Goal: Task Accomplishment & Management: Manage account settings

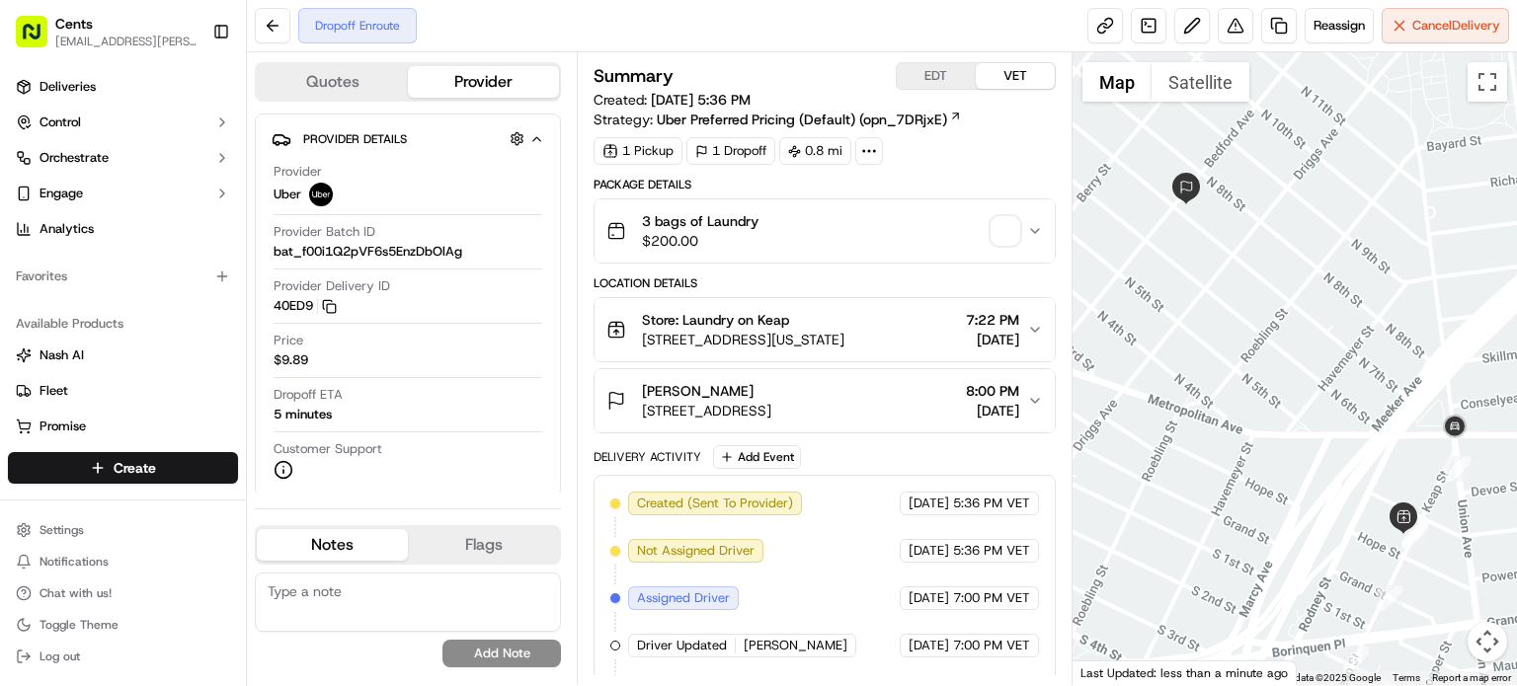
click at [986, 232] on div "3 bags of Laundry $200.00" at bounding box center [816, 231] width 421 height 40
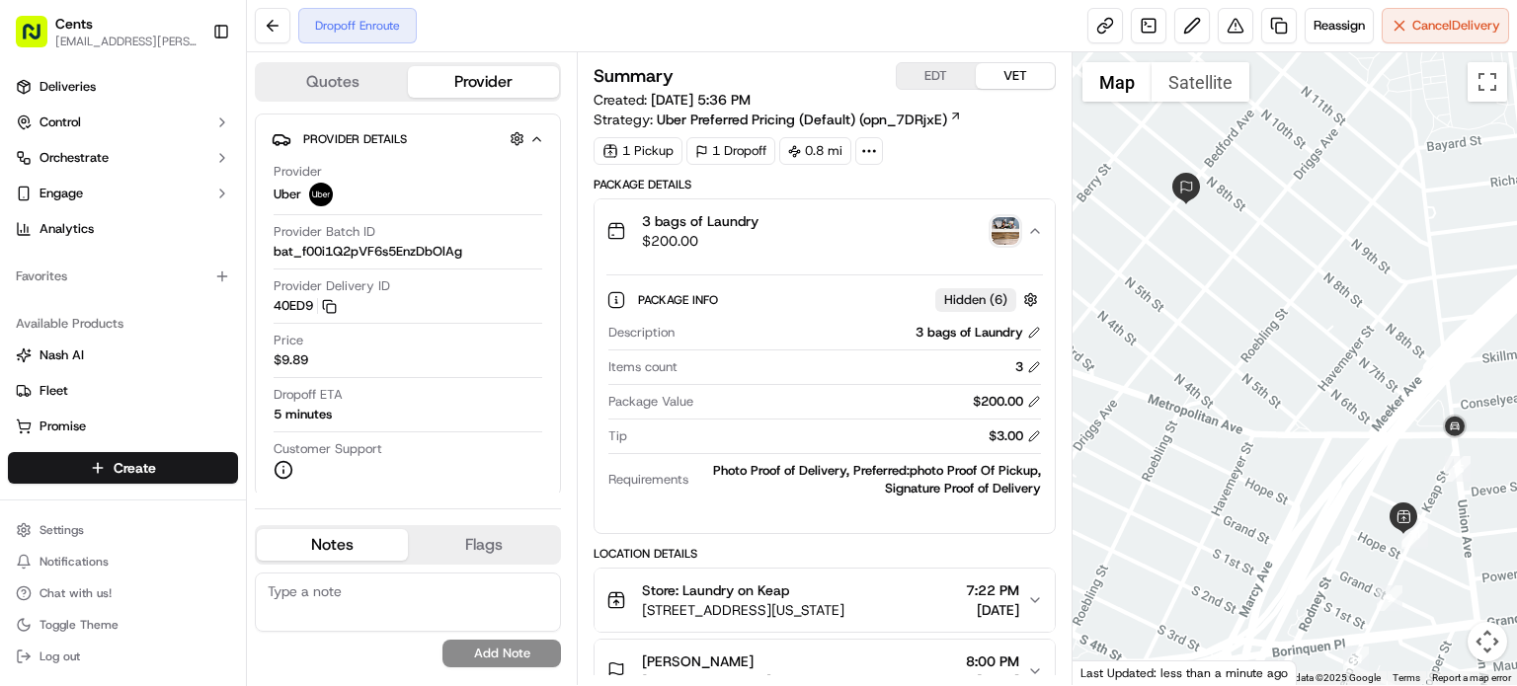
click at [991, 232] on img "button" at bounding box center [1005, 231] width 28 height 28
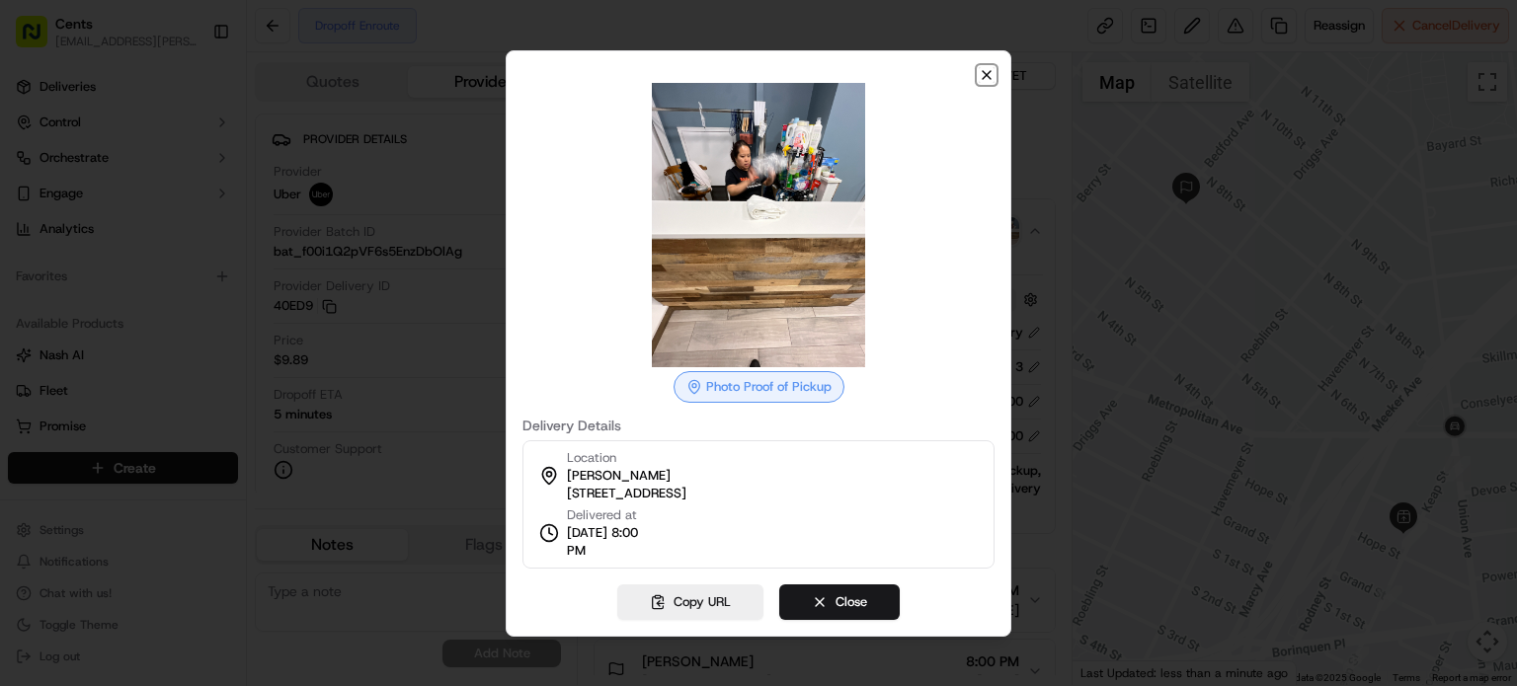
click at [991, 75] on icon "button" at bounding box center [987, 75] width 16 height 16
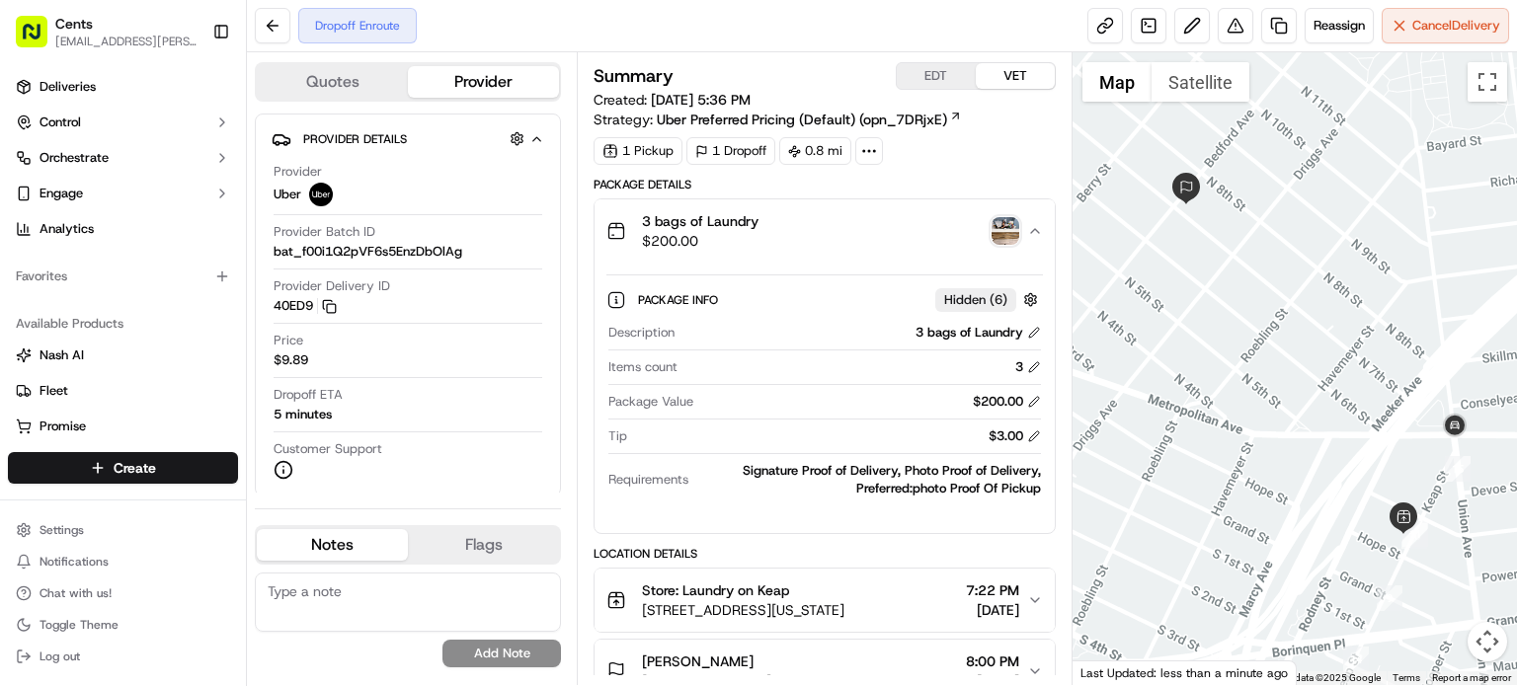
click at [24, 38] on rect "button" at bounding box center [32, 32] width 32 height 32
click at [36, 27] on rect "button" at bounding box center [32, 32] width 32 height 32
click at [70, 20] on span "Cents" at bounding box center [74, 24] width 38 height 20
click at [78, 78] on span "Deliveries" at bounding box center [68, 87] width 56 height 18
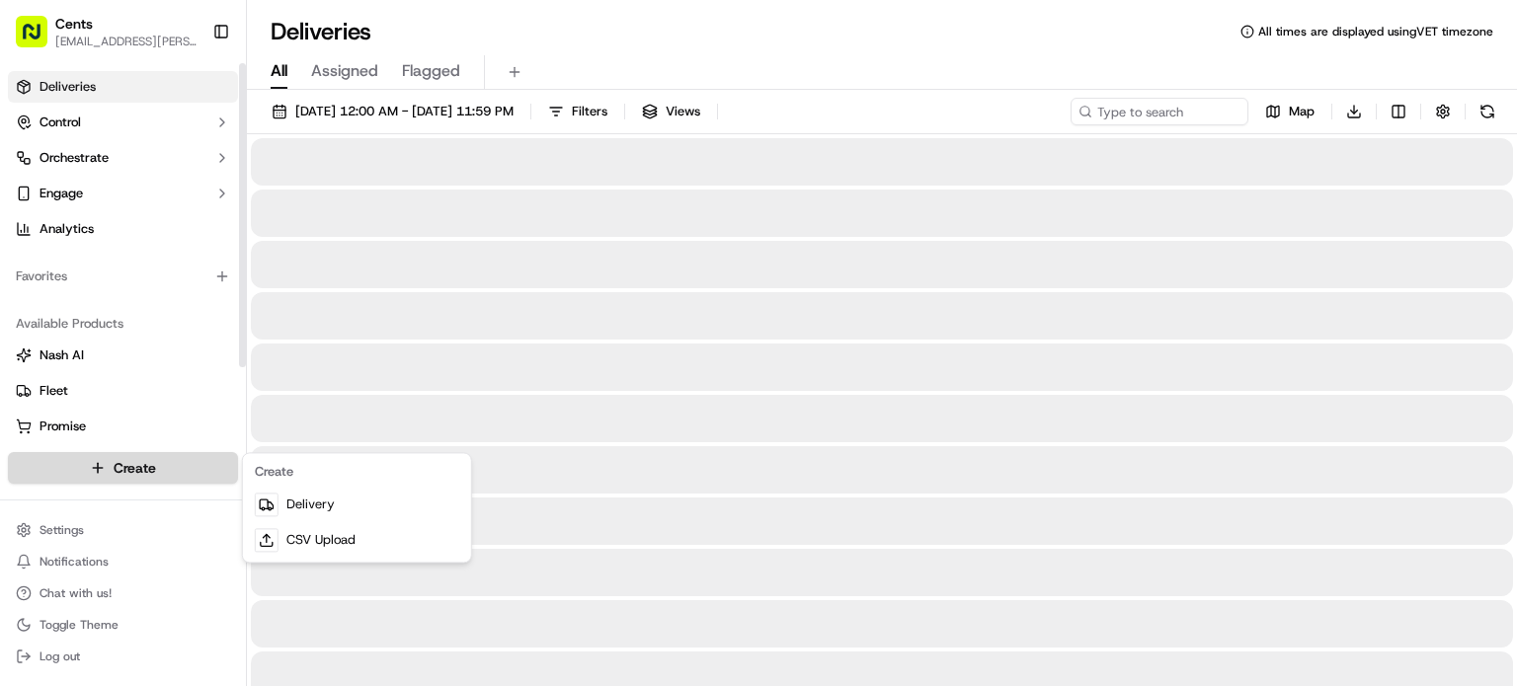
click at [121, 468] on html "Cents arisson.mercado@trycents.com Toggle Sidebar Deliveries Control Orchestrat…" at bounding box center [758, 343] width 1517 height 686
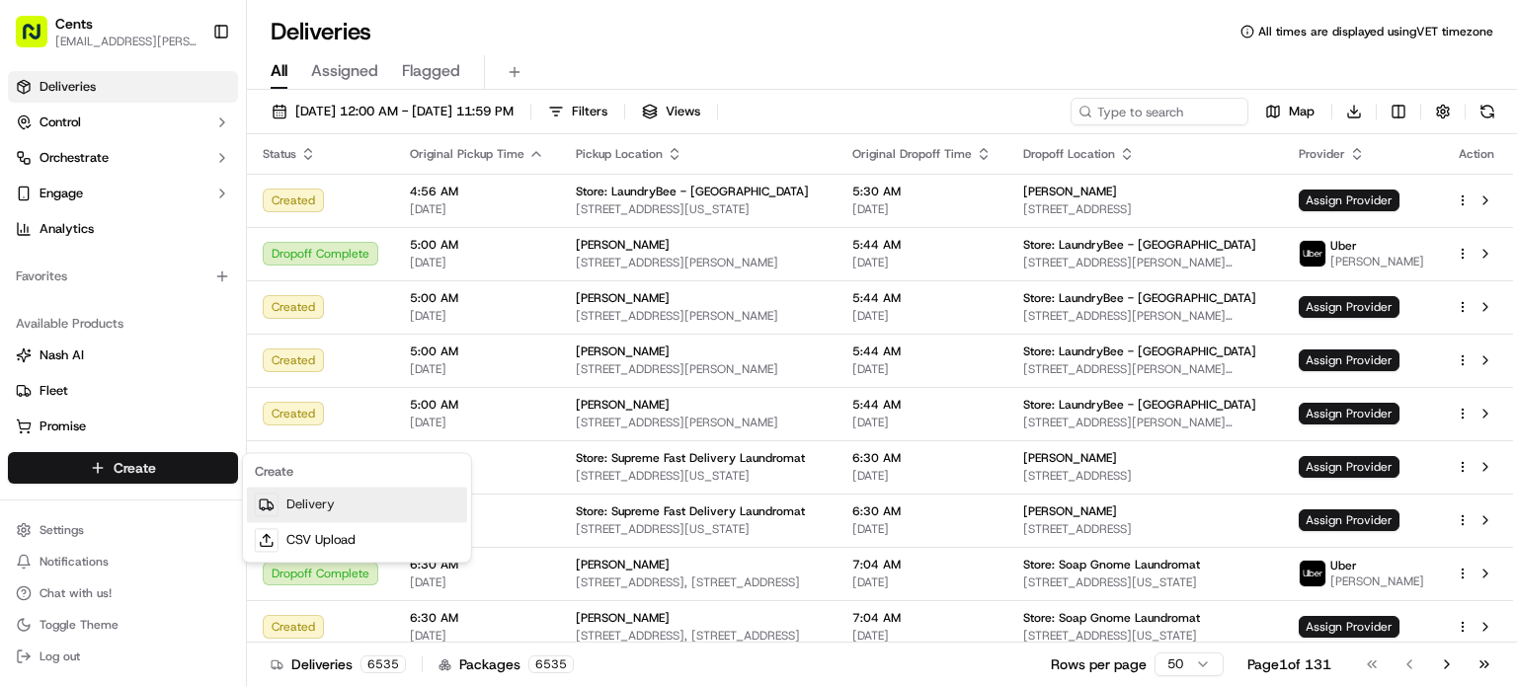
click at [304, 505] on link "Delivery" at bounding box center [357, 505] width 220 height 36
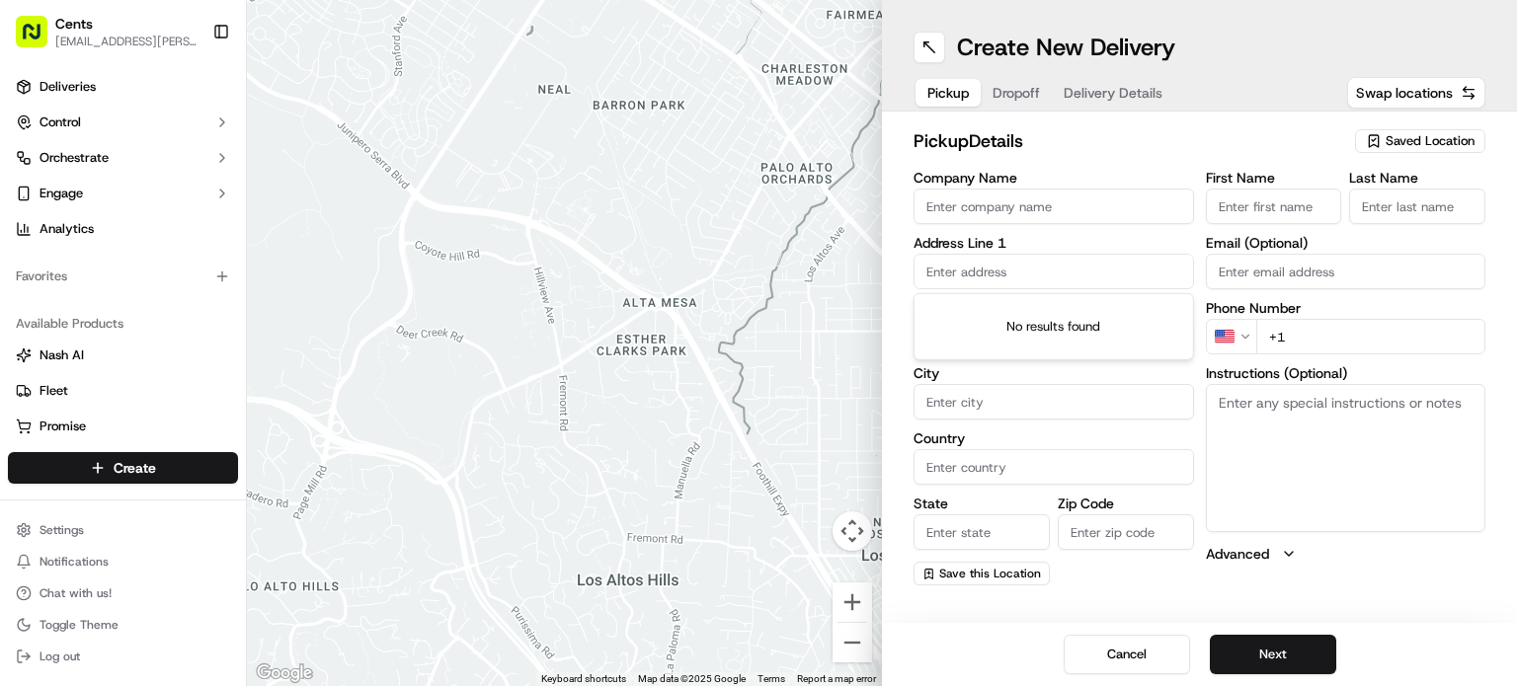
click at [997, 264] on input "text" at bounding box center [1053, 272] width 280 height 36
paste input "62-61 65th Street, Flushing, NY, USA 11379"
click at [1007, 315] on div "62-61 65th Street, Flushing, NY 11379, USA" at bounding box center [1053, 313] width 271 height 30
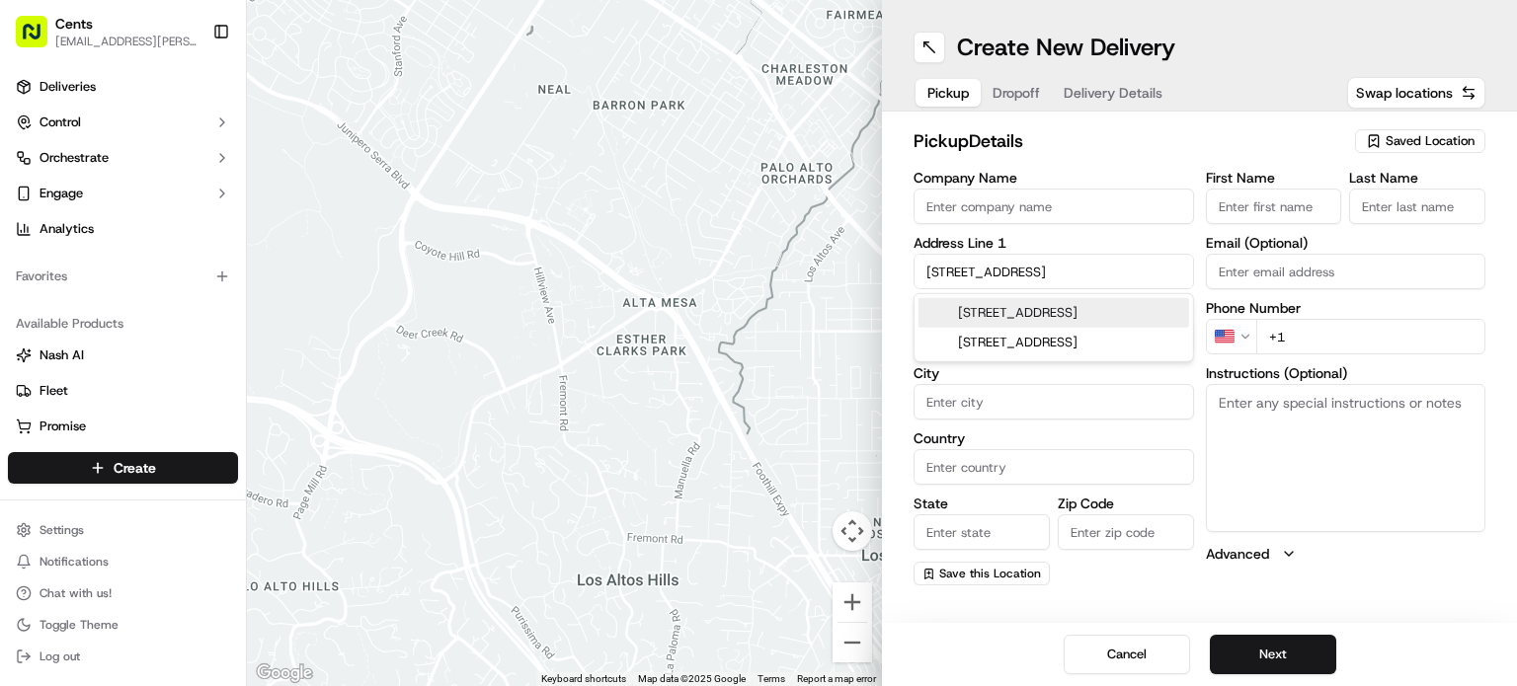
type input "[STREET_ADDRESS]"
type input "Queens"
type input "United States"
type input "NY"
type input "11379"
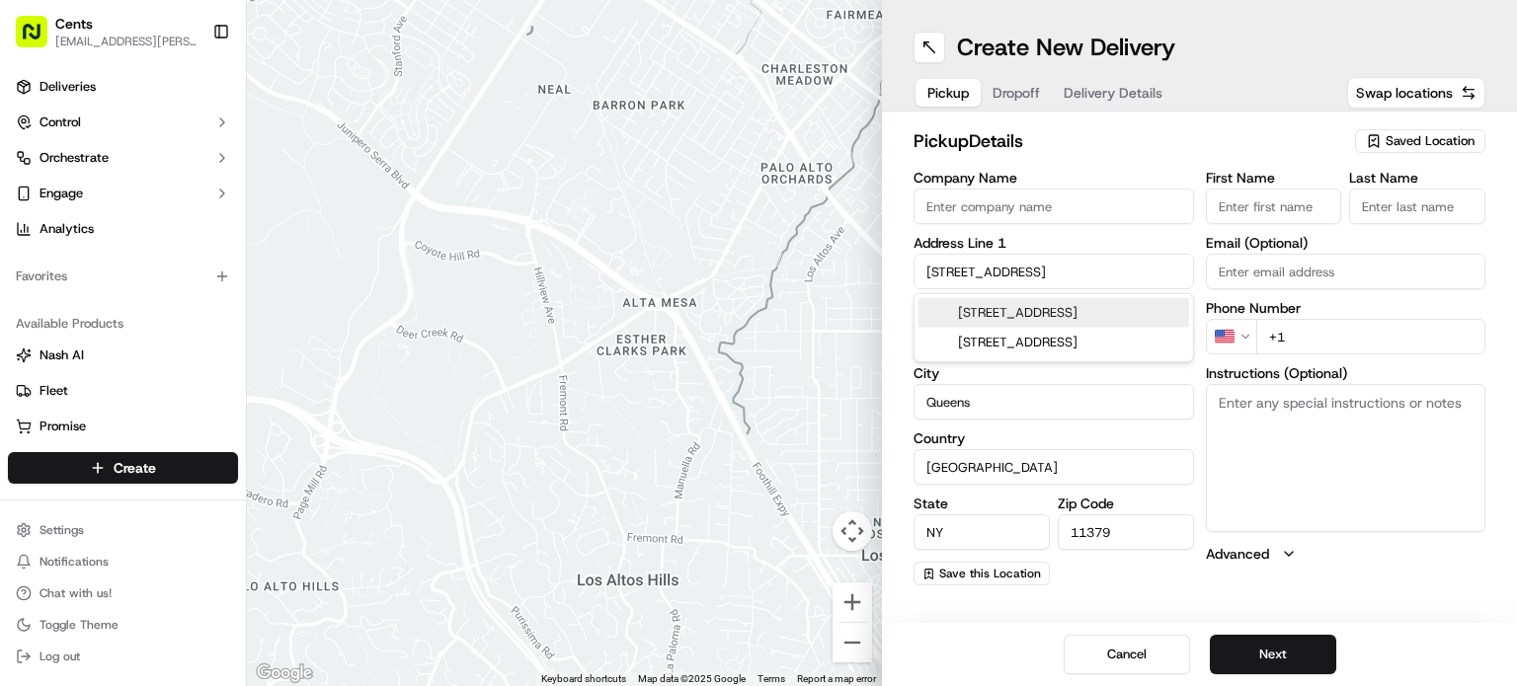
type input "62-61 65th Street"
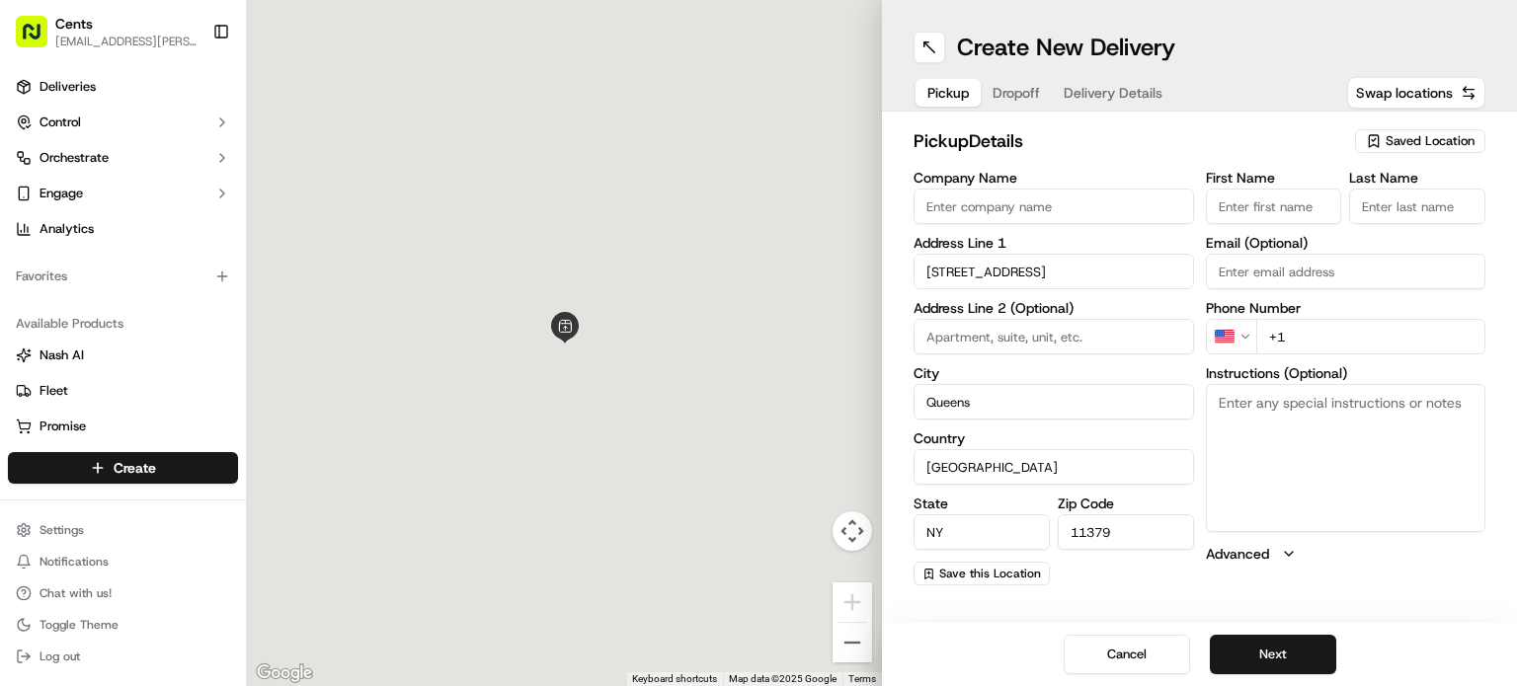
scroll to position [0, 0]
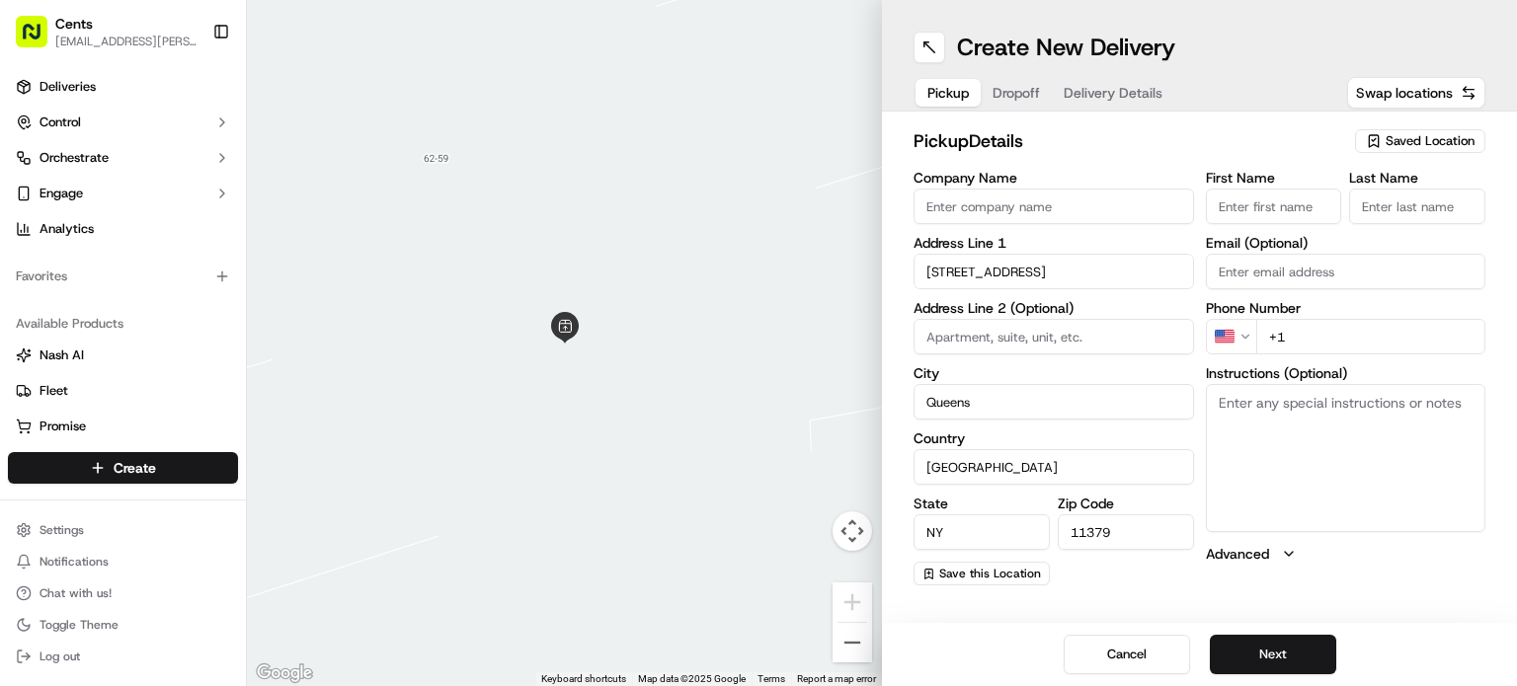
paste input "[PERSON_NAME]"
click at [1278, 208] on input "[PERSON_NAME]" at bounding box center [1274, 207] width 136 height 36
click at [1256, 203] on input "[PERSON_NAME]" at bounding box center [1274, 207] width 136 height 36
type input "Erica"
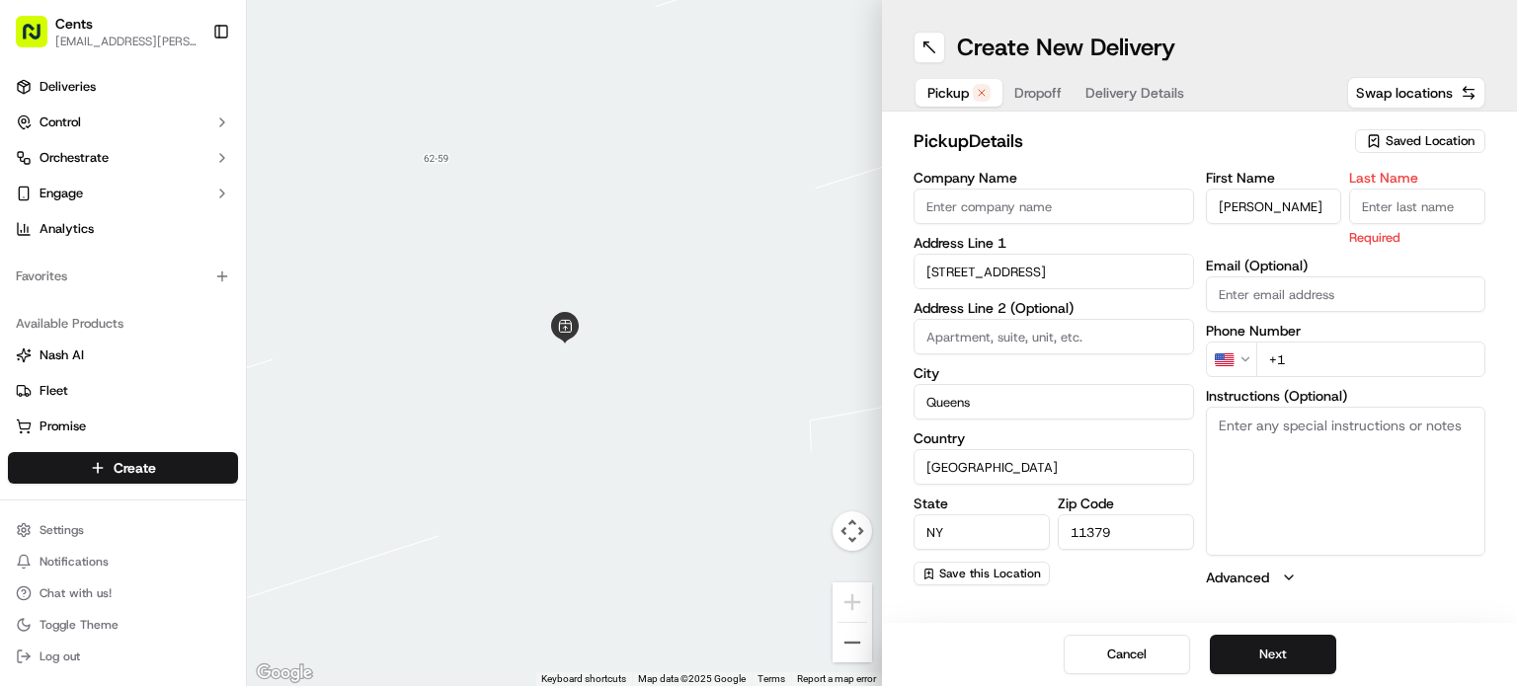
paste input "[PERSON_NAME]"
click at [1390, 214] on input "[PERSON_NAME]" at bounding box center [1417, 207] width 136 height 36
click at [1394, 202] on input "[PERSON_NAME]" at bounding box center [1417, 207] width 136 height 36
type input "Mattos"
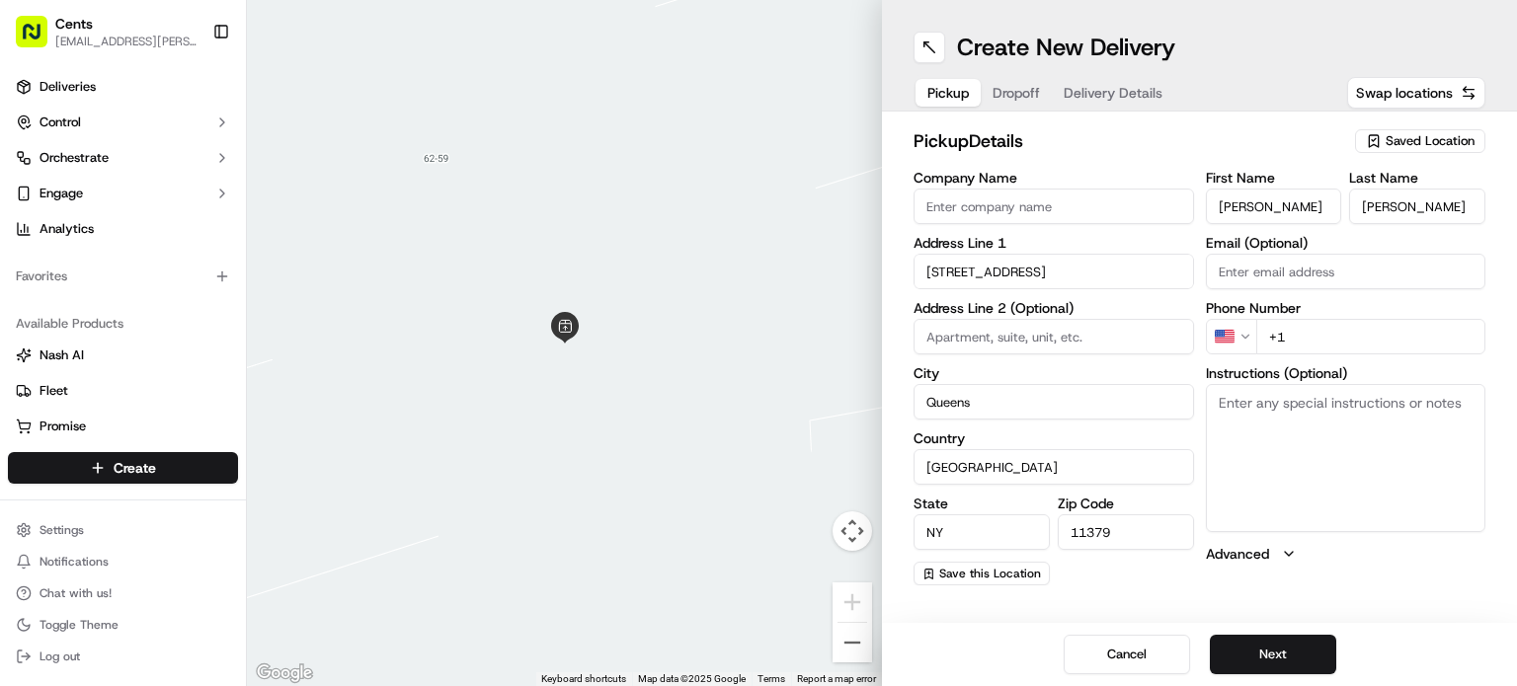
click at [1296, 133] on h2 "pickup Details" at bounding box center [1128, 141] width 430 height 28
click at [1275, 658] on button "Next" at bounding box center [1273, 655] width 126 height 40
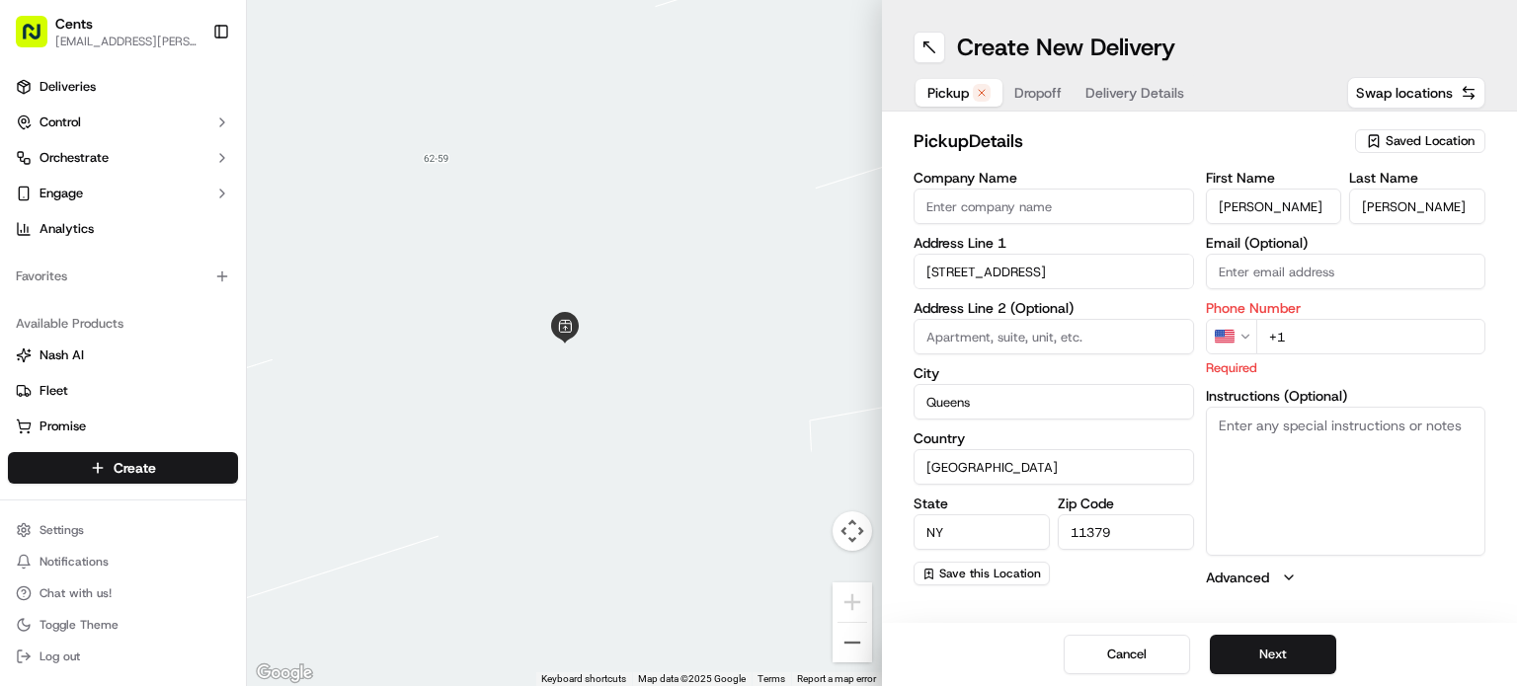
click at [1311, 348] on input "+1" at bounding box center [1371, 337] width 230 height 36
type input "+1 555 983 6420"
click at [1250, 665] on button "Next" at bounding box center [1273, 655] width 126 height 40
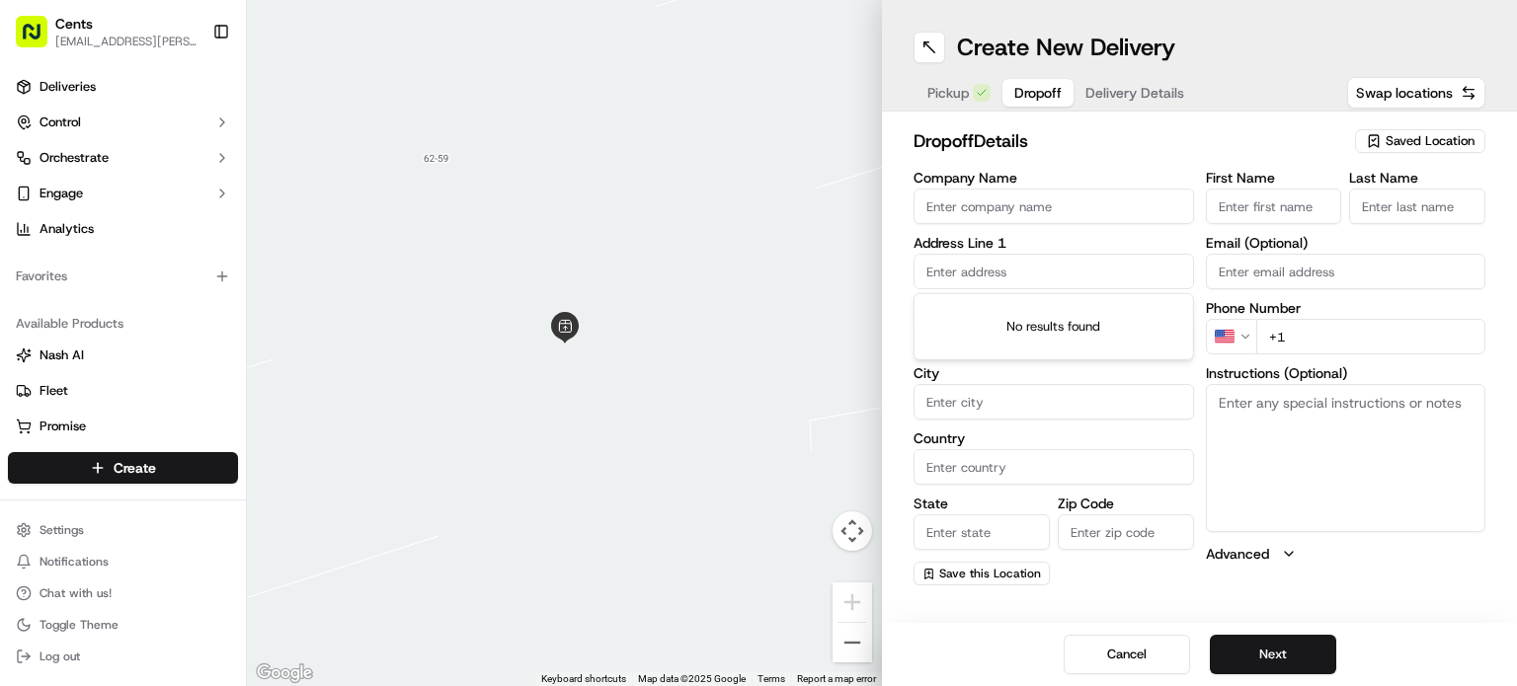
click at [985, 267] on input "text" at bounding box center [1053, 272] width 280 height 36
paste input "285 Grand st, Brooklyn, NY 11211"
click at [1017, 317] on div "285 Grand St, Brooklyn, NY, 11211" at bounding box center [1053, 313] width 271 height 30
type input "[STREET_ADDRESS]"
type input "Brooklyn"
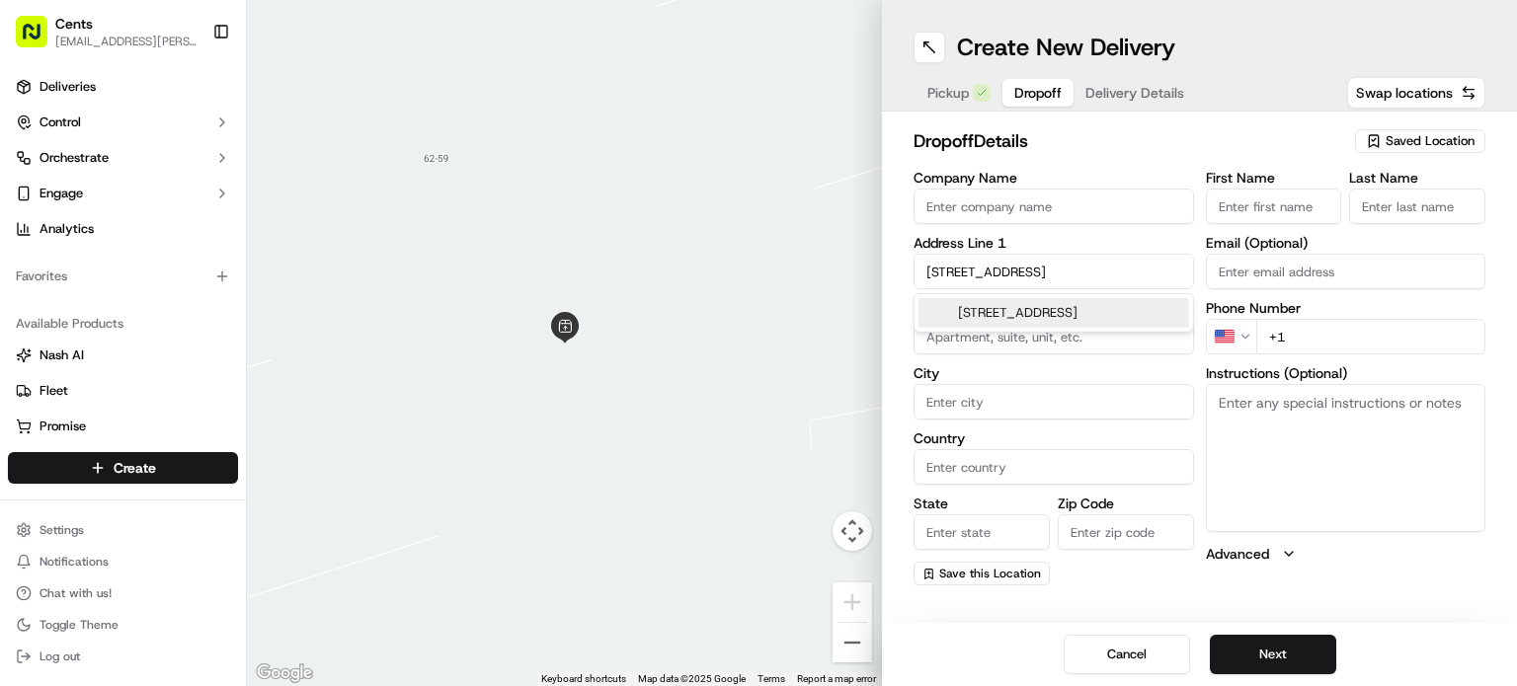
type input "United States"
type input "NY"
type input "11211"
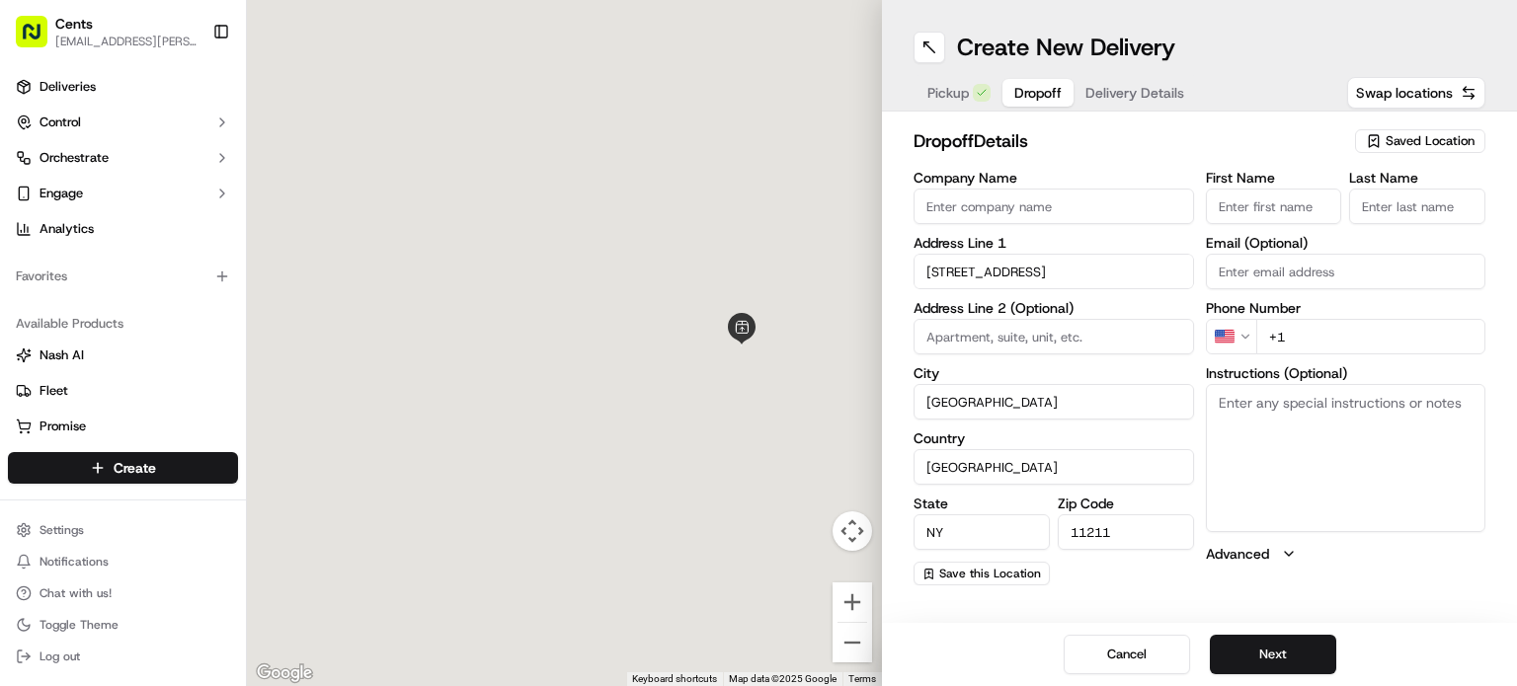
type input "285 Grand Street"
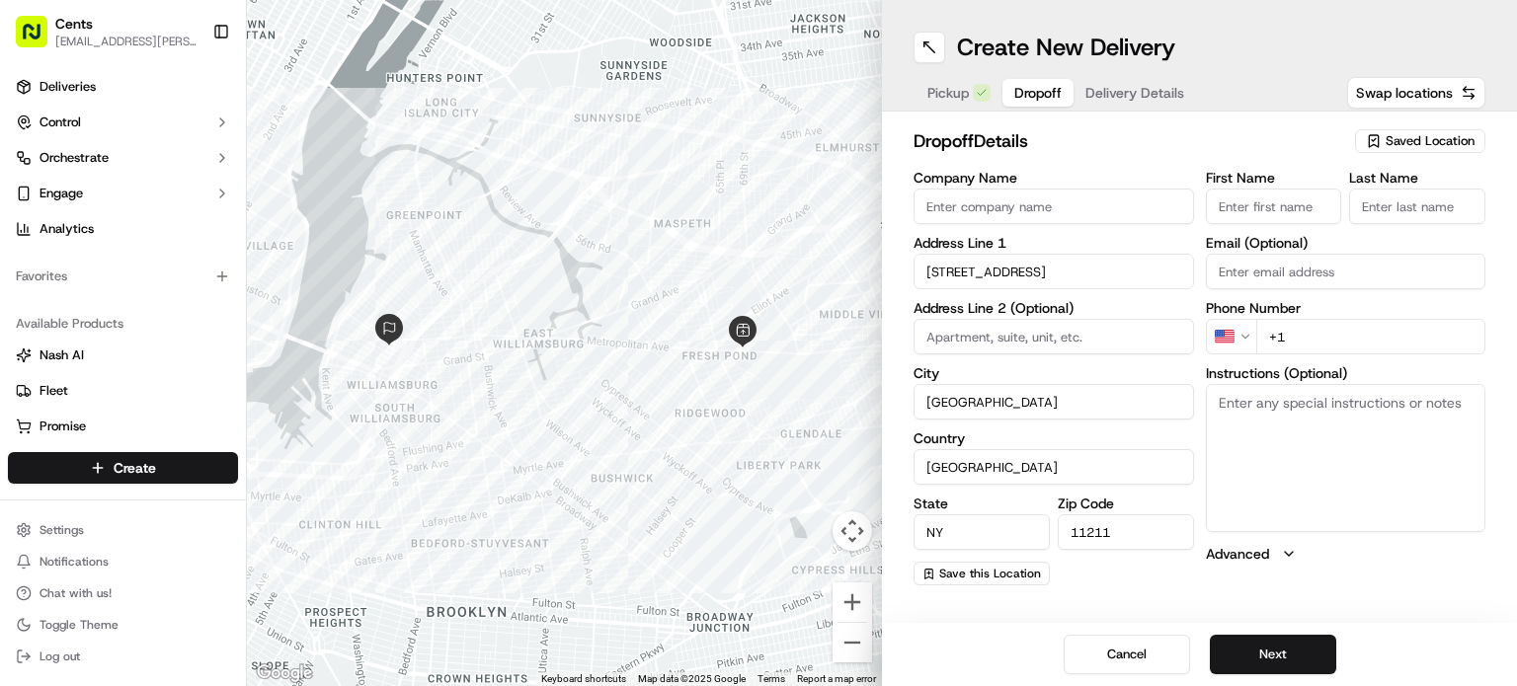
paste input "Launderette [US_STATE]"
click at [1231, 197] on input "First Name" at bounding box center [1274, 207] width 136 height 36
click at [1272, 200] on input "Launderette [US_STATE]" at bounding box center [1274, 207] width 136 height 36
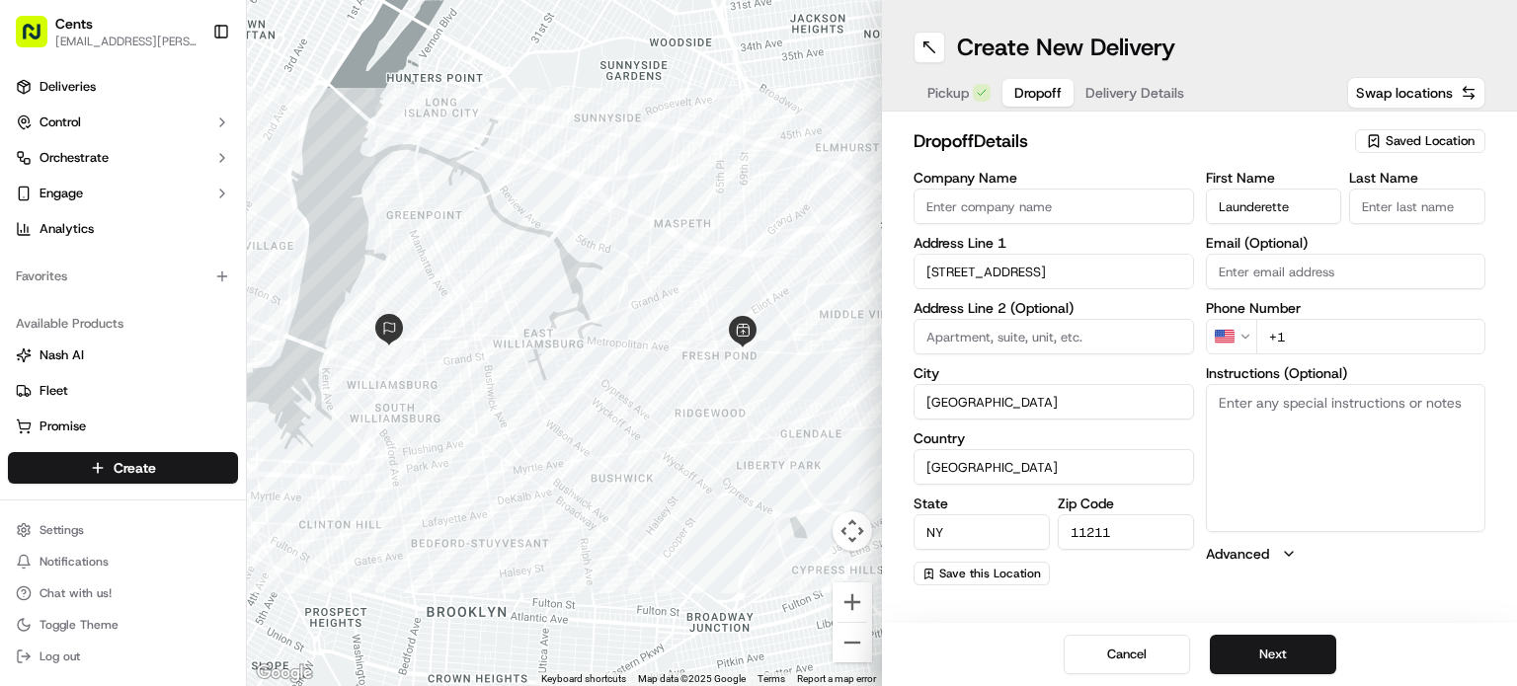
type input "Launderette"
paste input "Launderette [US_STATE]"
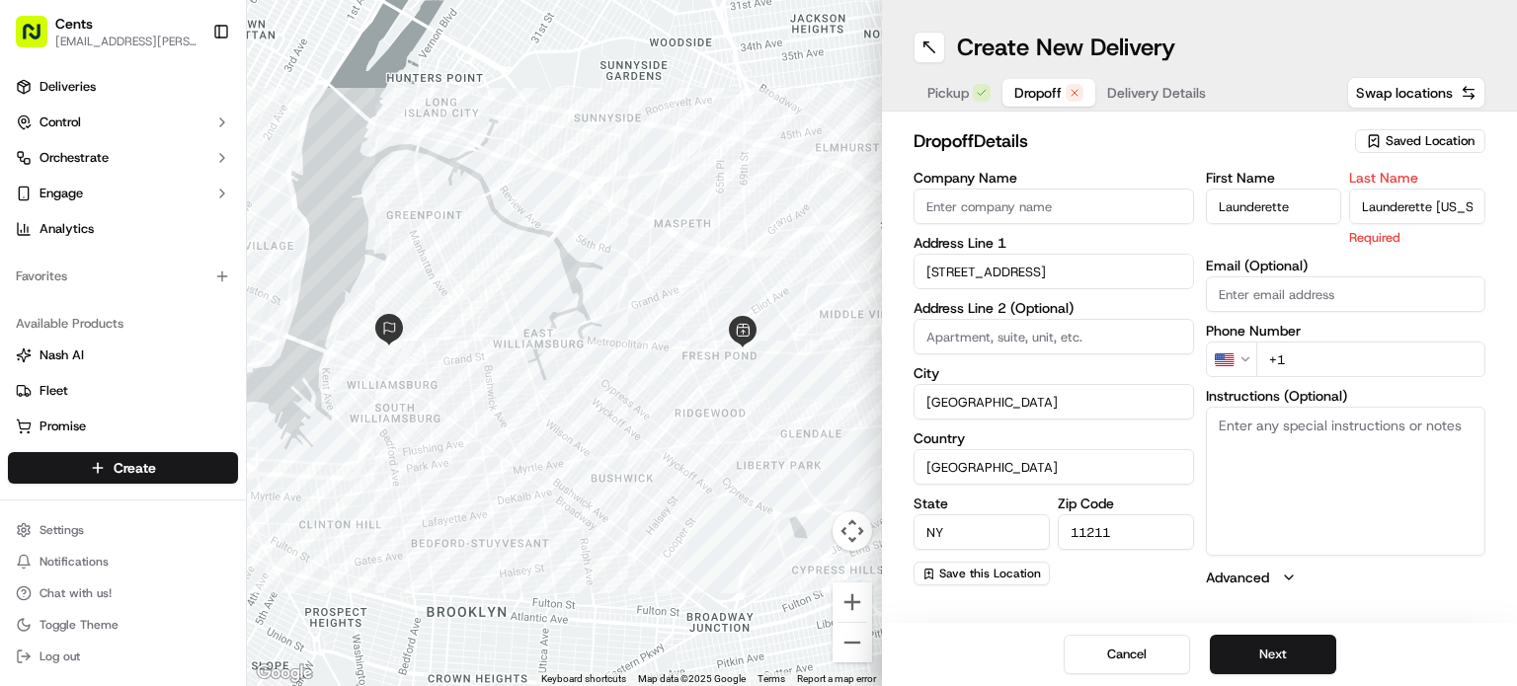
click at [1405, 213] on input "Launderette [US_STATE]" at bounding box center [1417, 207] width 136 height 36
click at [1418, 202] on input "Launderette [US_STATE]" at bounding box center [1417, 207] width 136 height 36
type input "New York"
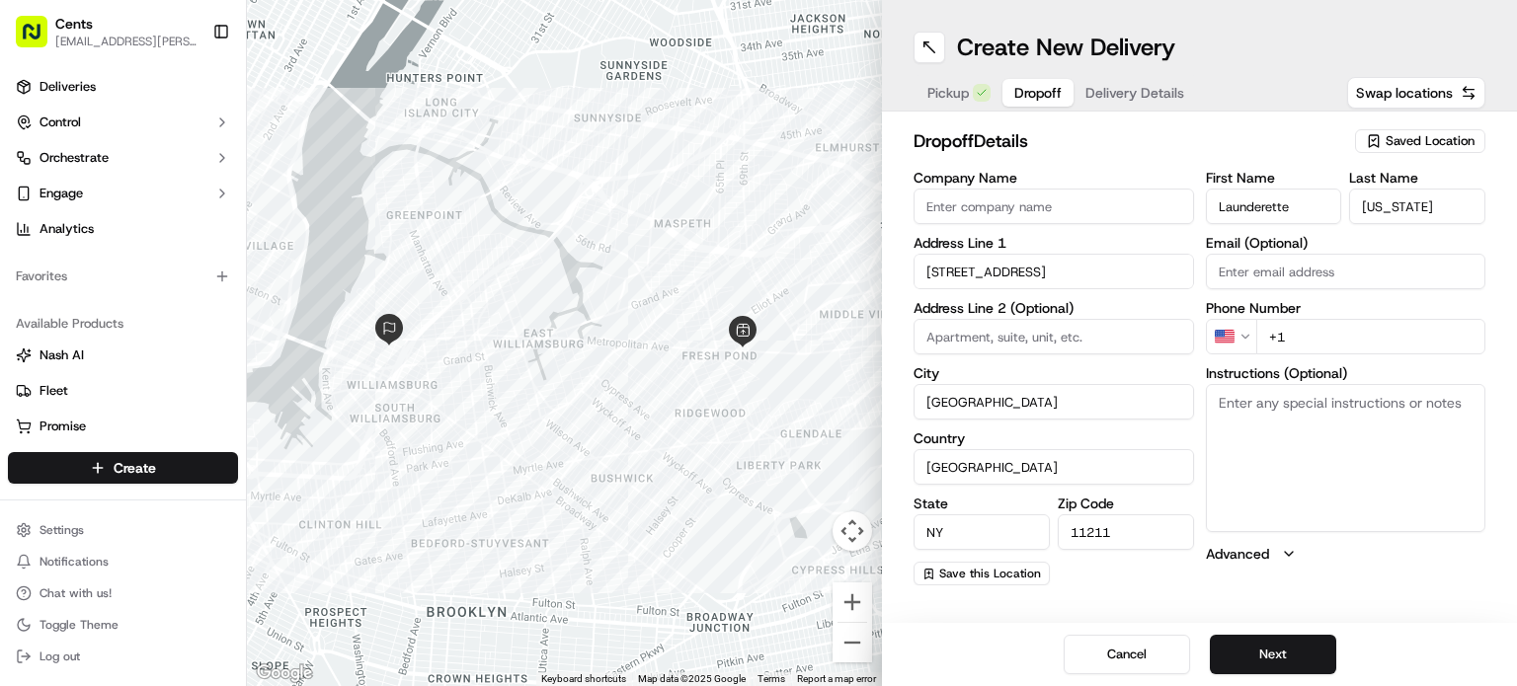
paste input "347 633 2412"
click at [1300, 323] on input "[PHONE_NUMBER]" at bounding box center [1371, 337] width 230 height 36
type input "[PHONE_NUMBER]"
click at [1288, 652] on button "Next" at bounding box center [1273, 655] width 126 height 40
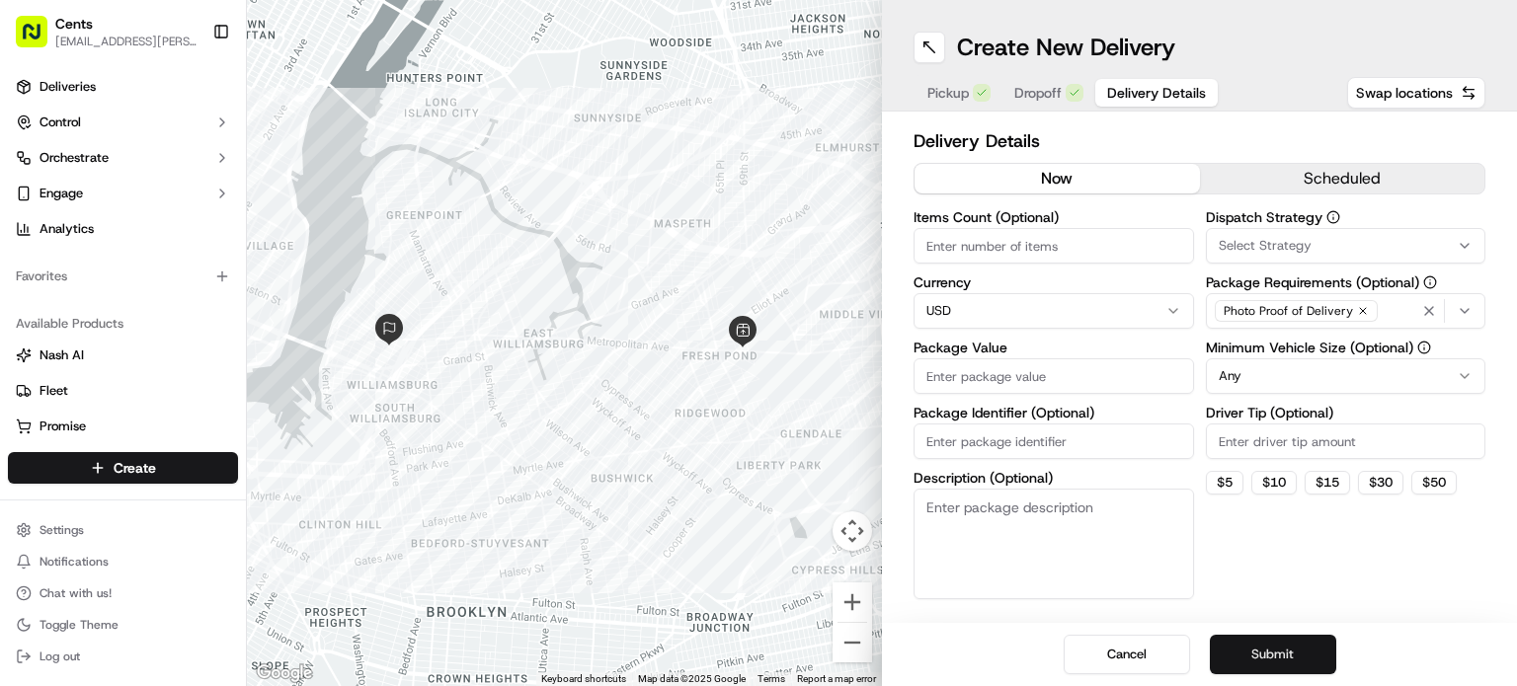
click at [1311, 655] on button "Submit" at bounding box center [1273, 655] width 126 height 40
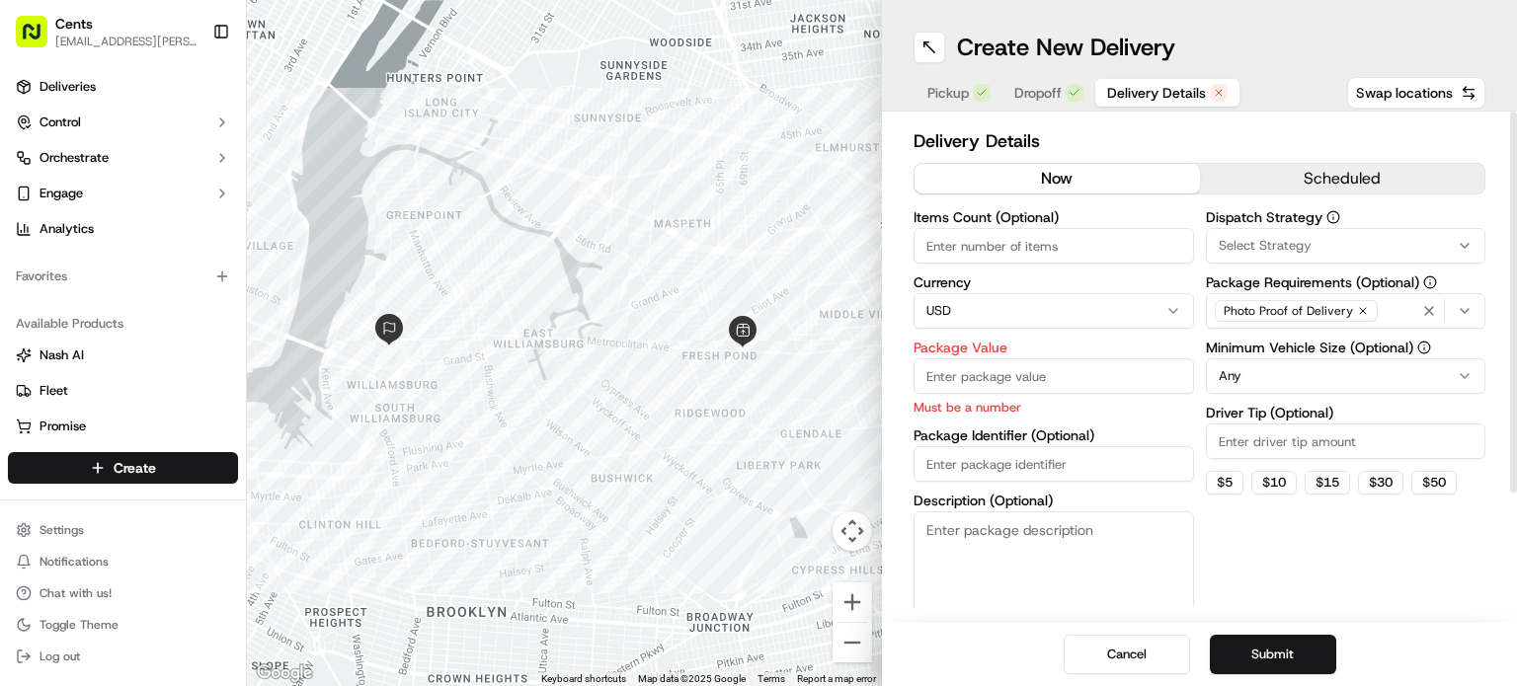
click at [1021, 382] on input "Package Value" at bounding box center [1053, 376] width 280 height 36
type input "0"
type input "1"
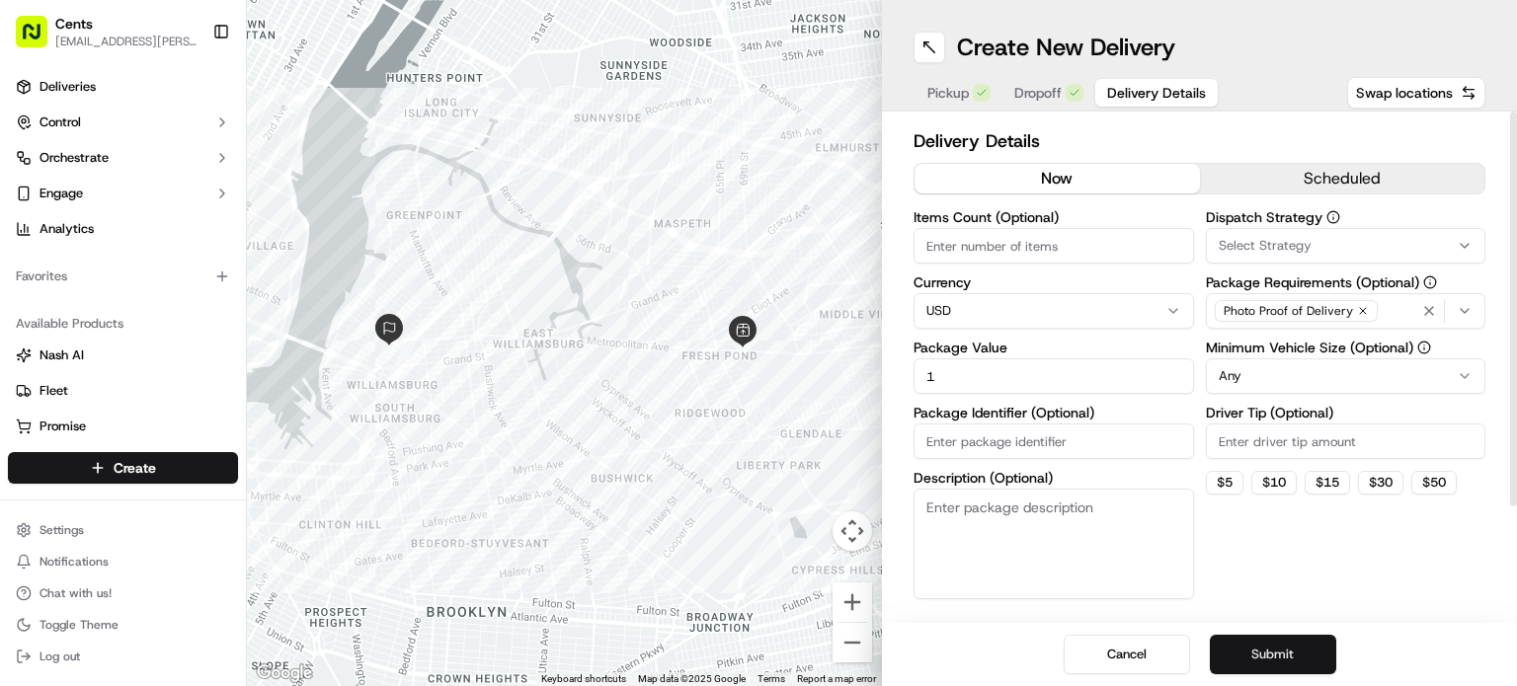
click at [1288, 659] on button "Submit" at bounding box center [1273, 655] width 126 height 40
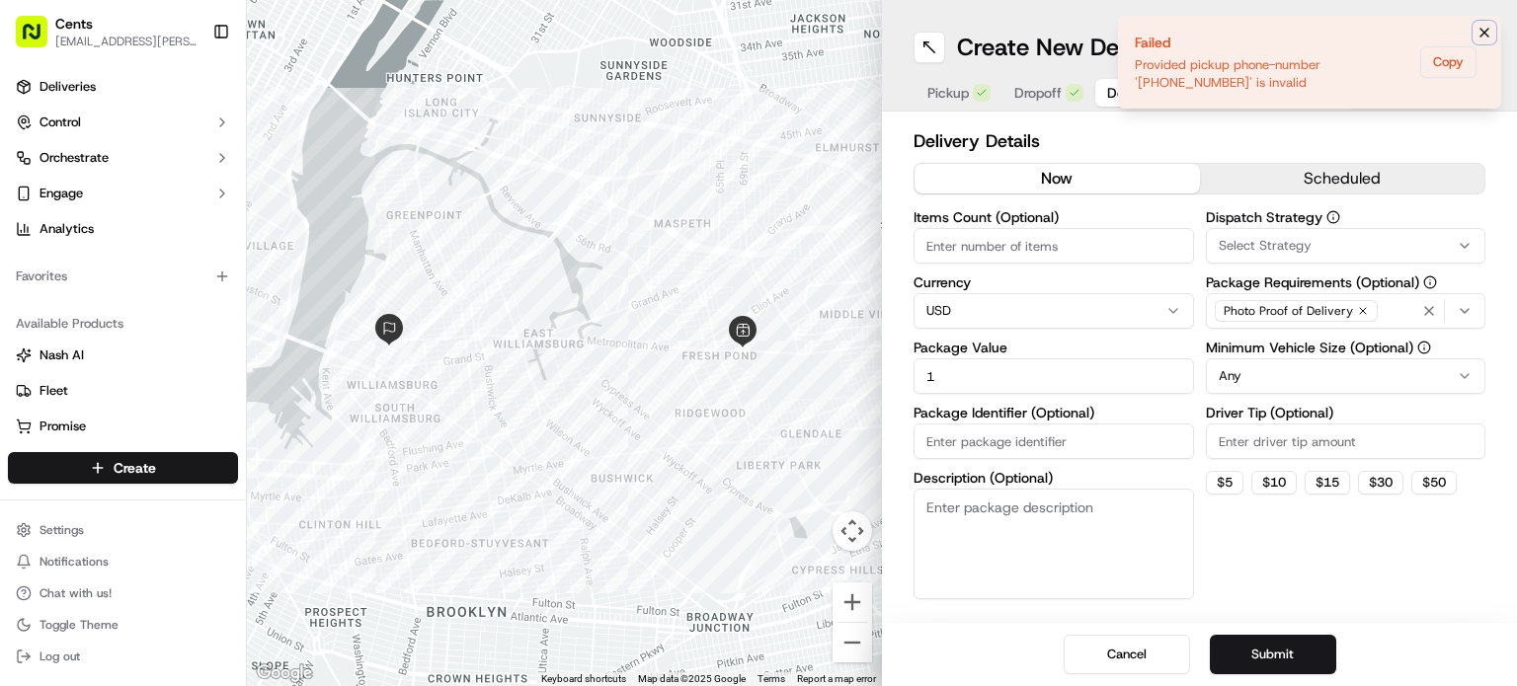
click at [1481, 25] on icon "Notifications (F8)" at bounding box center [1484, 33] width 16 height 16
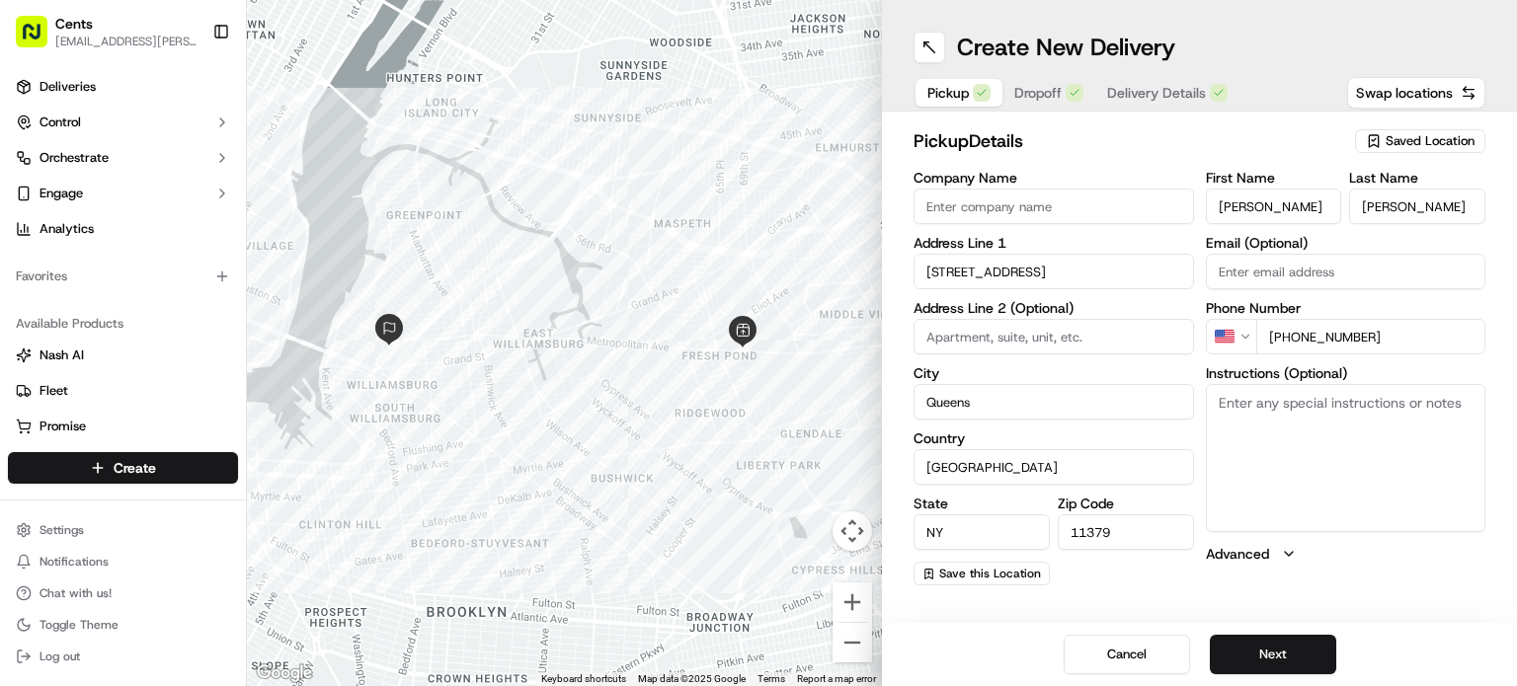
click at [968, 94] on span "Pickup" at bounding box center [947, 93] width 41 height 20
click at [1387, 339] on input "+1 555 983 6420" at bounding box center [1371, 337] width 230 height 36
type input "+1 555 989 6420"
click at [1245, 667] on button "Next" at bounding box center [1273, 655] width 126 height 40
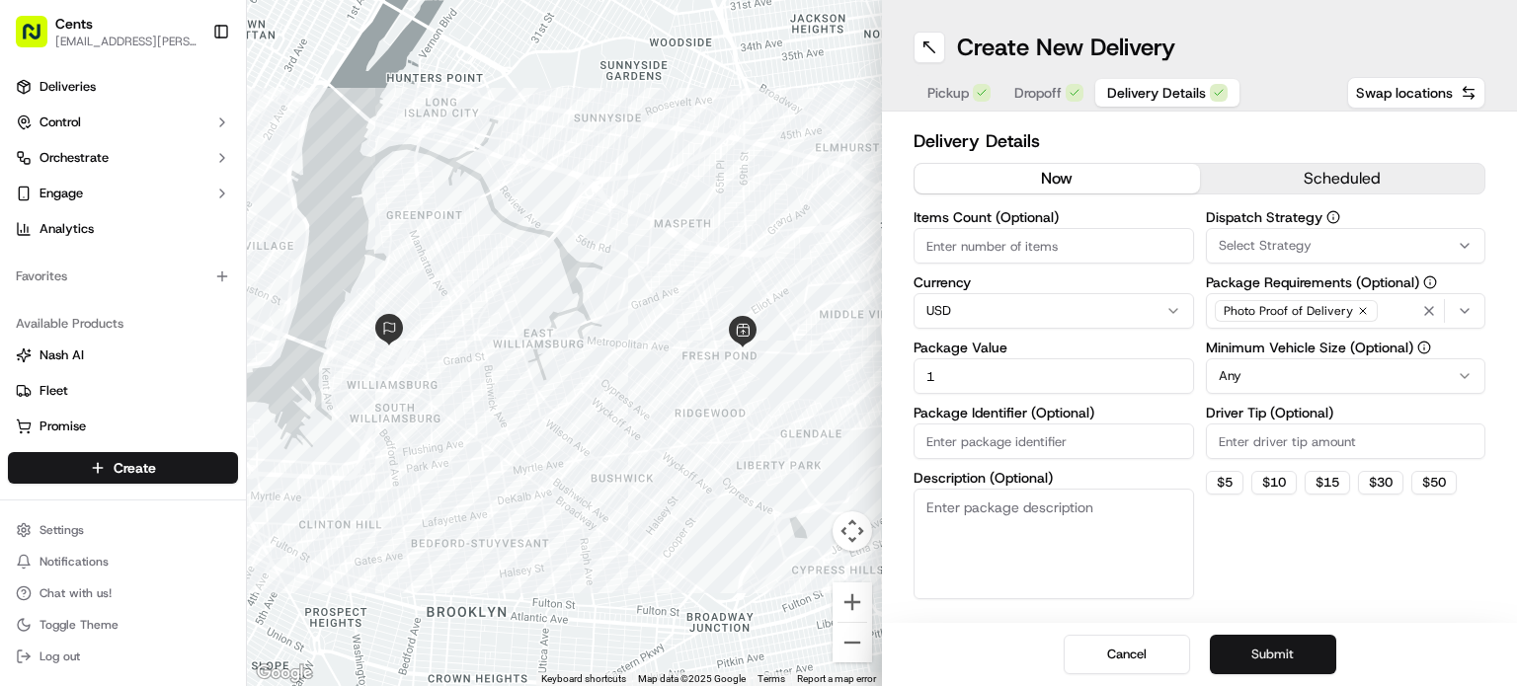
click at [1245, 667] on button "Submit" at bounding box center [1273, 655] width 126 height 40
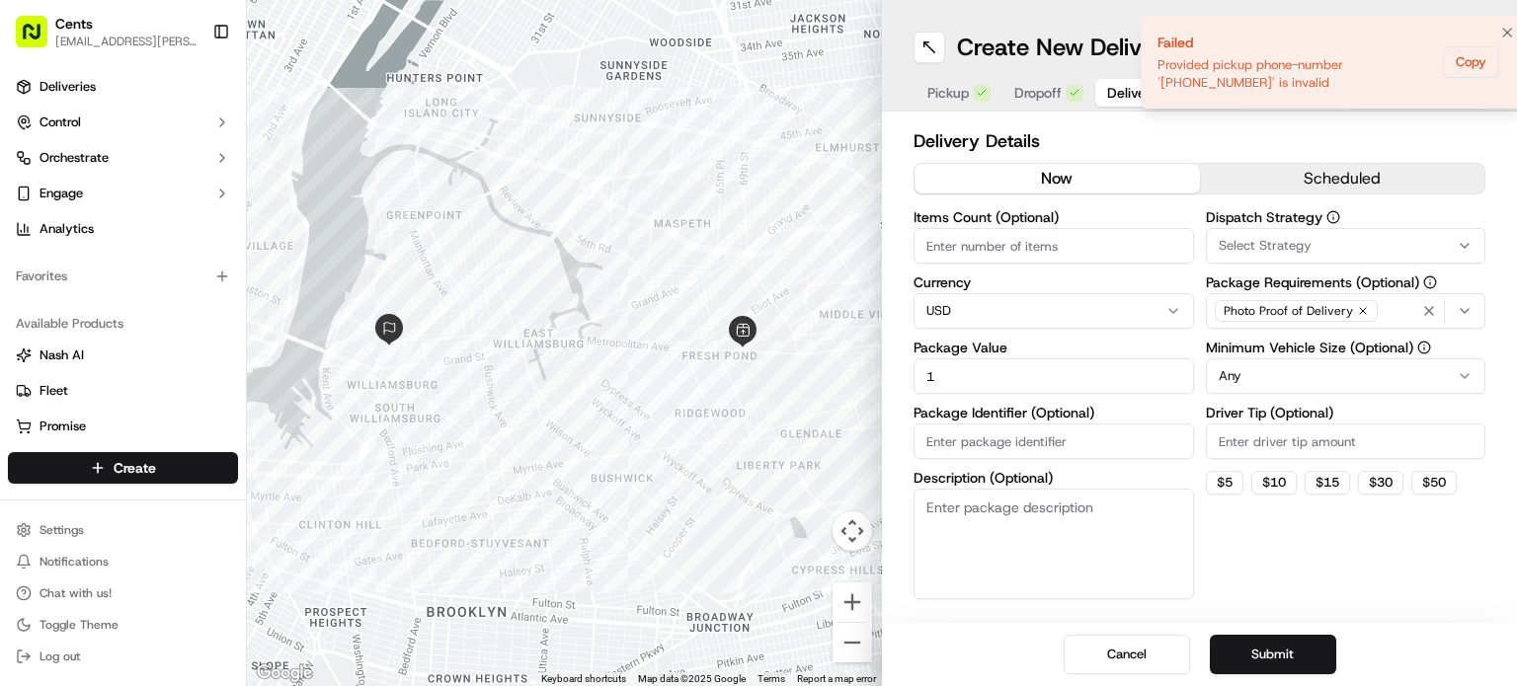
drag, startPoint x: 1143, startPoint y: 82, endPoint x: 1165, endPoint y: 88, distance: 23.5
click at [1165, 88] on div "Provided pickup phone-number '+15559896420' is invalid" at bounding box center [1295, 74] width 277 height 36
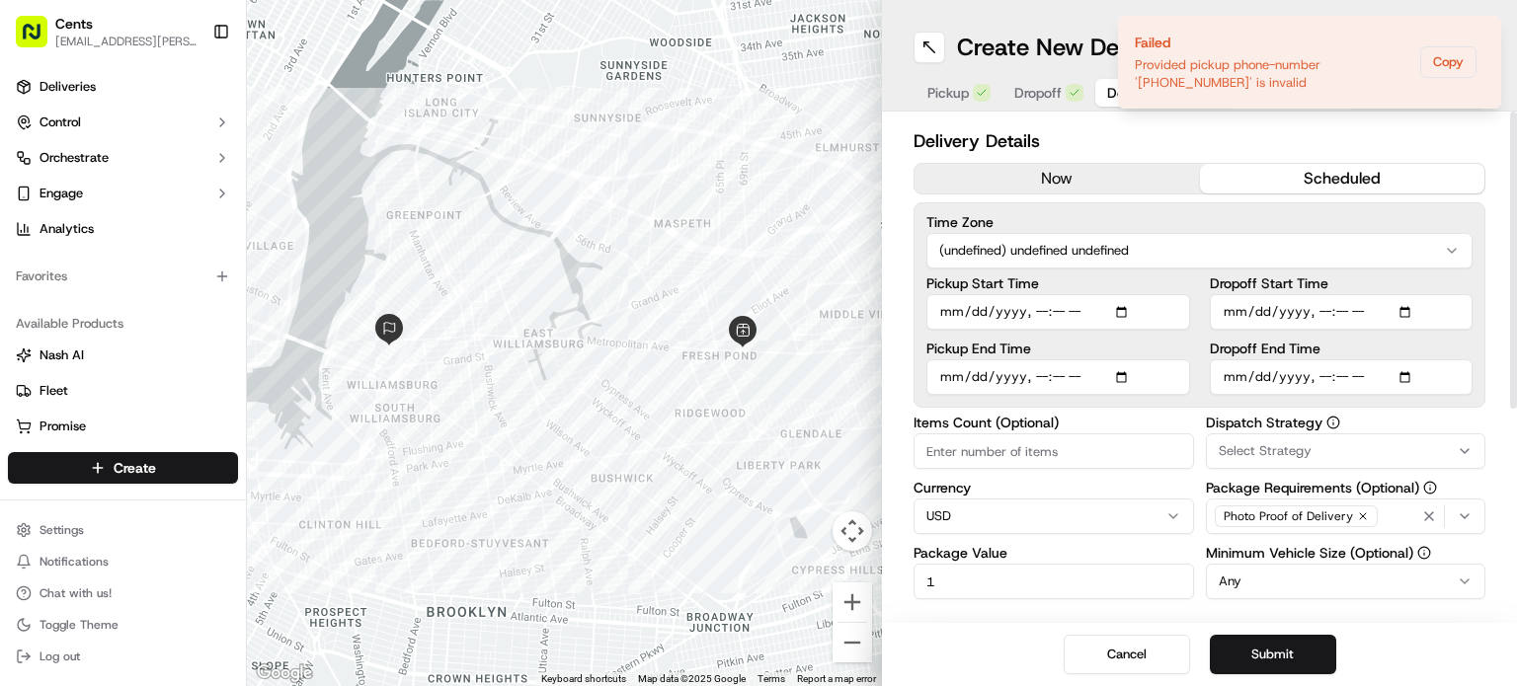
click at [1278, 181] on button "scheduled" at bounding box center [1342, 179] width 285 height 30
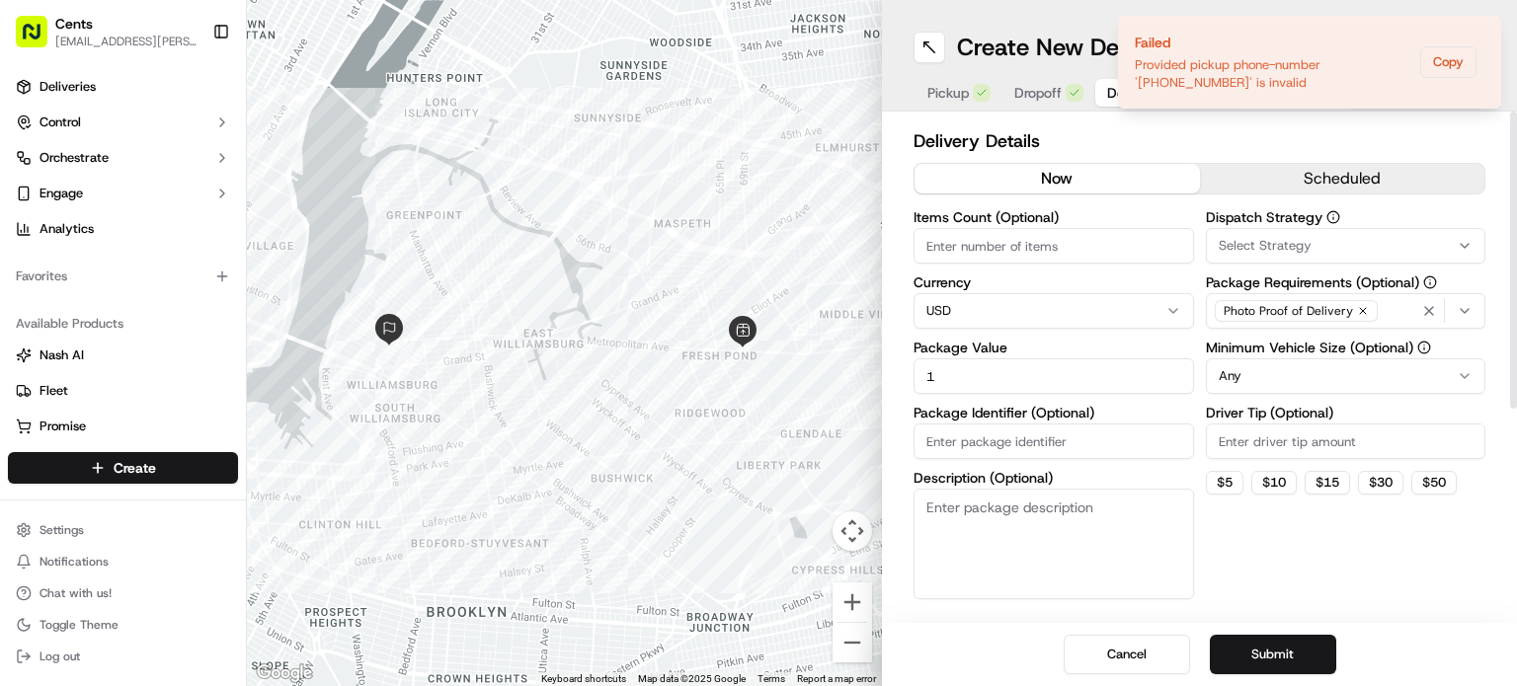
click at [1073, 174] on button "now" at bounding box center [1056, 179] width 285 height 30
click at [1298, 644] on button "Submit" at bounding box center [1273, 655] width 126 height 40
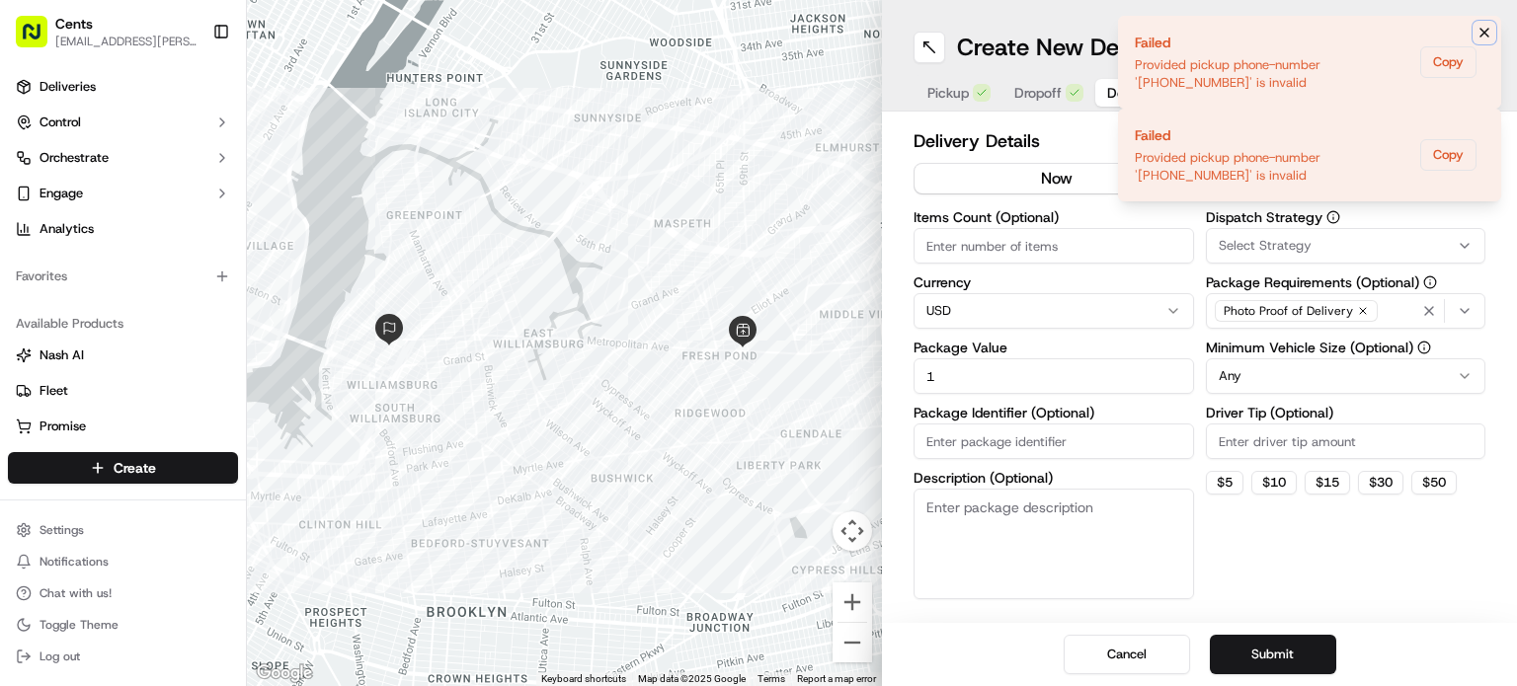
click at [1477, 34] on icon "Notifications (F8)" at bounding box center [1484, 33] width 16 height 16
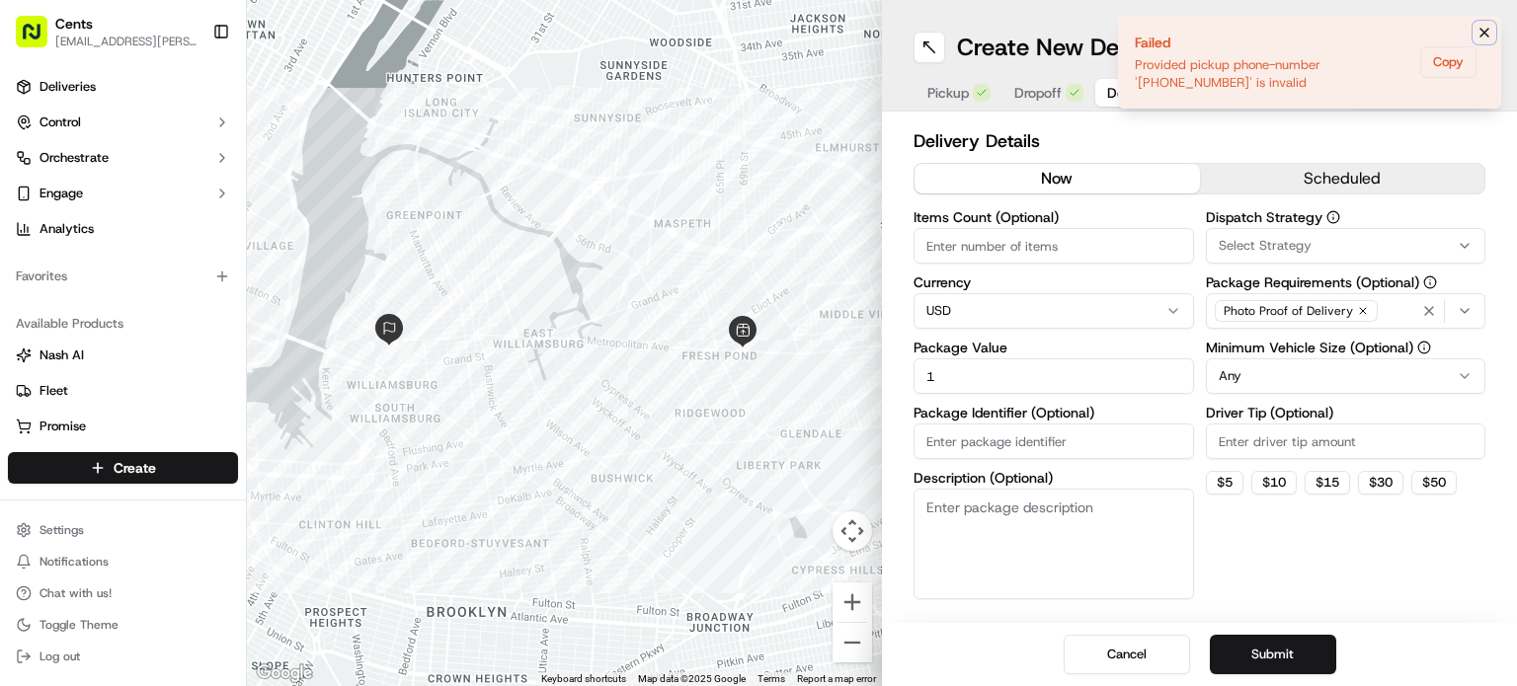
click at [1482, 34] on icon "Notifications (F8)" at bounding box center [1484, 33] width 8 height 8
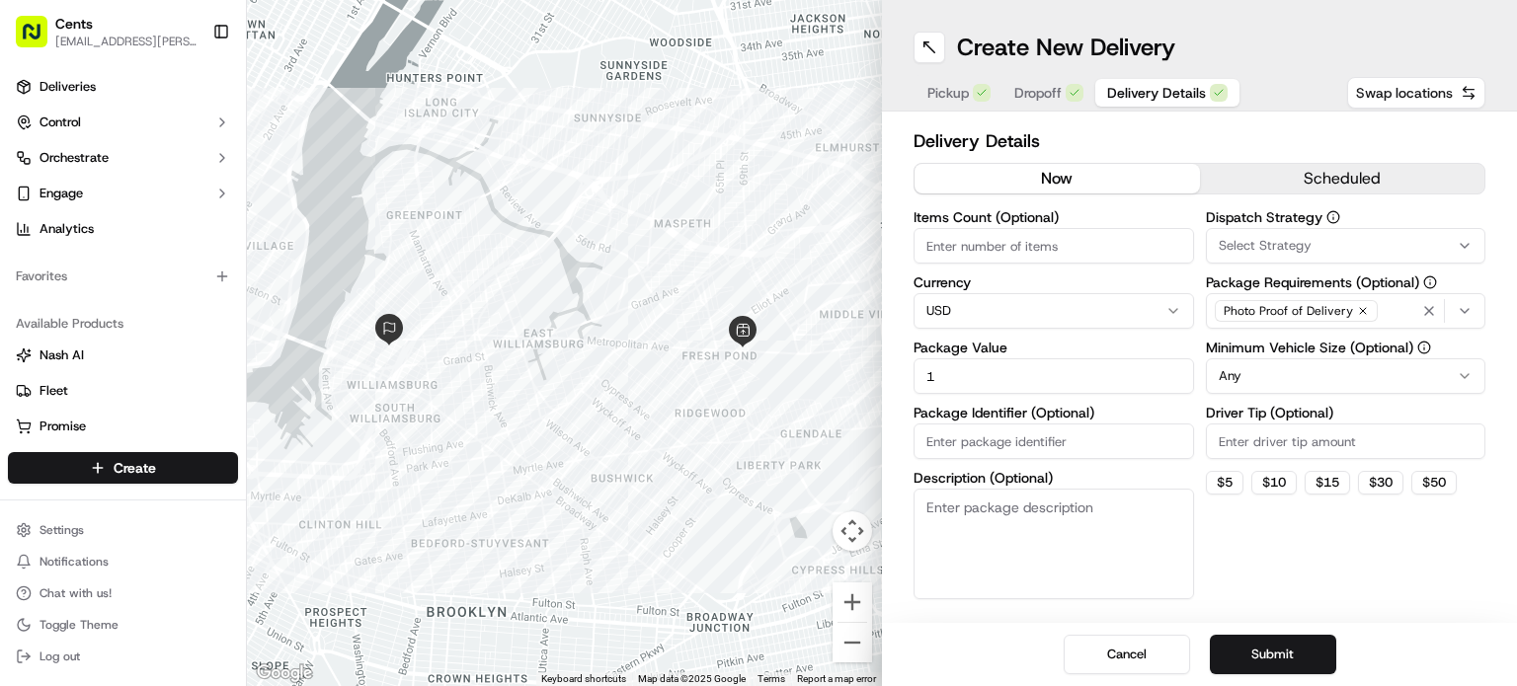
click at [1418, 78] on button "Swap locations" at bounding box center [1416, 93] width 138 height 32
click at [1440, 42] on div "Create New Delivery" at bounding box center [1199, 48] width 572 height 32
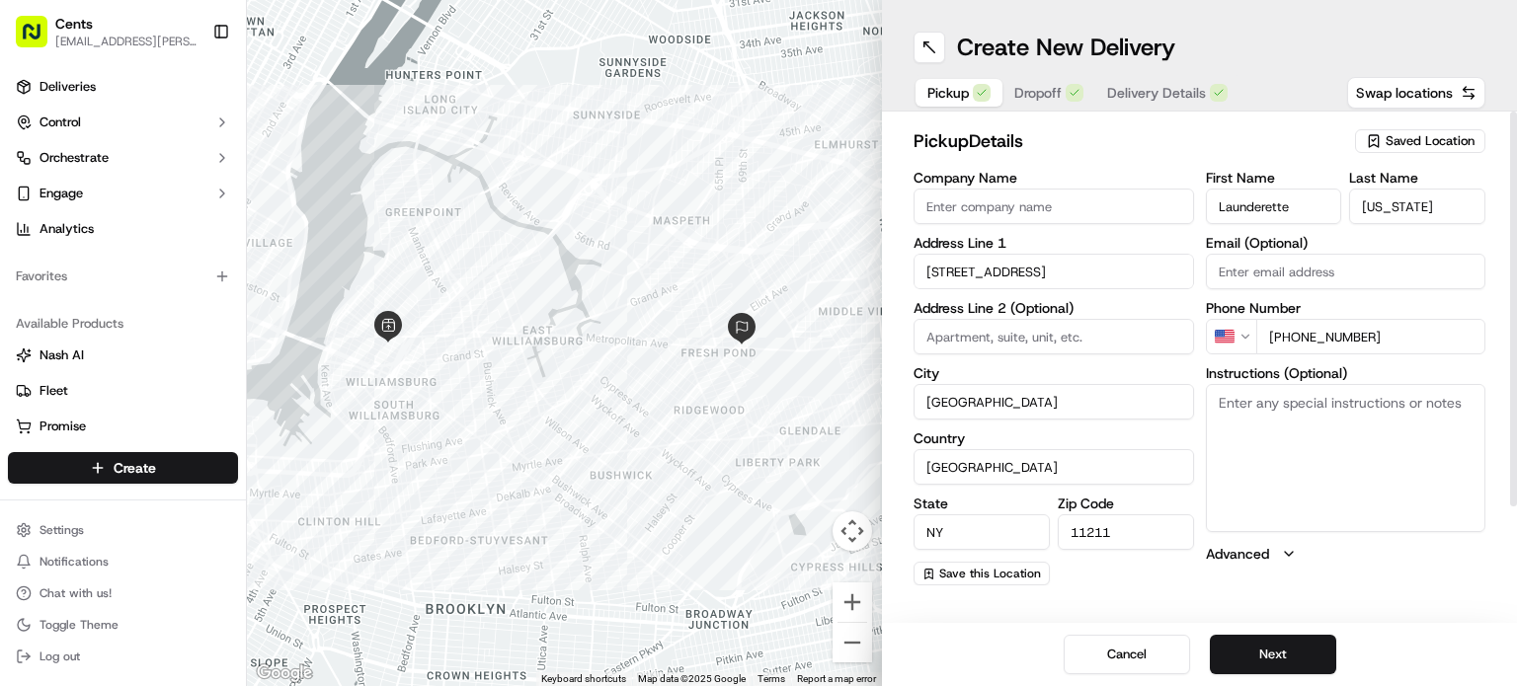
click at [960, 95] on span "Pickup" at bounding box center [947, 93] width 41 height 20
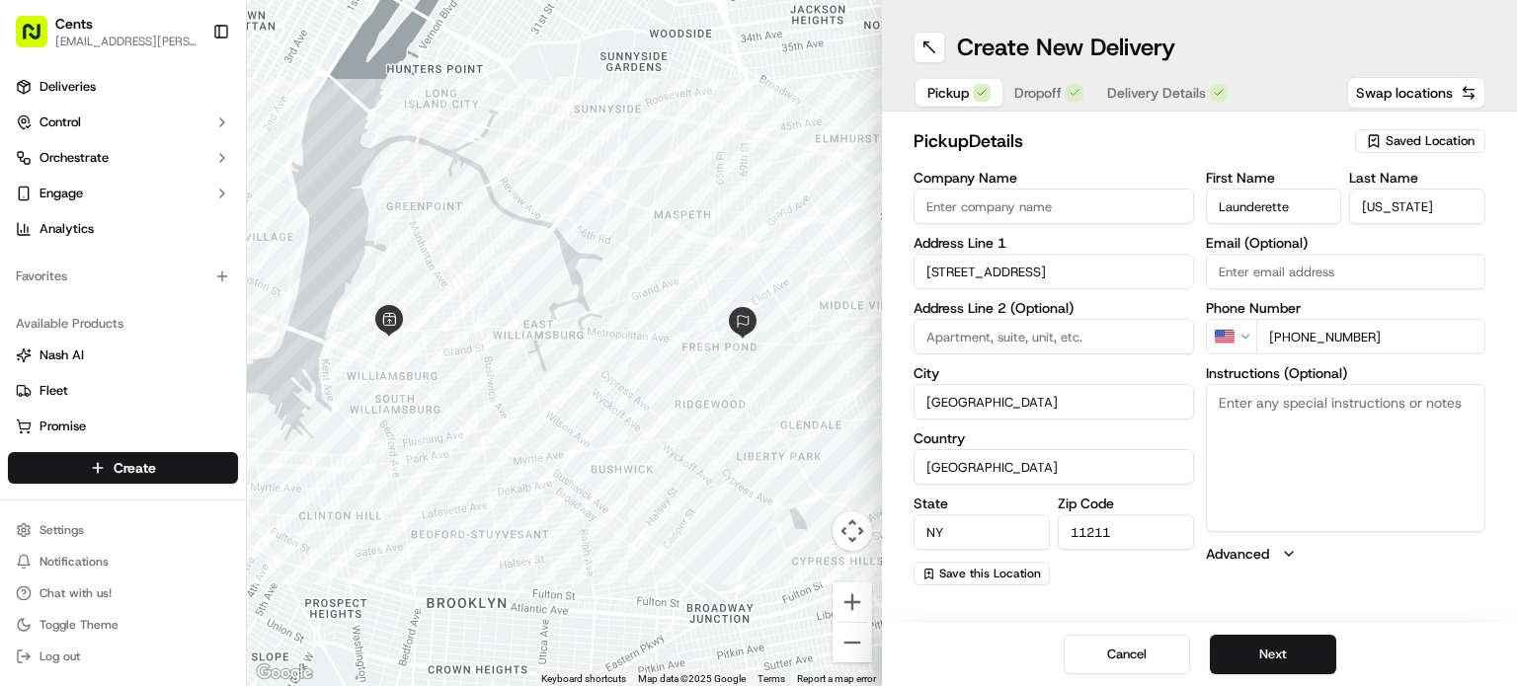
click at [1400, 342] on input "[PHONE_NUMBER]" at bounding box center [1371, 337] width 230 height 36
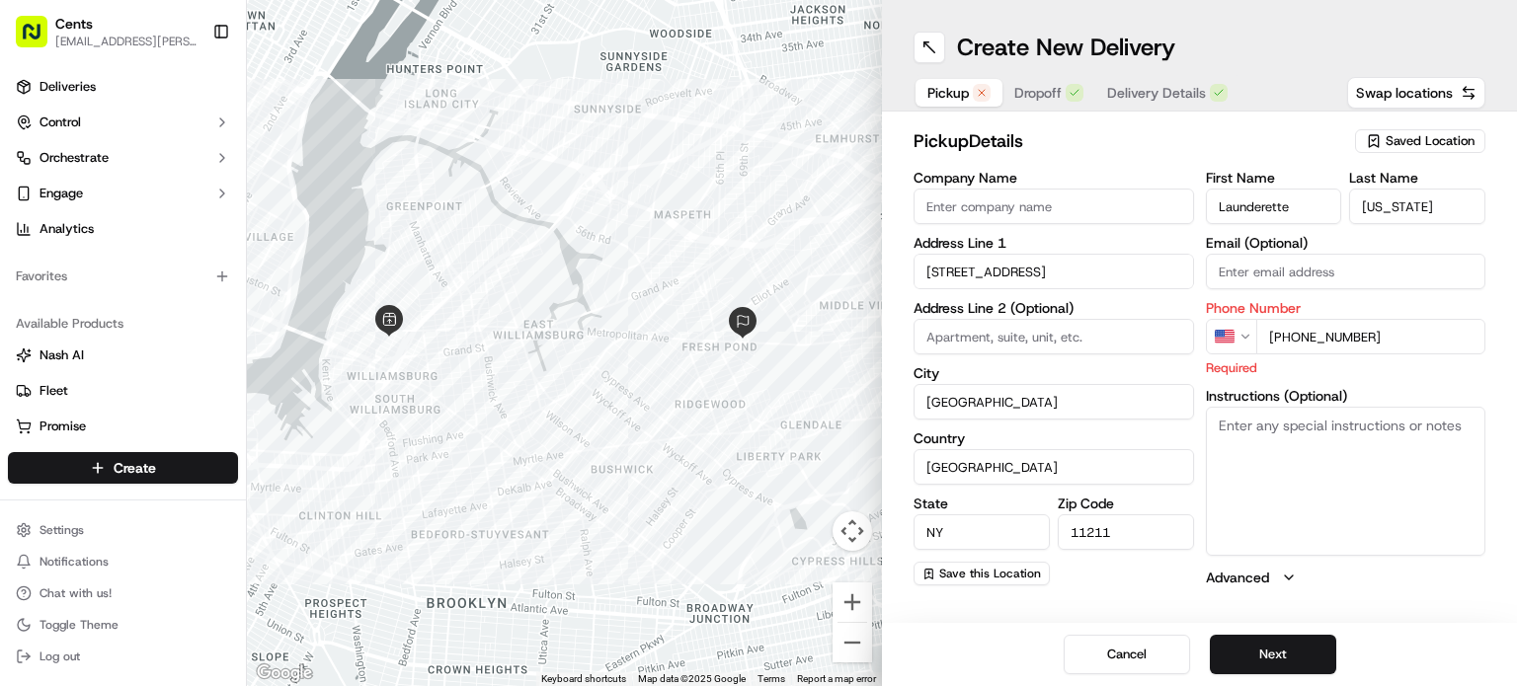
drag, startPoint x: 1286, startPoint y: 336, endPoint x: 1421, endPoint y: 326, distance: 135.7
click at [1421, 326] on input "[PHONE_NUMBER]" at bounding box center [1371, 337] width 230 height 36
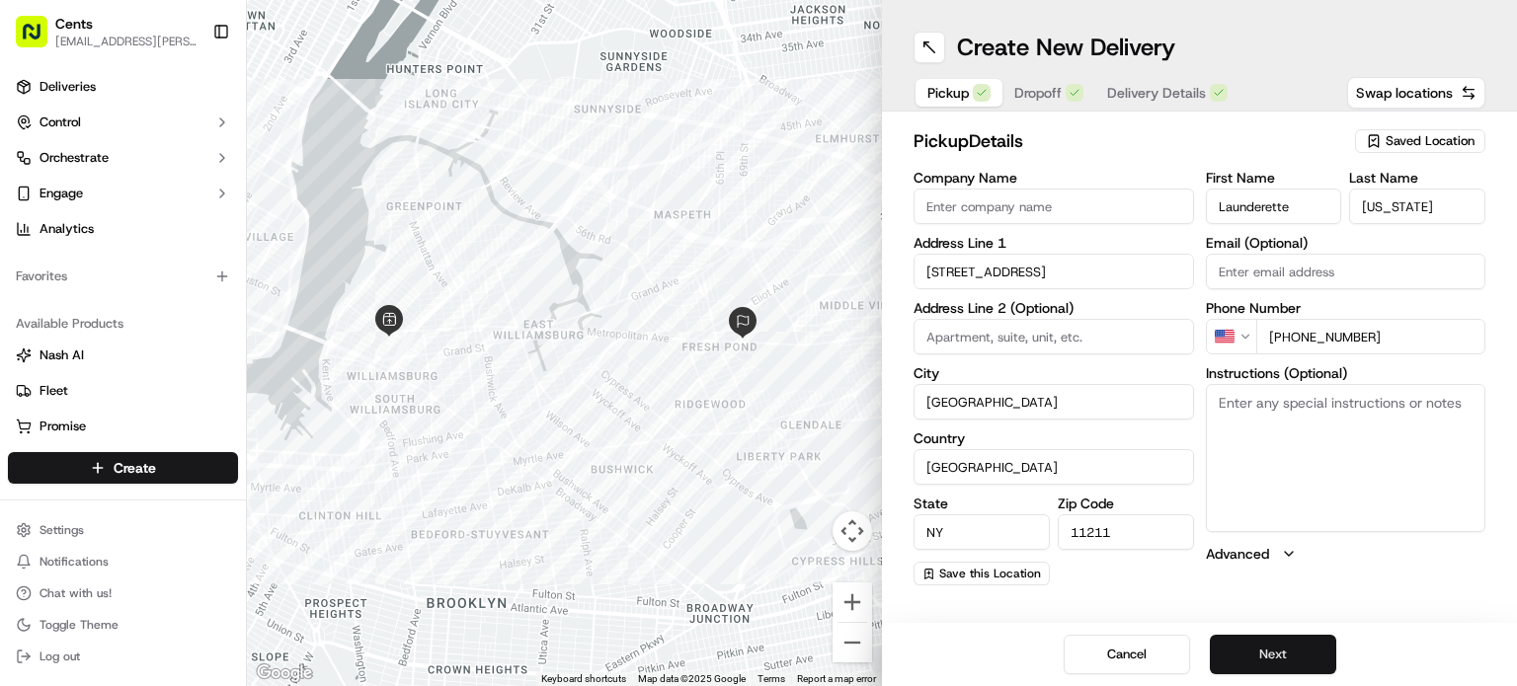
type input "[PHONE_NUMBER]"
click at [1285, 655] on button "Next" at bounding box center [1273, 655] width 126 height 40
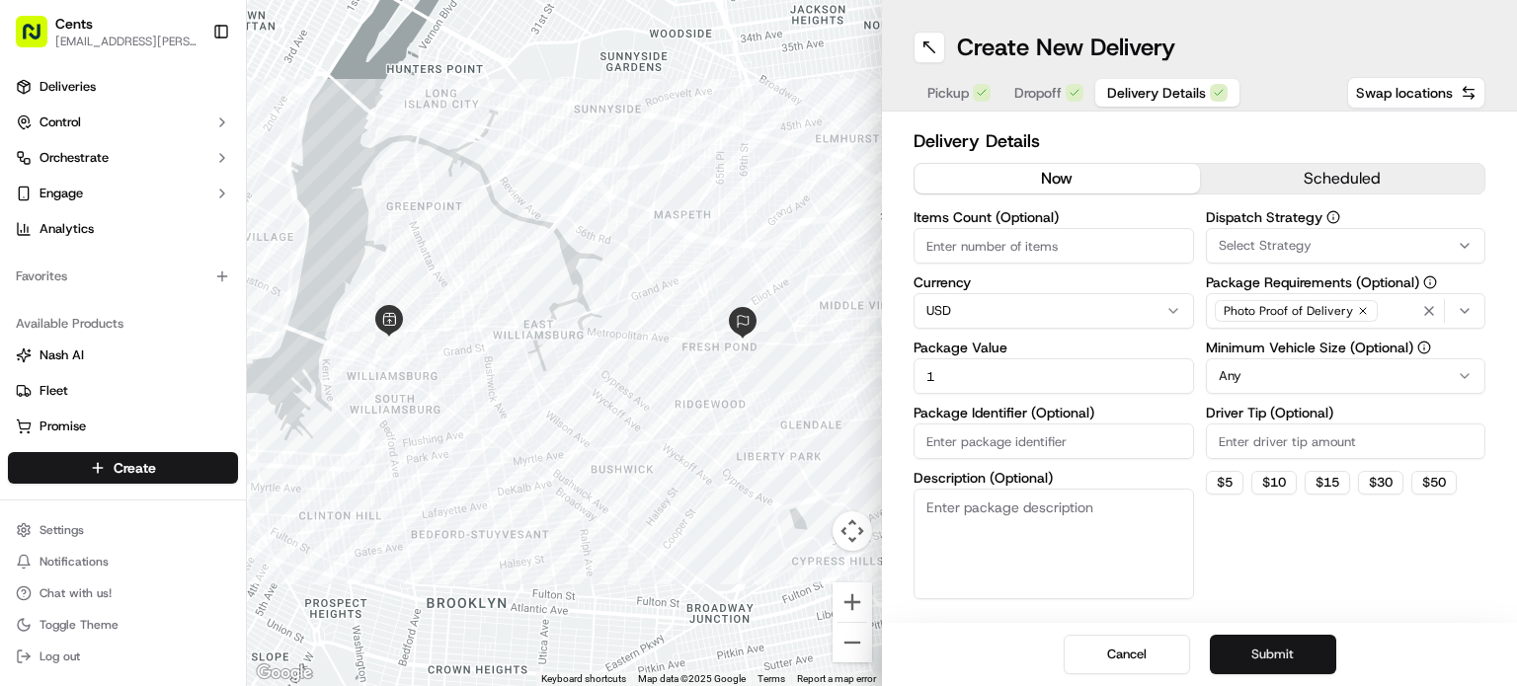
click at [1285, 655] on button "Submit" at bounding box center [1273, 655] width 126 height 40
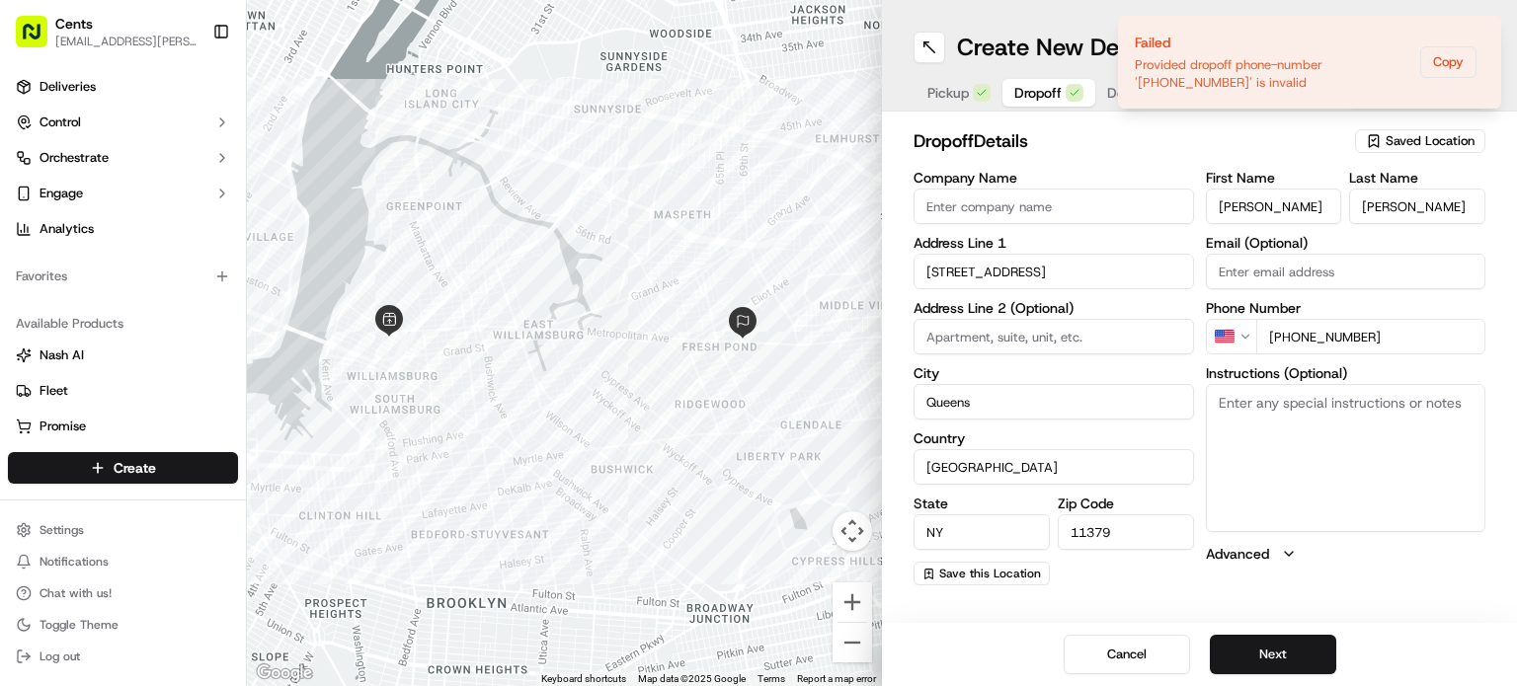
click at [1045, 86] on span "Dropoff" at bounding box center [1037, 93] width 47 height 20
click at [940, 83] on span "Pickup" at bounding box center [947, 93] width 41 height 20
click at [1379, 342] on input "[PHONE_NUMBER]" at bounding box center [1371, 337] width 230 height 36
click at [1056, 81] on button "Dropoff" at bounding box center [1048, 93] width 93 height 28
click at [1309, 331] on input "+1 555 989 6420" at bounding box center [1371, 337] width 230 height 36
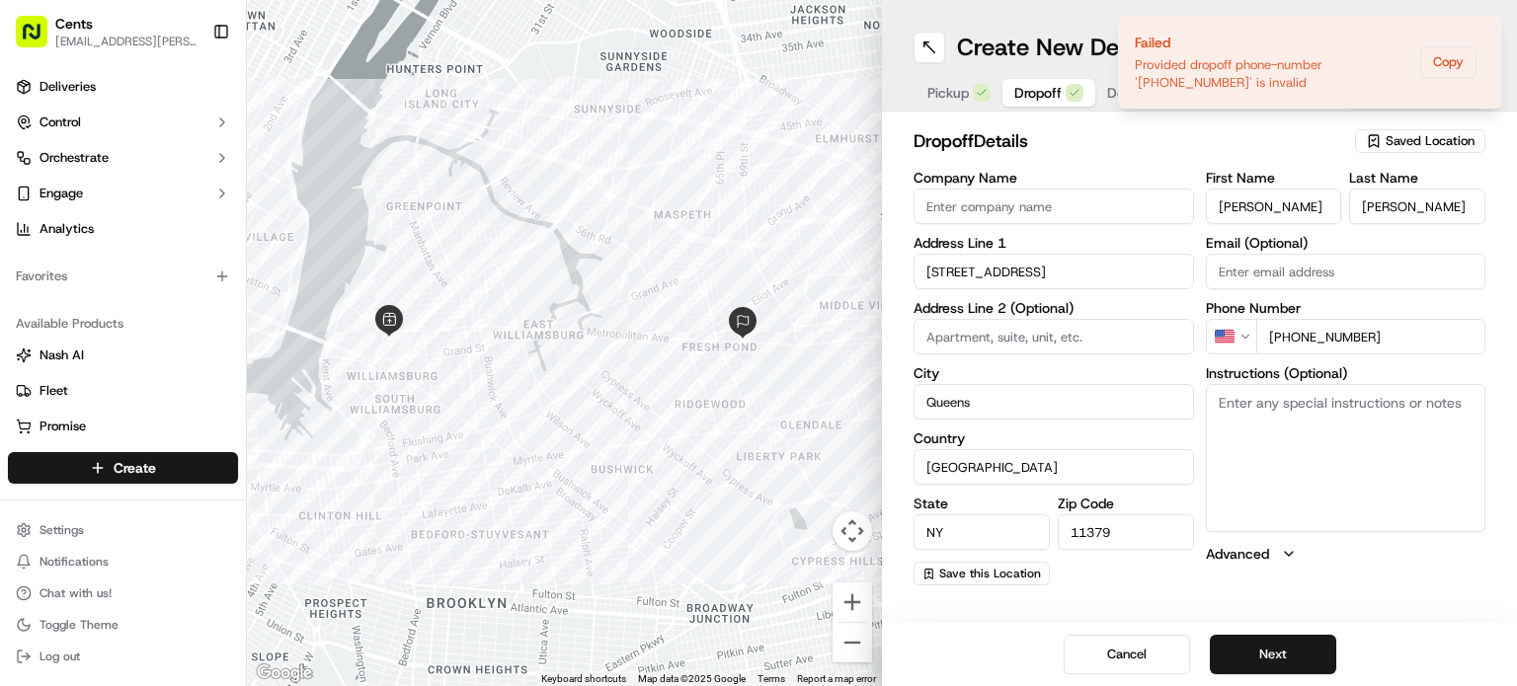
paste input "18 504 3184"
type input "[PHONE_NUMBER]"
click at [1293, 664] on button "Next" at bounding box center [1273, 655] width 126 height 40
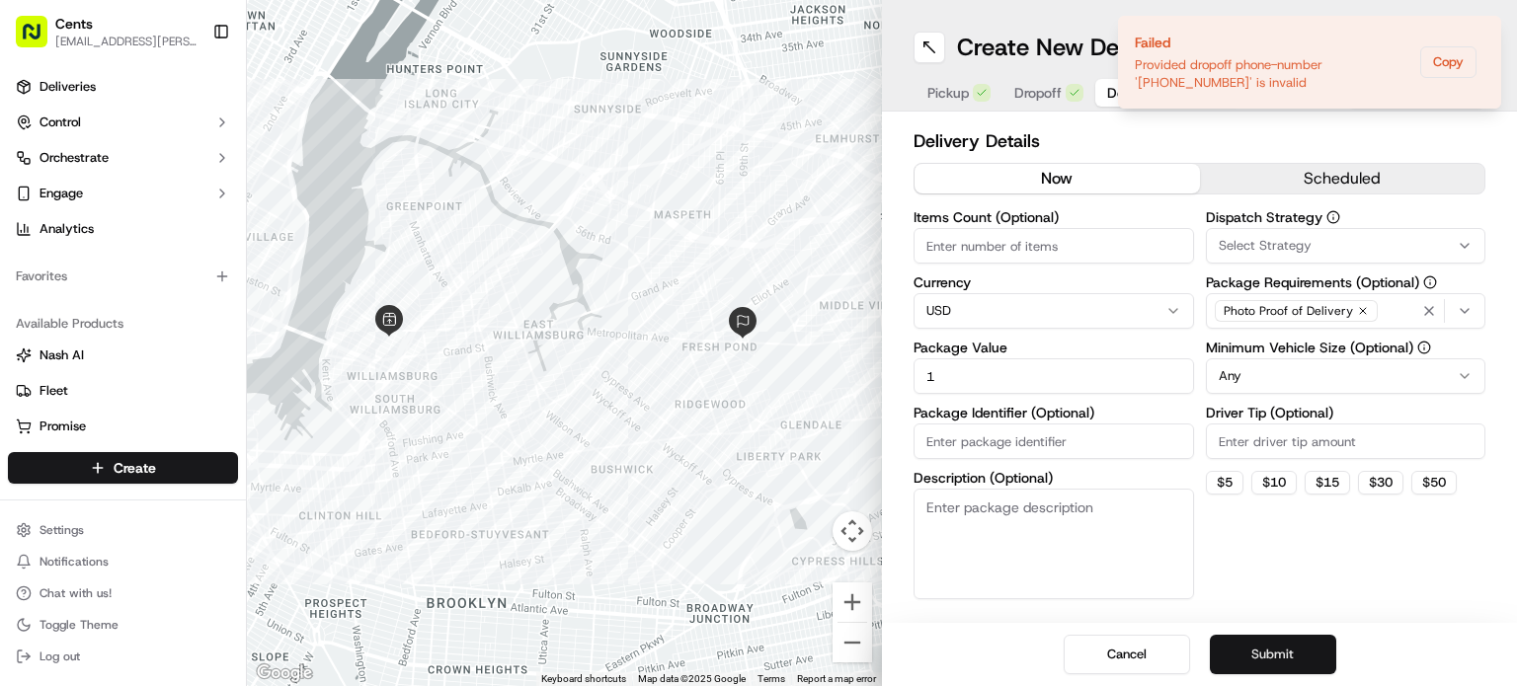
click at [1293, 664] on button "Submit" at bounding box center [1273, 655] width 126 height 40
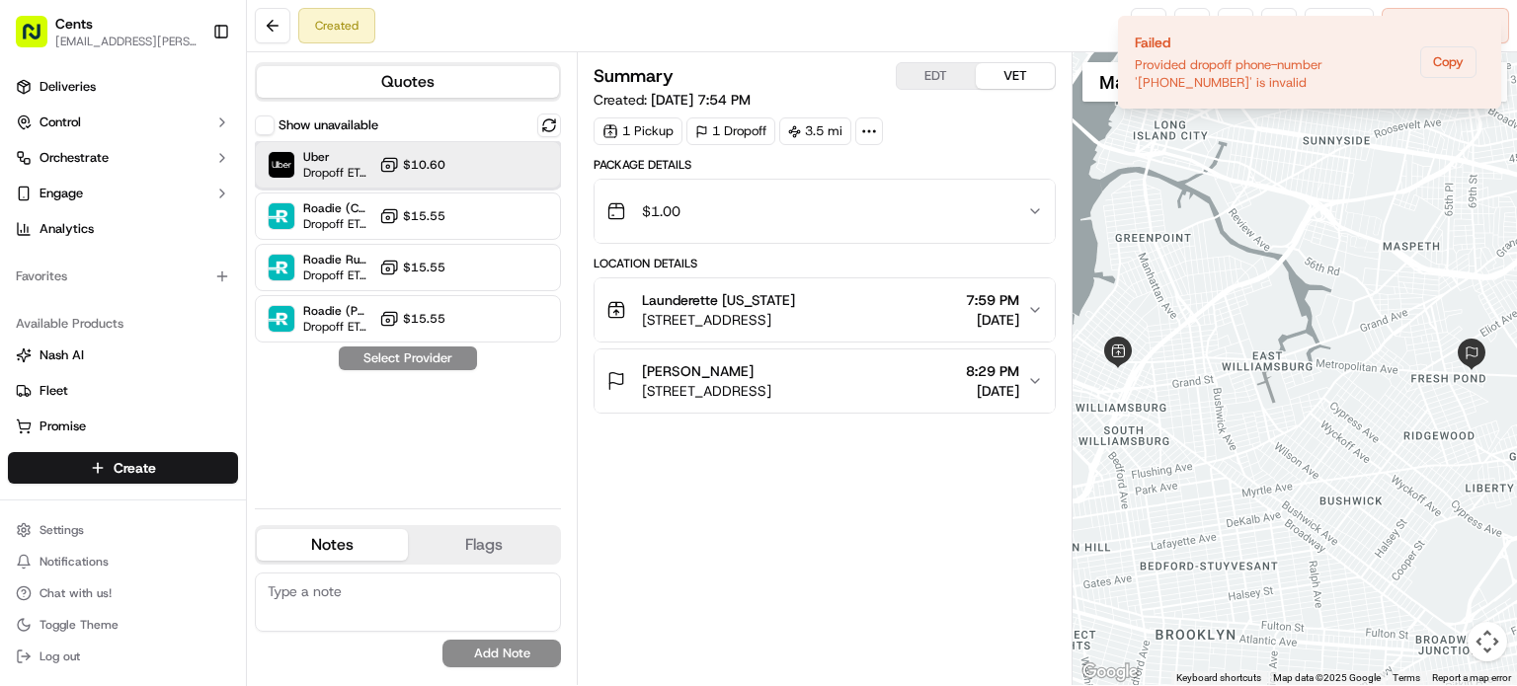
click at [296, 152] on div "Uber Dropoff ETA 43 minutes" at bounding box center [320, 165] width 104 height 32
click at [1481, 27] on icon "Notifications (F8)" at bounding box center [1484, 33] width 16 height 16
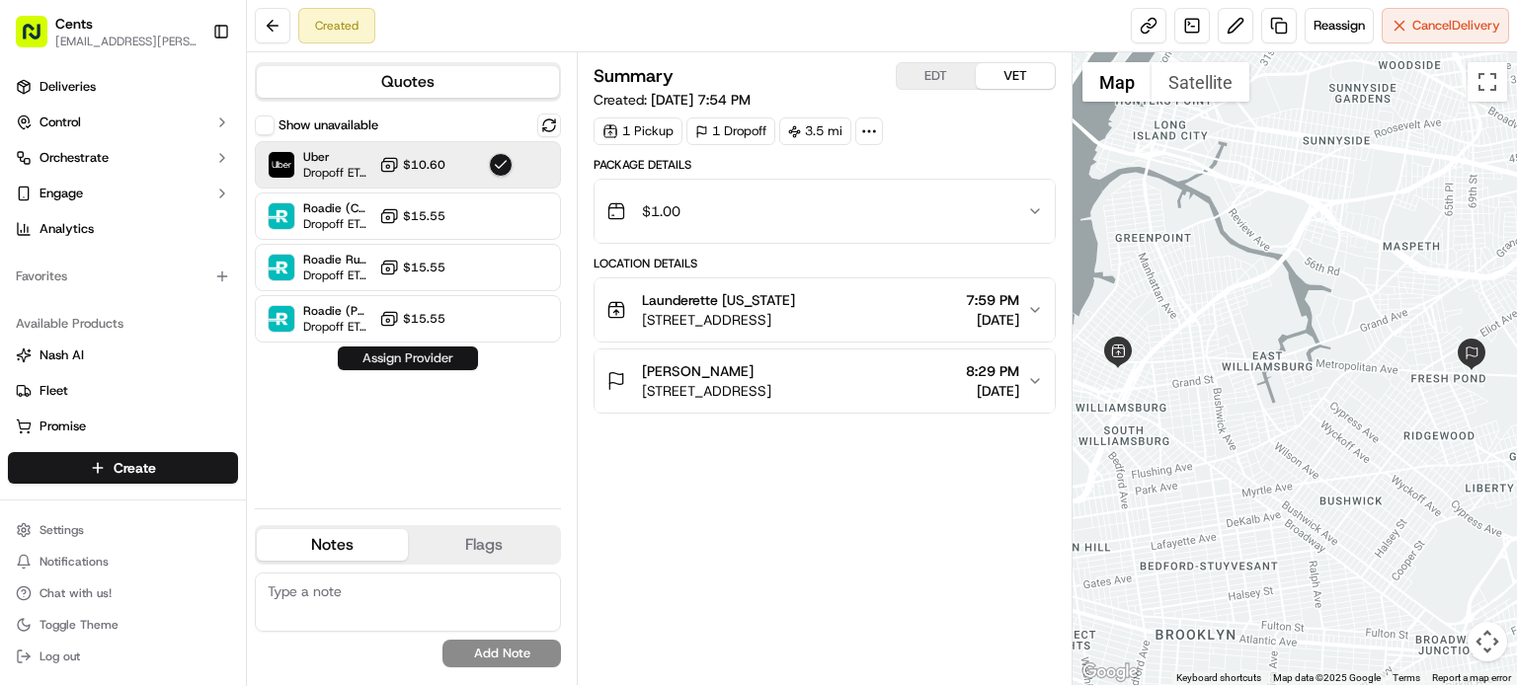
click at [390, 363] on button "Assign Provider" at bounding box center [408, 359] width 140 height 24
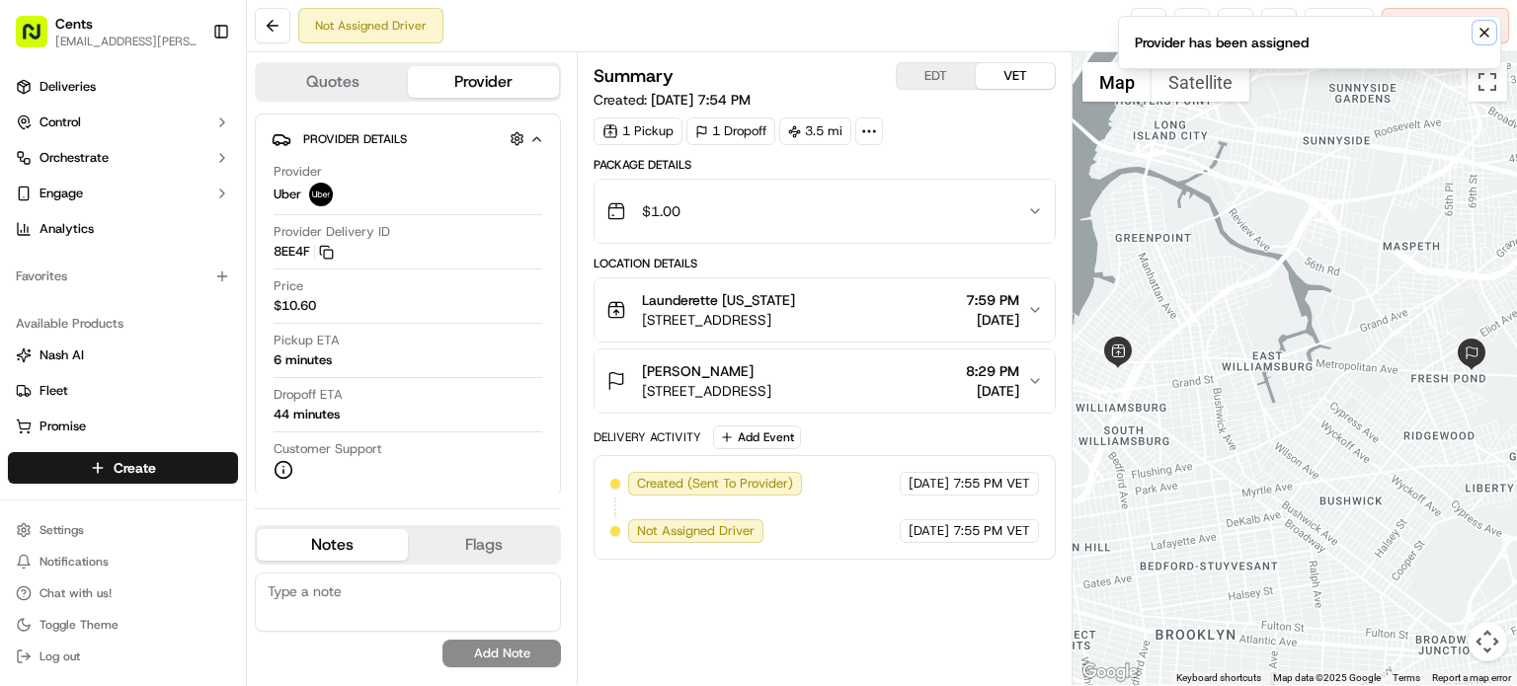
click at [1485, 35] on icon "Notifications (F8)" at bounding box center [1484, 33] width 16 height 16
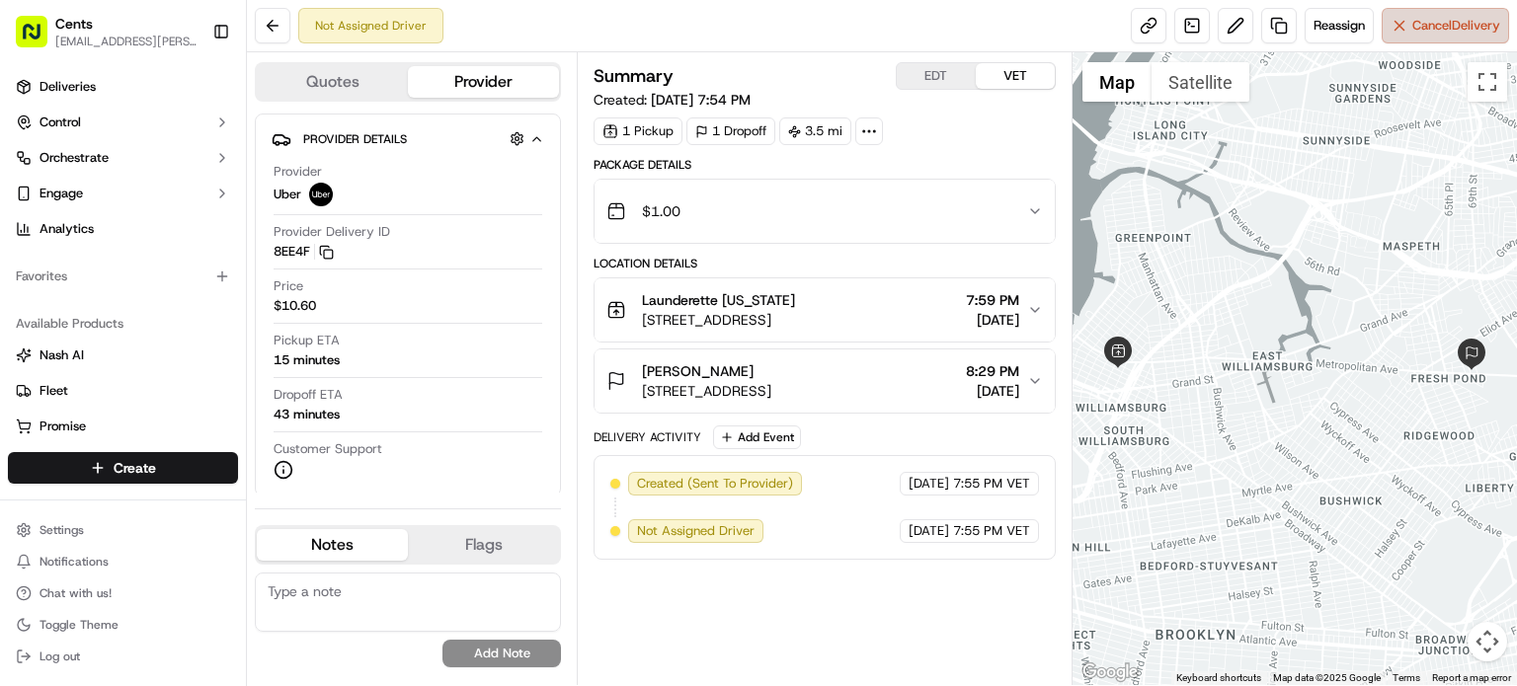
click at [1414, 31] on button "Cancel Delivery" at bounding box center [1445, 26] width 127 height 36
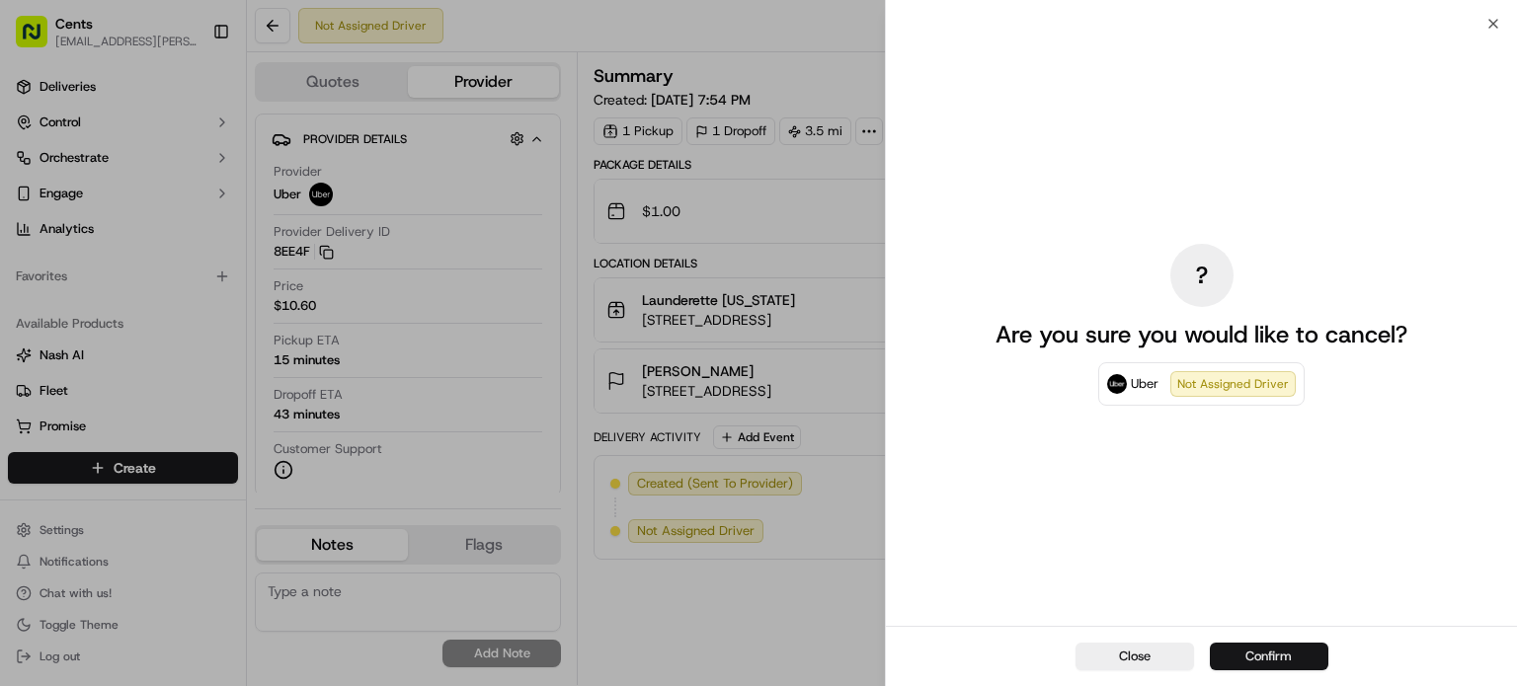
click at [1227, 654] on button "Confirm" at bounding box center [1269, 657] width 119 height 28
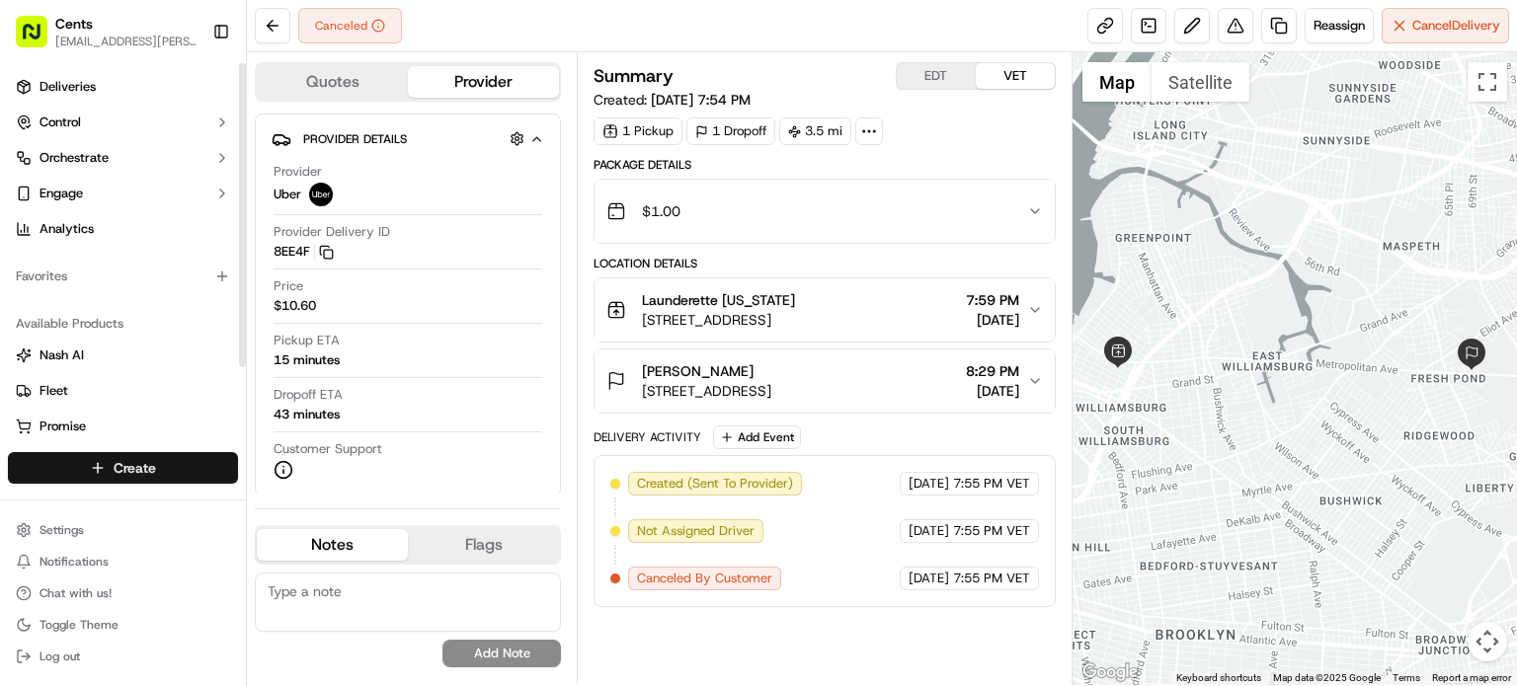
click at [119, 462] on html "Cents arisson.mercado@trycents.com Toggle Sidebar Deliveries Control Orchestrat…" at bounding box center [758, 343] width 1517 height 686
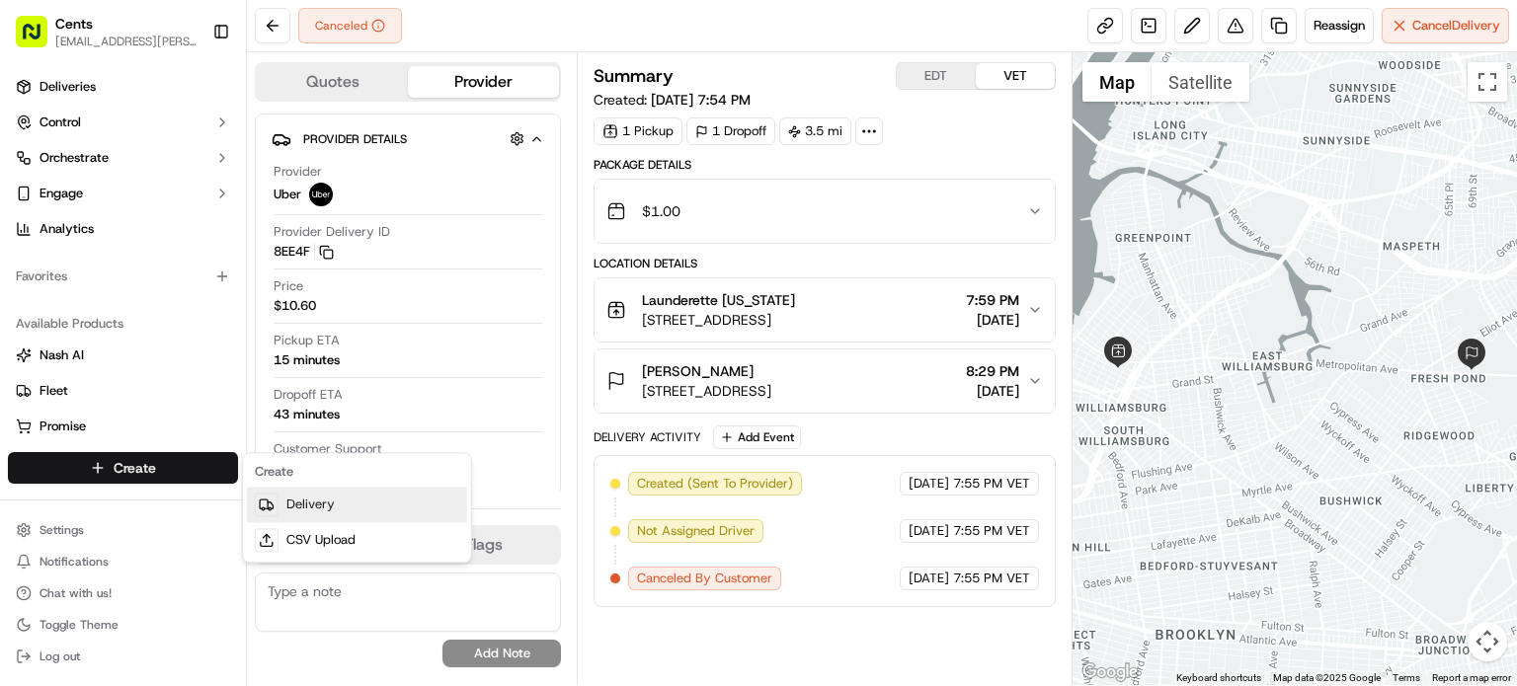
click at [309, 508] on link "Delivery" at bounding box center [357, 505] width 220 height 36
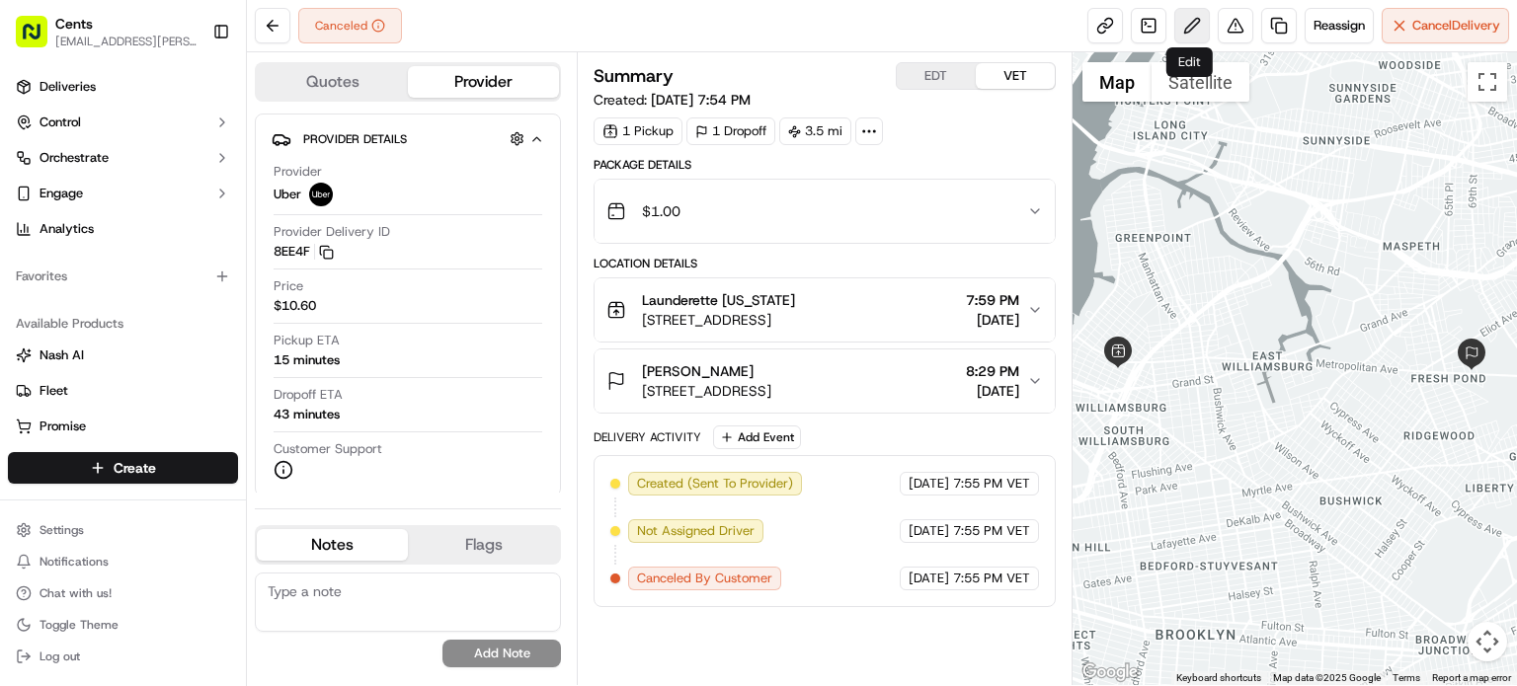
click at [1192, 27] on button at bounding box center [1192, 26] width 36 height 36
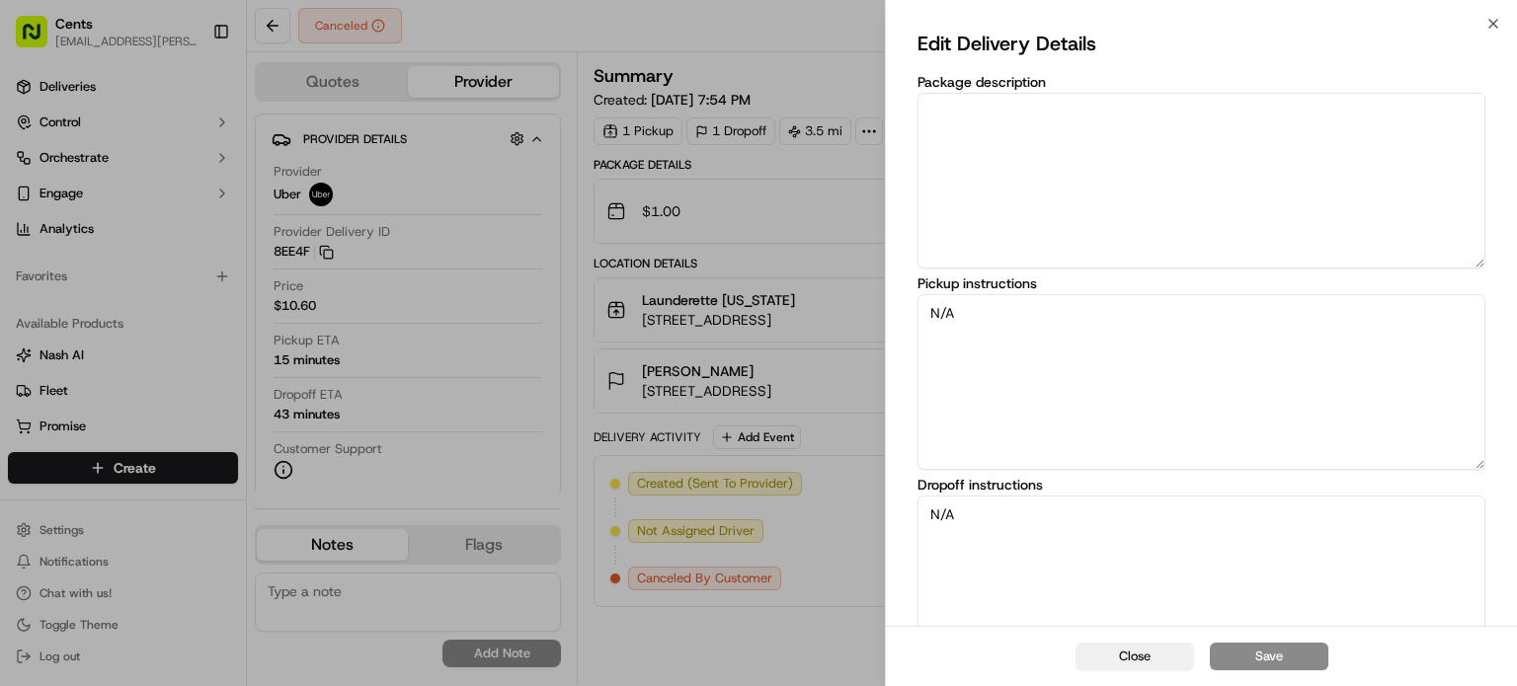
click at [1132, 651] on button "Close" at bounding box center [1134, 657] width 119 height 28
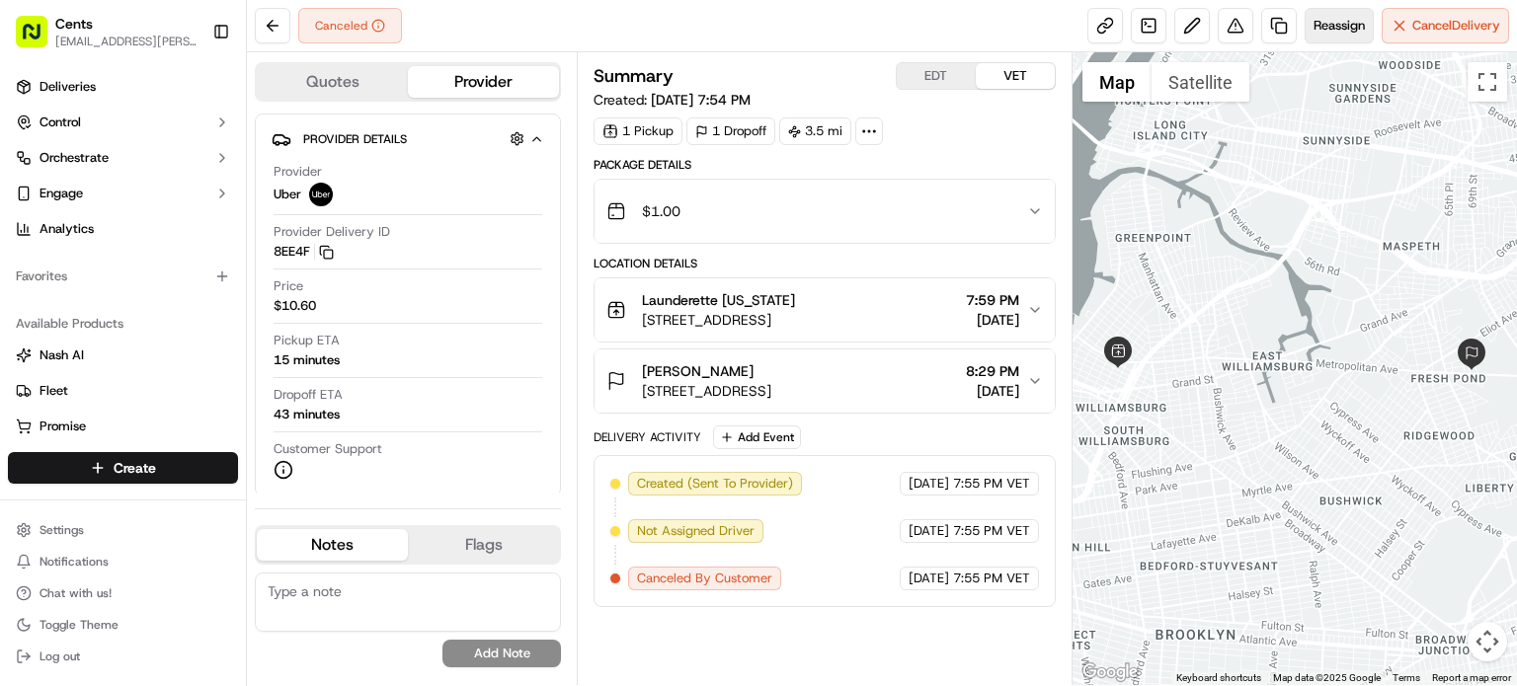
click at [1334, 25] on span "Reassign" at bounding box center [1338, 26] width 51 height 18
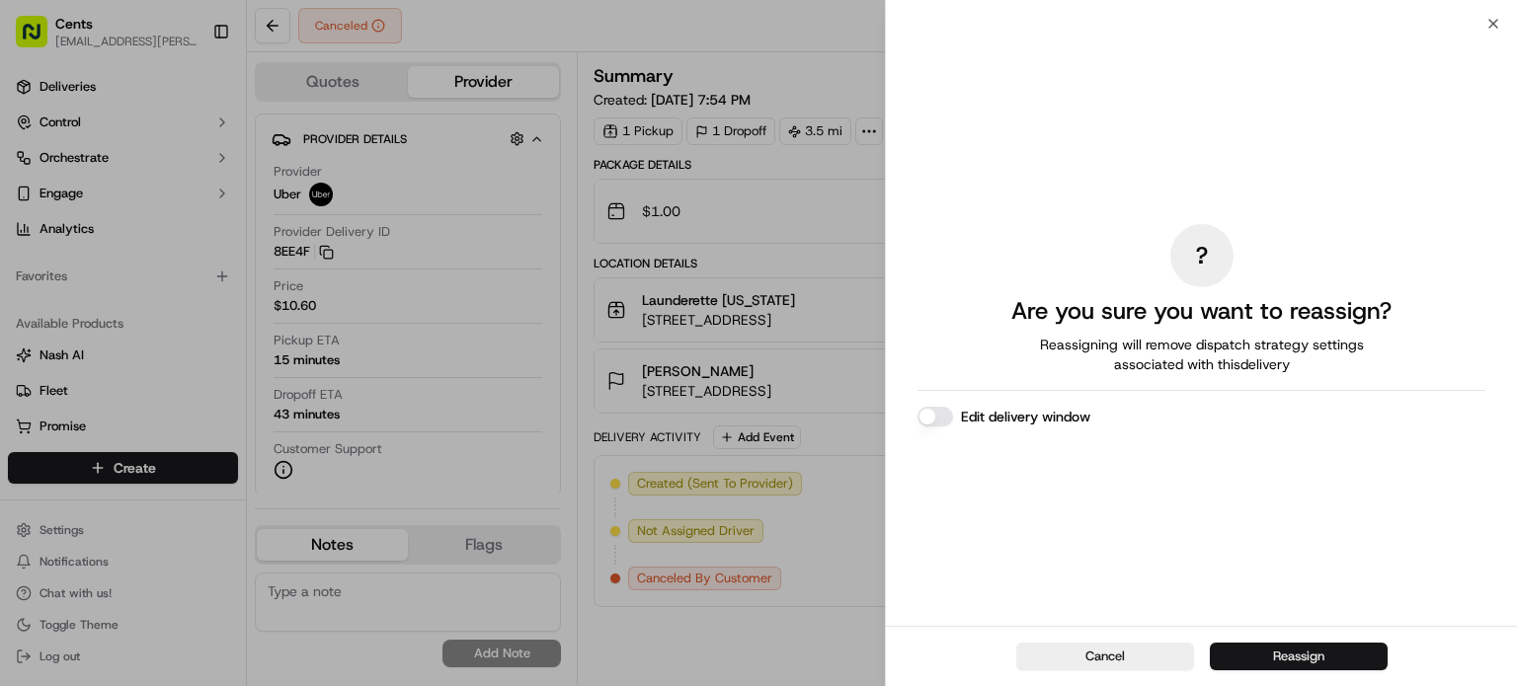
click at [1257, 651] on button "Reassign" at bounding box center [1299, 657] width 178 height 28
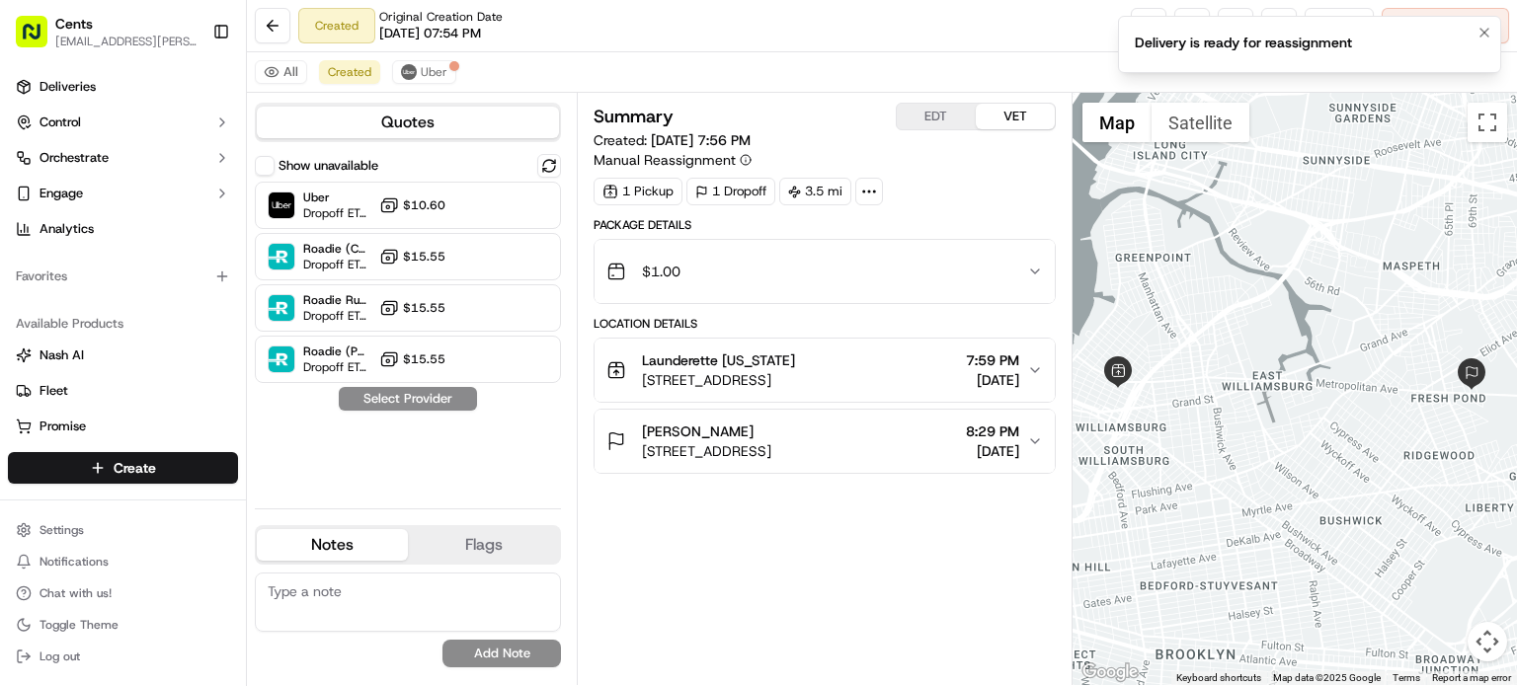
click at [1496, 32] on li "Delivery is ready for reassignment" at bounding box center [1309, 44] width 383 height 57
click at [1477, 30] on icon "Notifications (F8)" at bounding box center [1484, 33] width 16 height 16
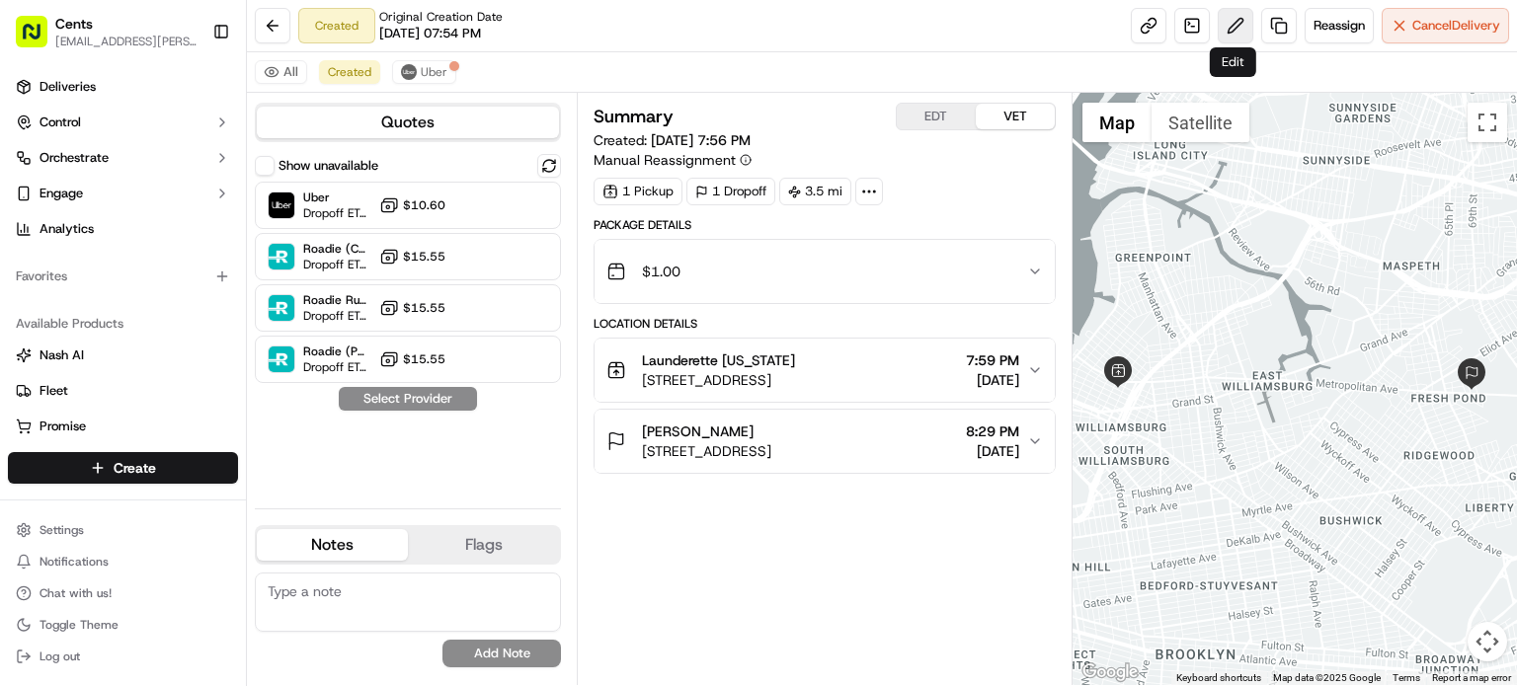
click at [1228, 30] on button at bounding box center [1236, 26] width 36 height 36
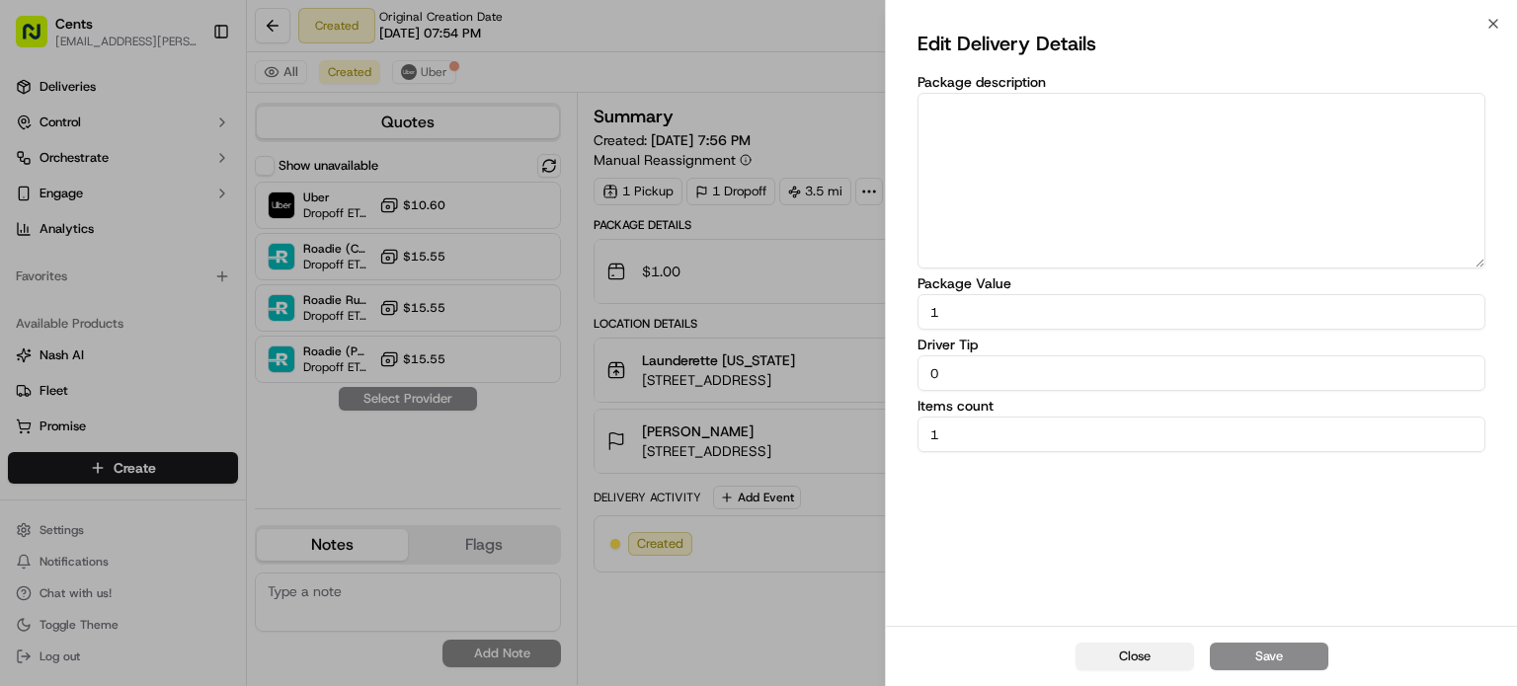
click at [1111, 662] on button "Close" at bounding box center [1134, 657] width 119 height 28
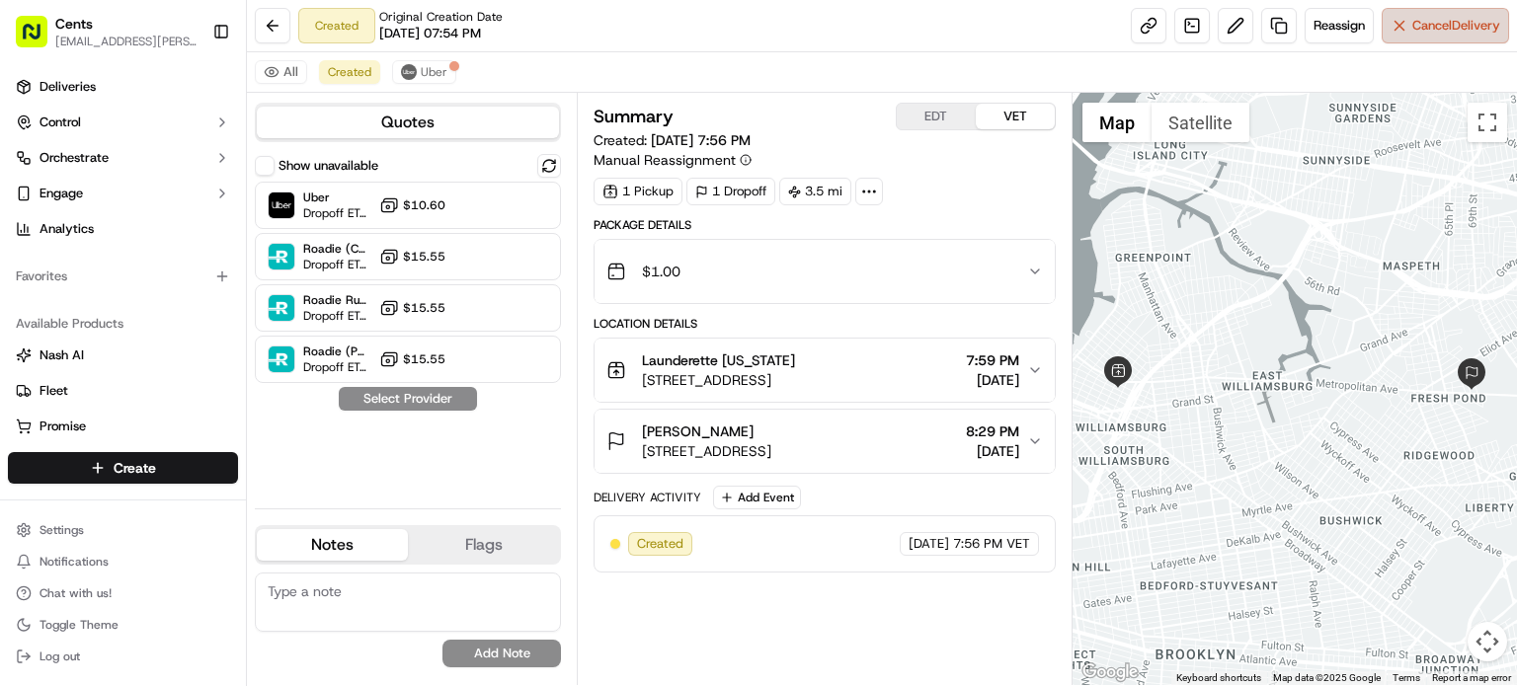
click at [1430, 34] on span "Cancel Delivery" at bounding box center [1456, 26] width 88 height 18
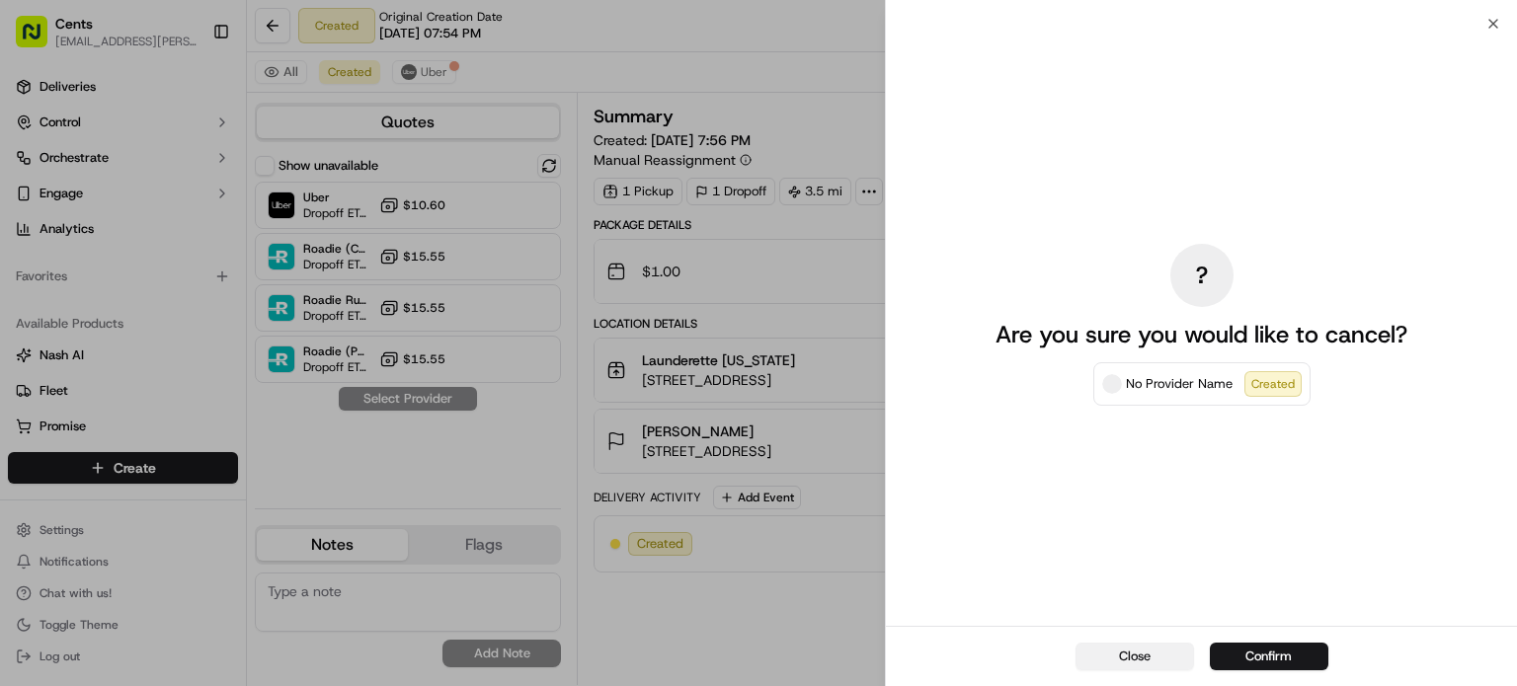
click at [1157, 643] on button "Close" at bounding box center [1134, 657] width 119 height 28
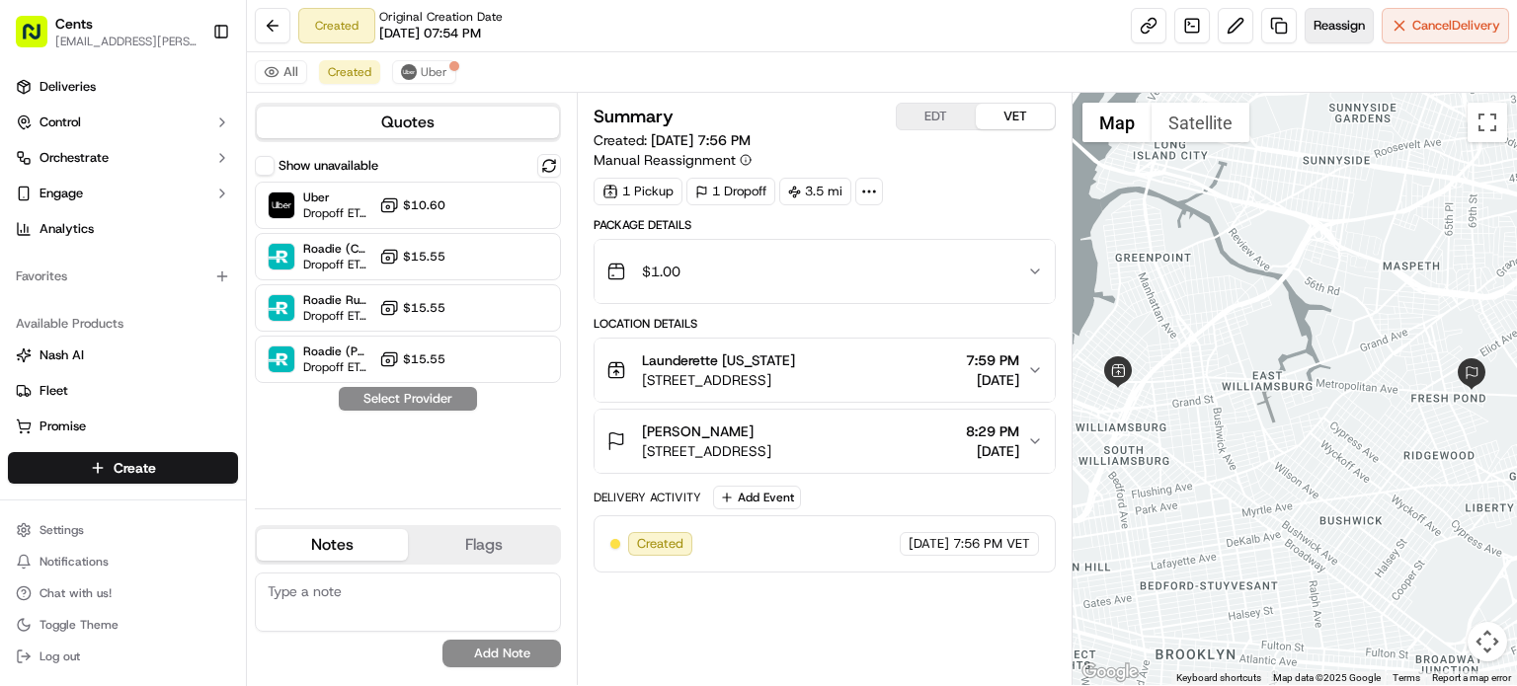
click at [1332, 25] on span "Reassign" at bounding box center [1338, 26] width 51 height 18
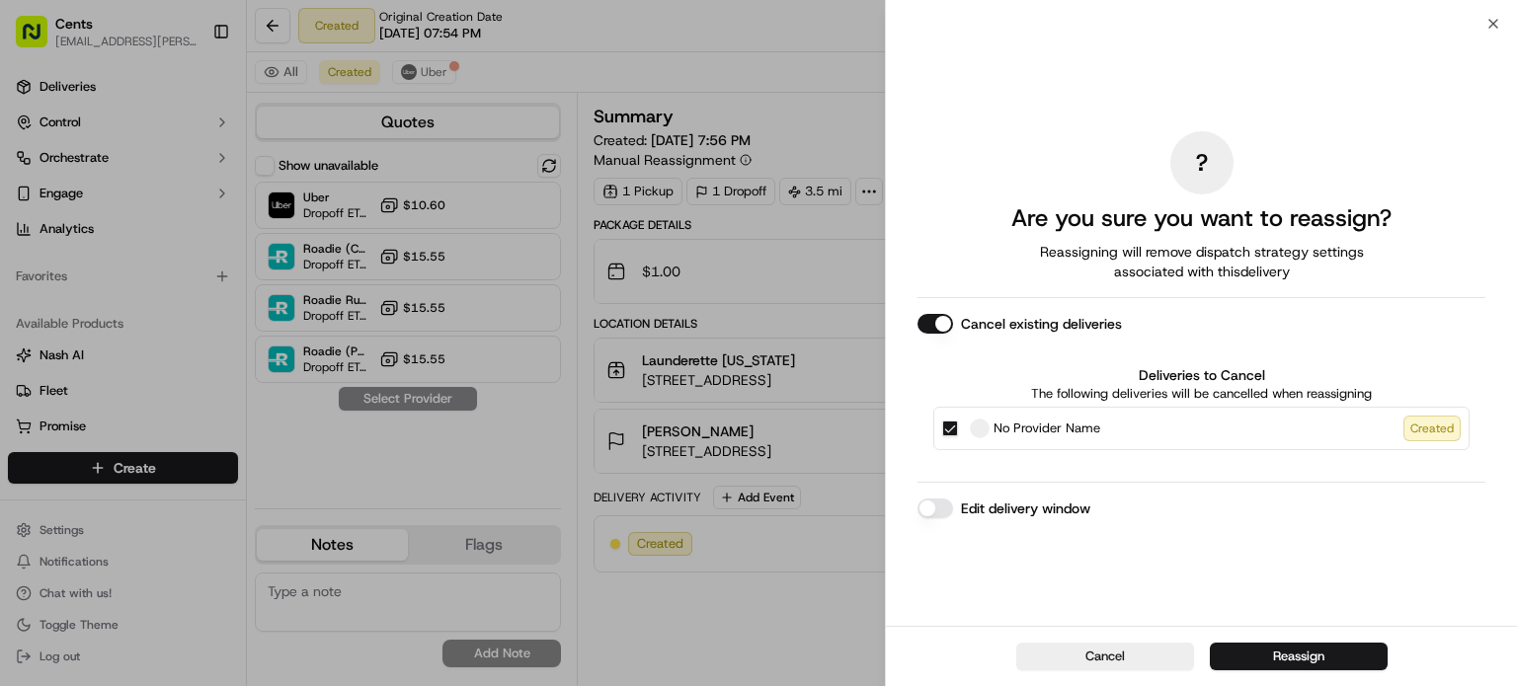
click at [941, 501] on button "Edit delivery window" at bounding box center [935, 509] width 36 height 20
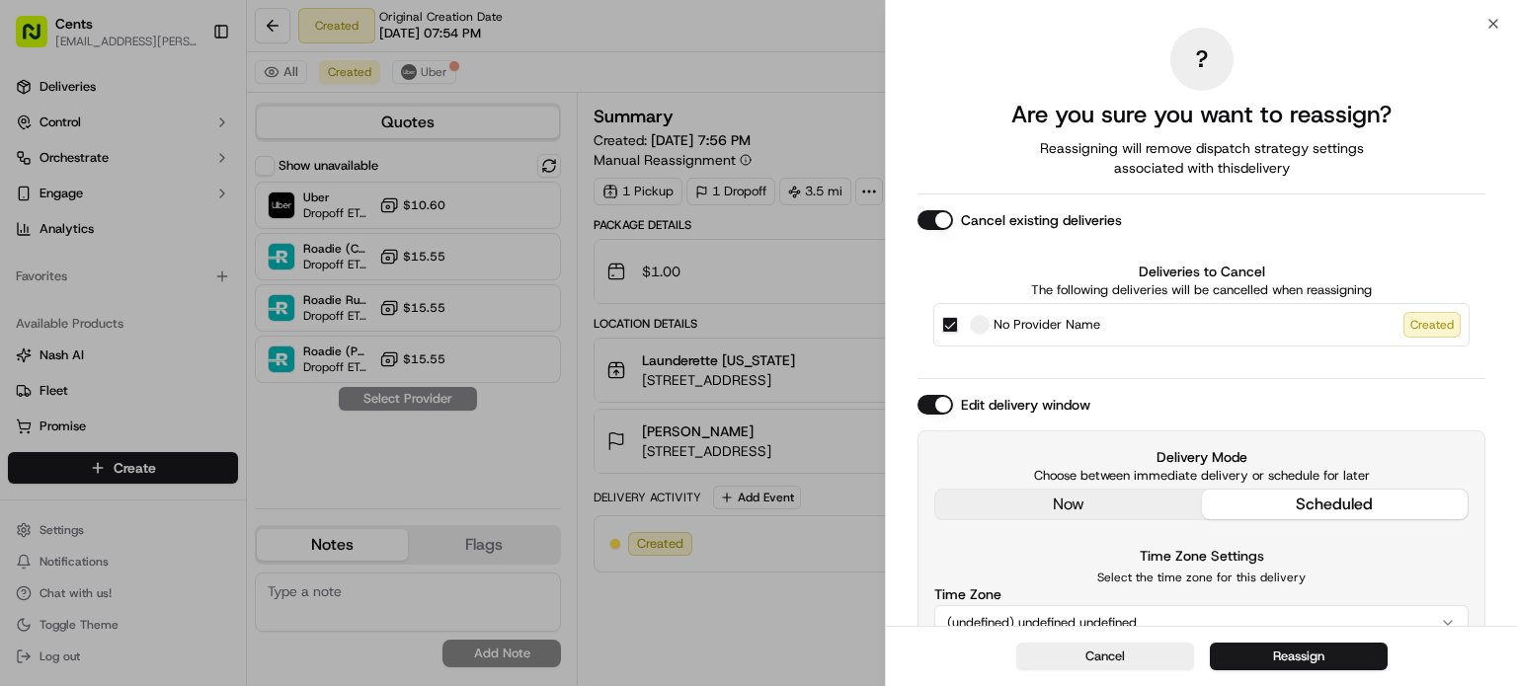
click at [1264, 548] on div "Delivery Mode Choose between immediate delivery or schedule for later now sched…" at bounding box center [1201, 609] width 568 height 357
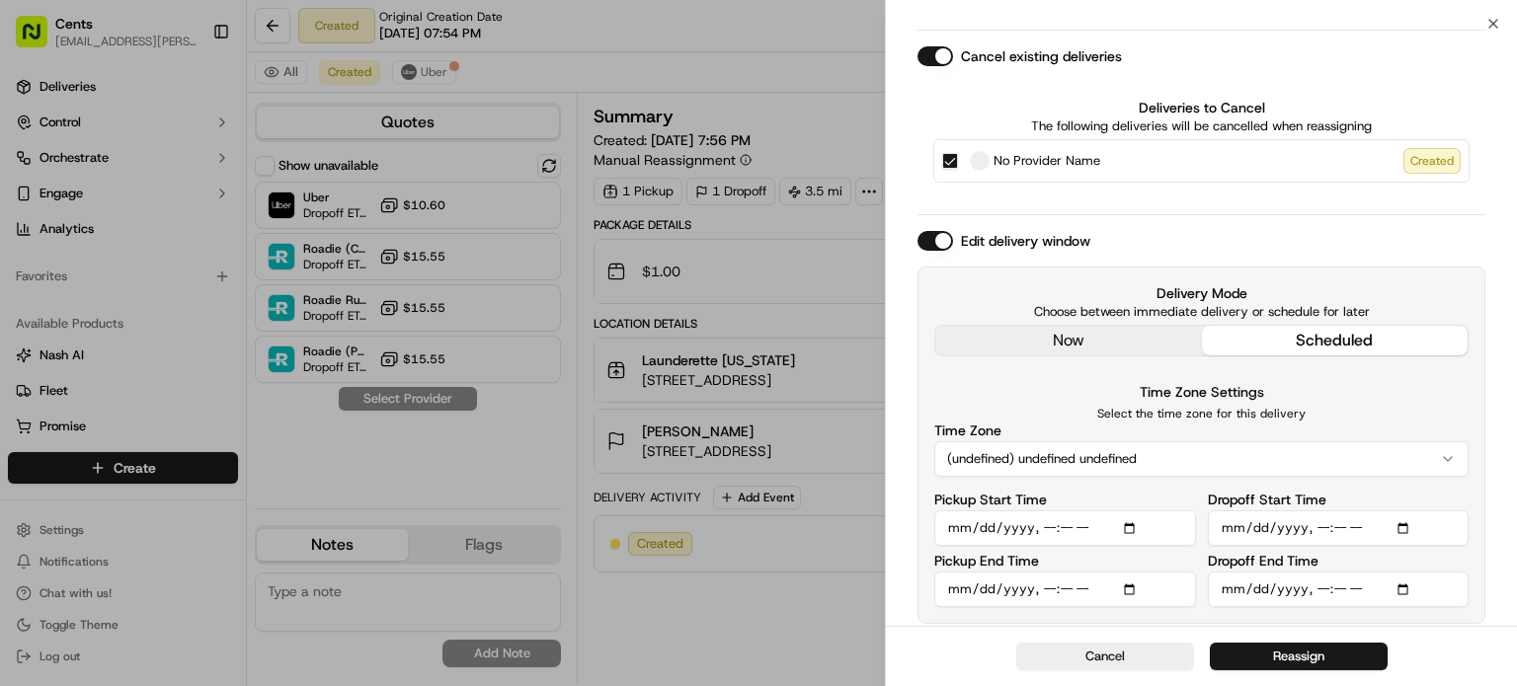
click at [1128, 674] on div "Cancel Reassign" at bounding box center [1201, 656] width 631 height 60
click at [1114, 655] on button "Cancel" at bounding box center [1105, 657] width 178 height 28
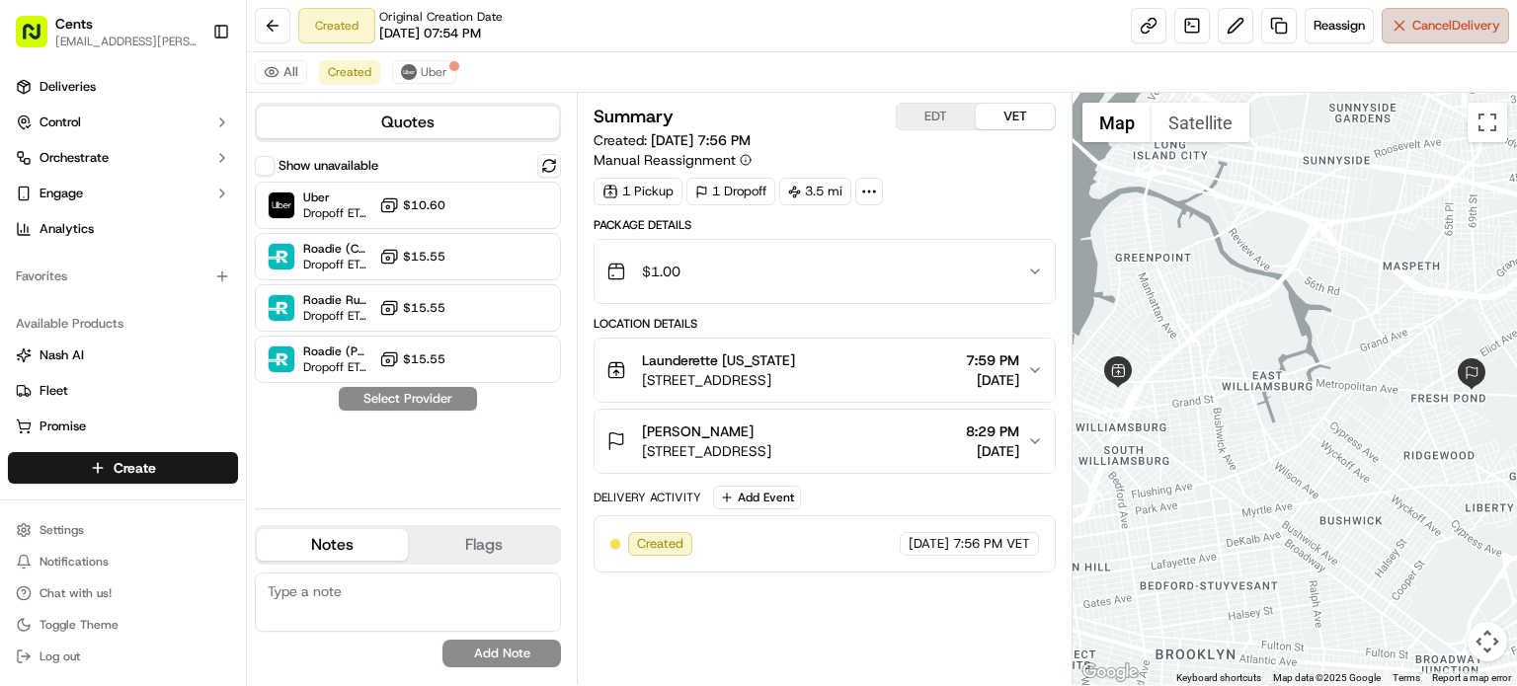
click at [1406, 27] on button "Cancel Delivery" at bounding box center [1445, 26] width 127 height 36
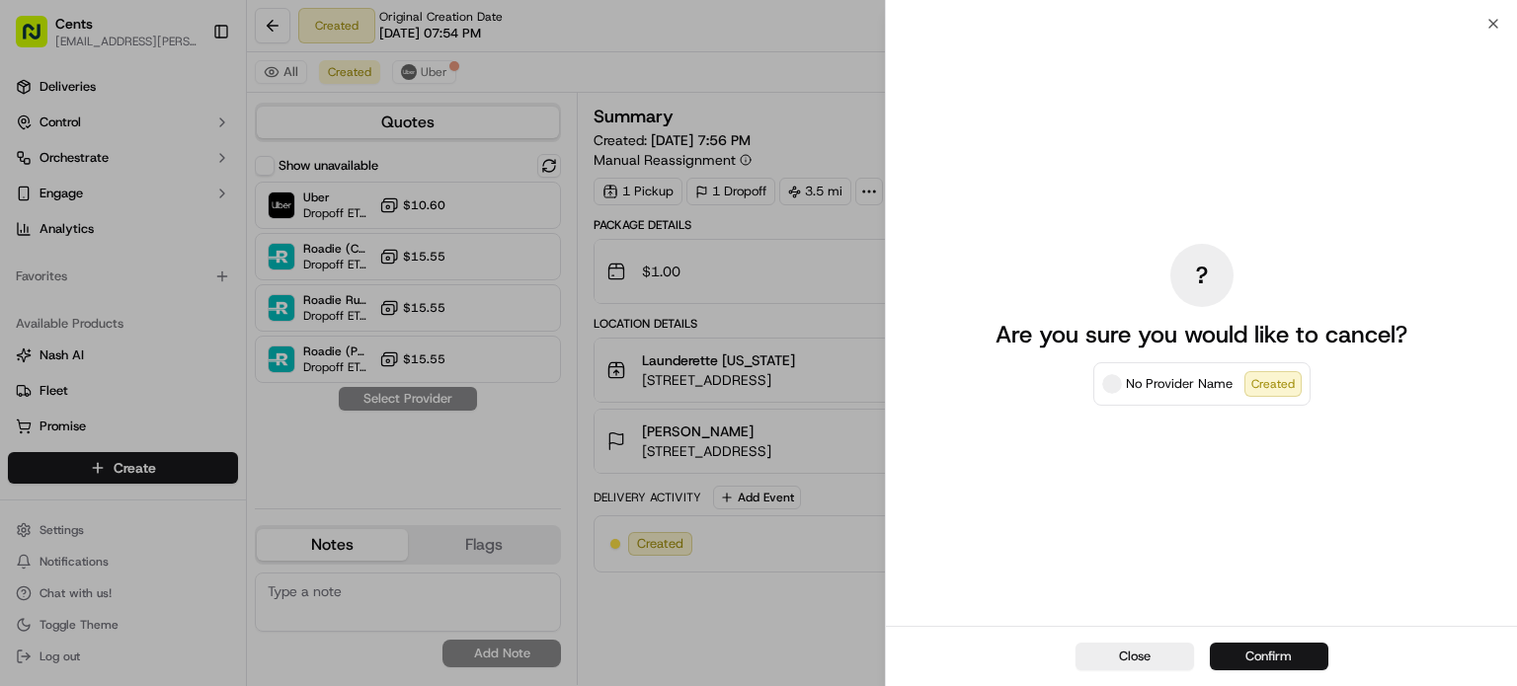
click at [1236, 664] on button "Confirm" at bounding box center [1269, 657] width 119 height 28
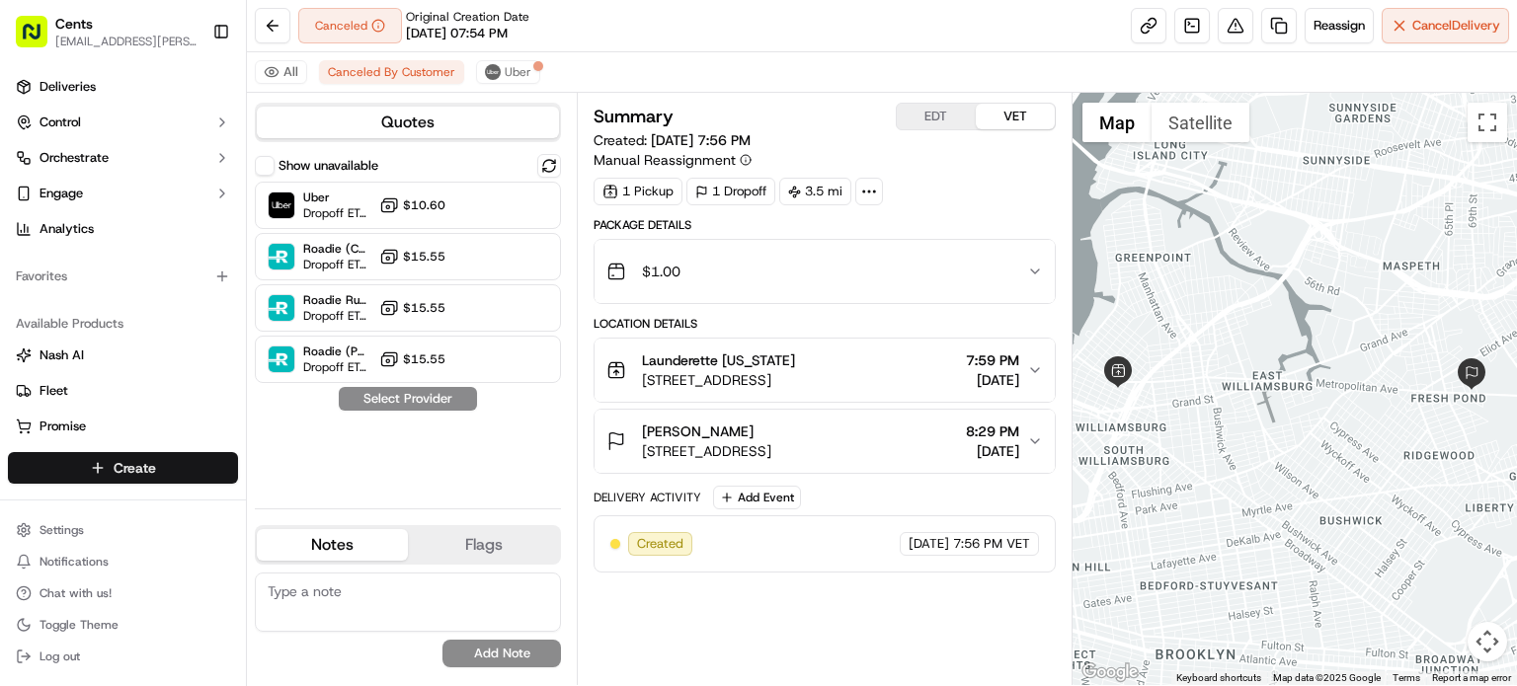
click at [126, 465] on span "Create" at bounding box center [135, 468] width 42 height 20
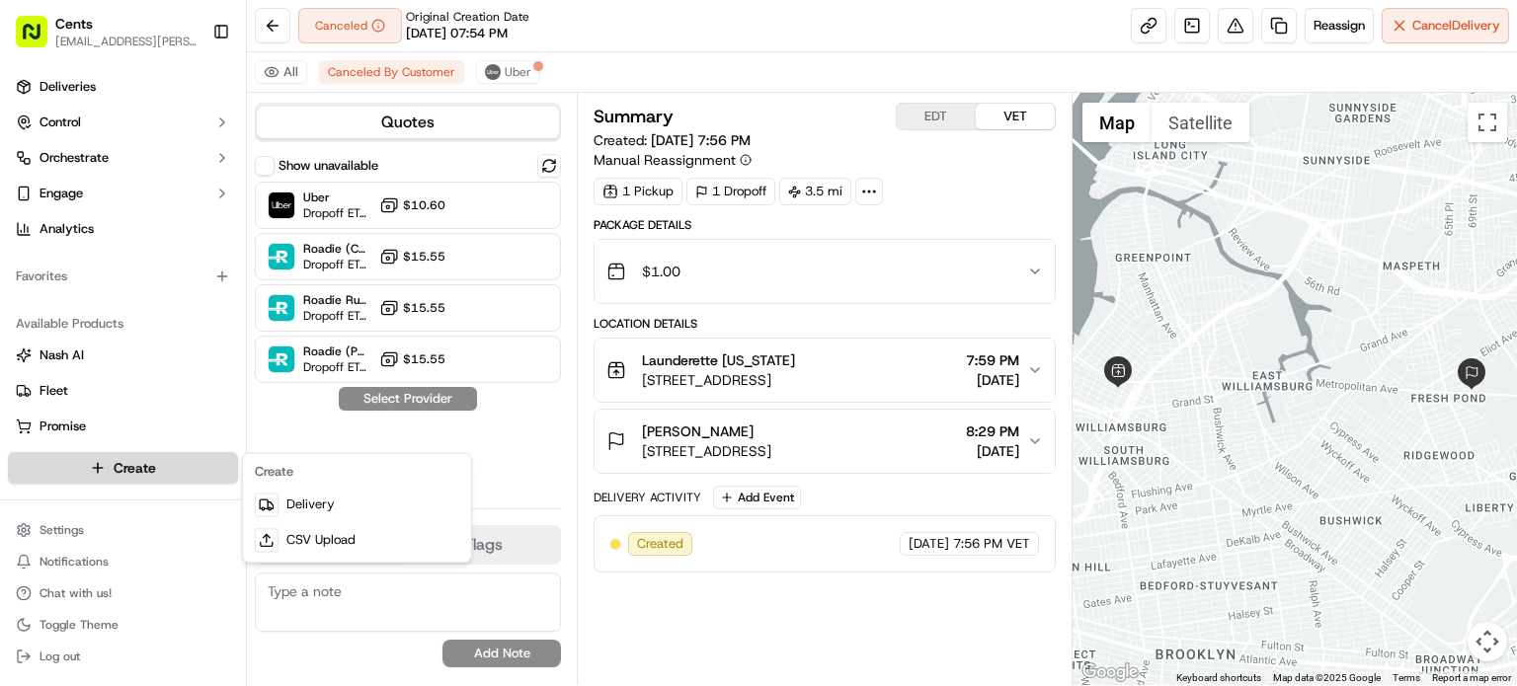
click at [119, 476] on html "Cents arisson.mercado@trycents.com Toggle Sidebar Deliveries Control Orchestrat…" at bounding box center [758, 343] width 1517 height 686
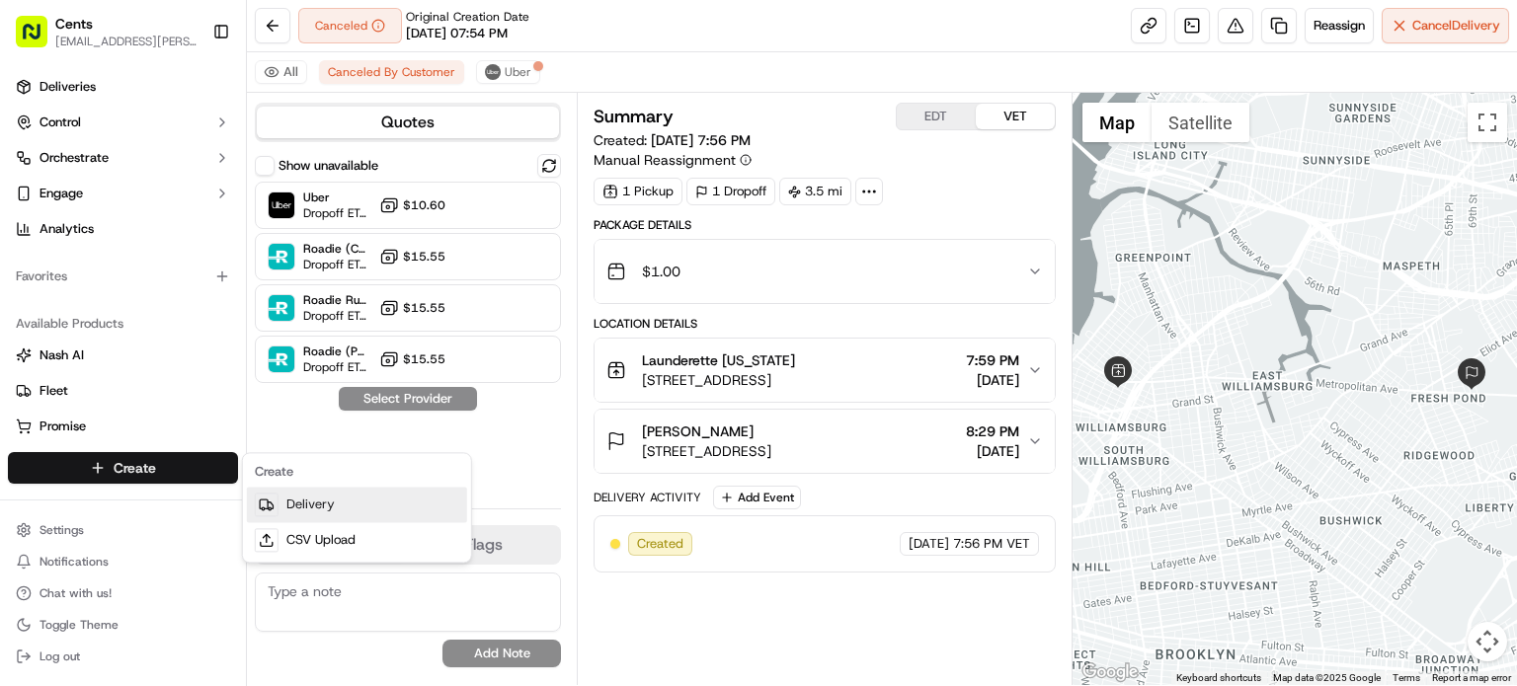
click at [283, 505] on link "Delivery" at bounding box center [357, 505] width 220 height 36
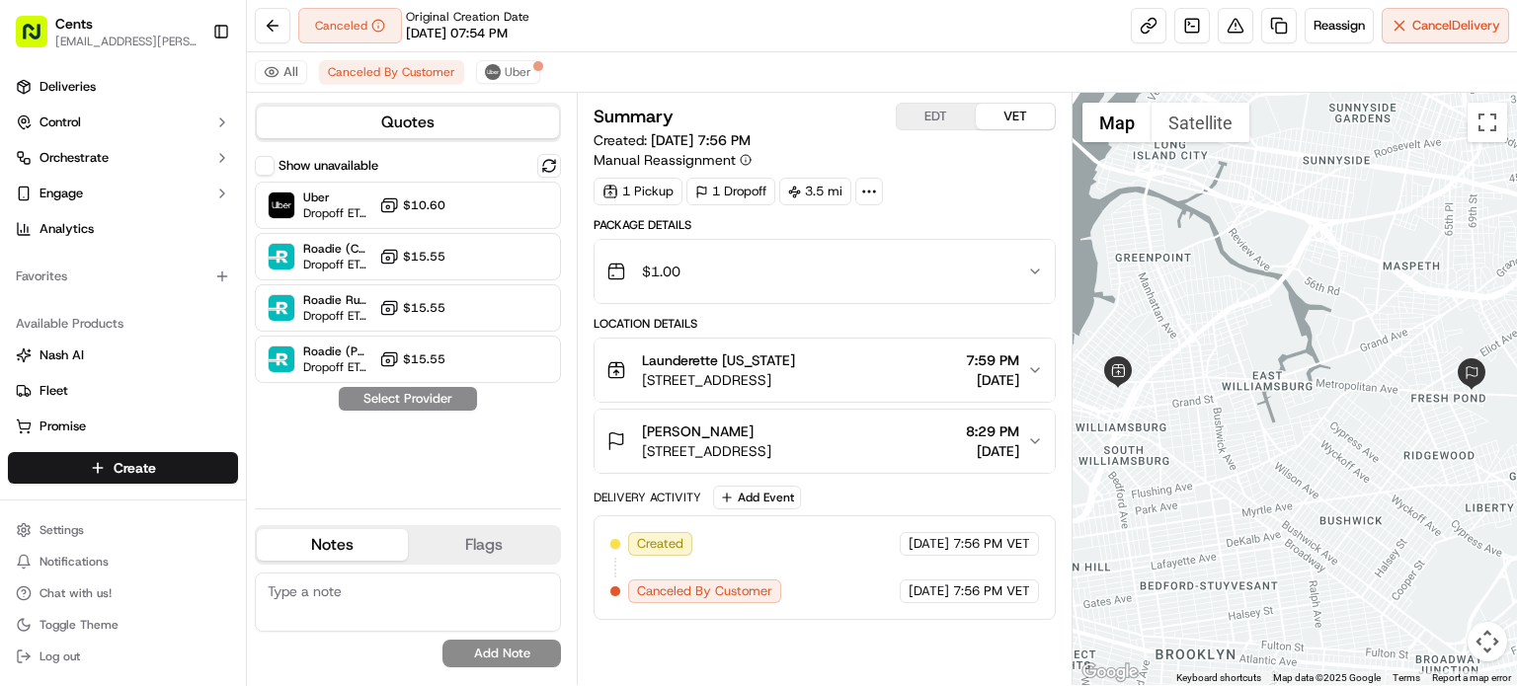
click at [819, 463] on button "Erica Mattos 62-61 65th St, Flushing, NY 11379, USA 8:29 PM 09/17/2025" at bounding box center [824, 441] width 460 height 63
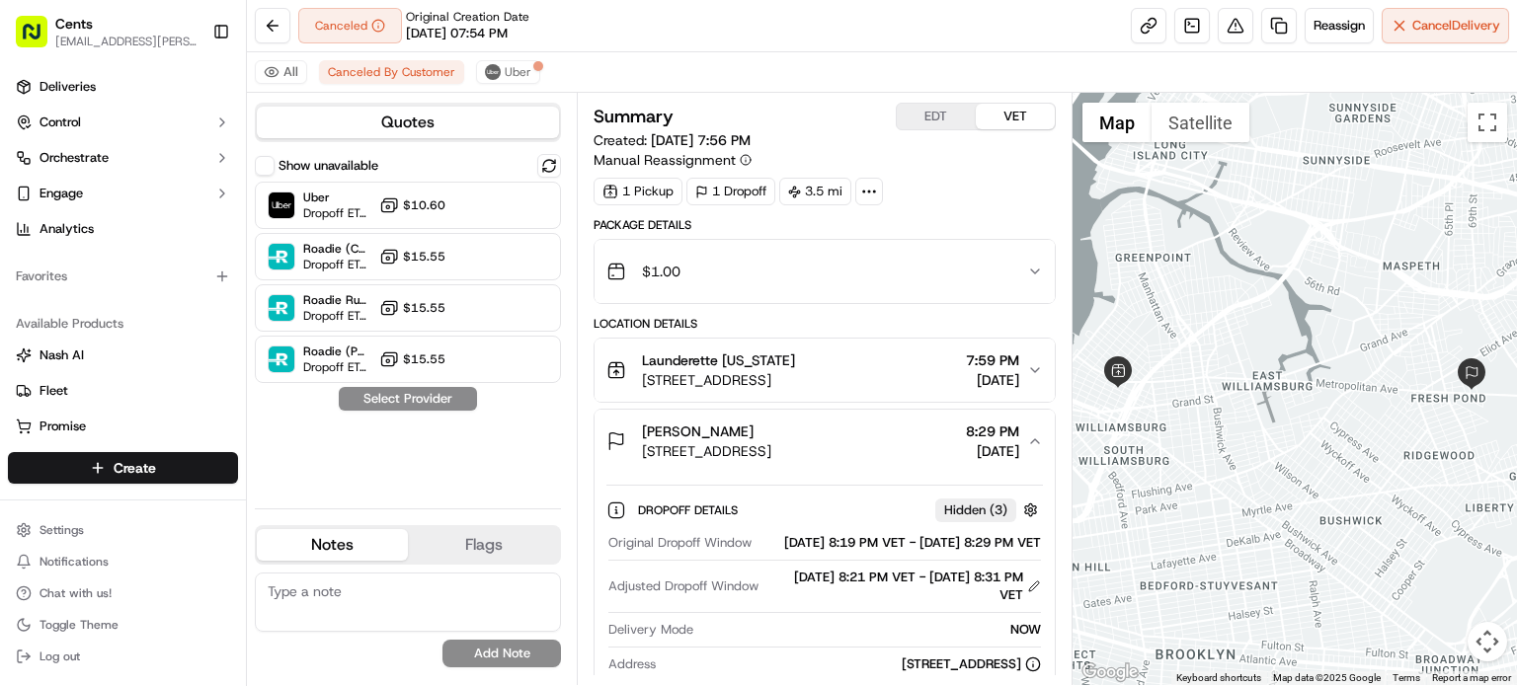
drag, startPoint x: 909, startPoint y: 449, endPoint x: 635, endPoint y: 443, distance: 273.6
click at [635, 443] on div "Erica Mattos 62-61 65th St, Flushing, NY 11379, USA 8:29 PM 09/17/2025" at bounding box center [816, 442] width 421 height 40
copy span "[STREET_ADDRESS]"
click at [782, 374] on span "[STREET_ADDRESS]" at bounding box center [718, 380] width 153 height 20
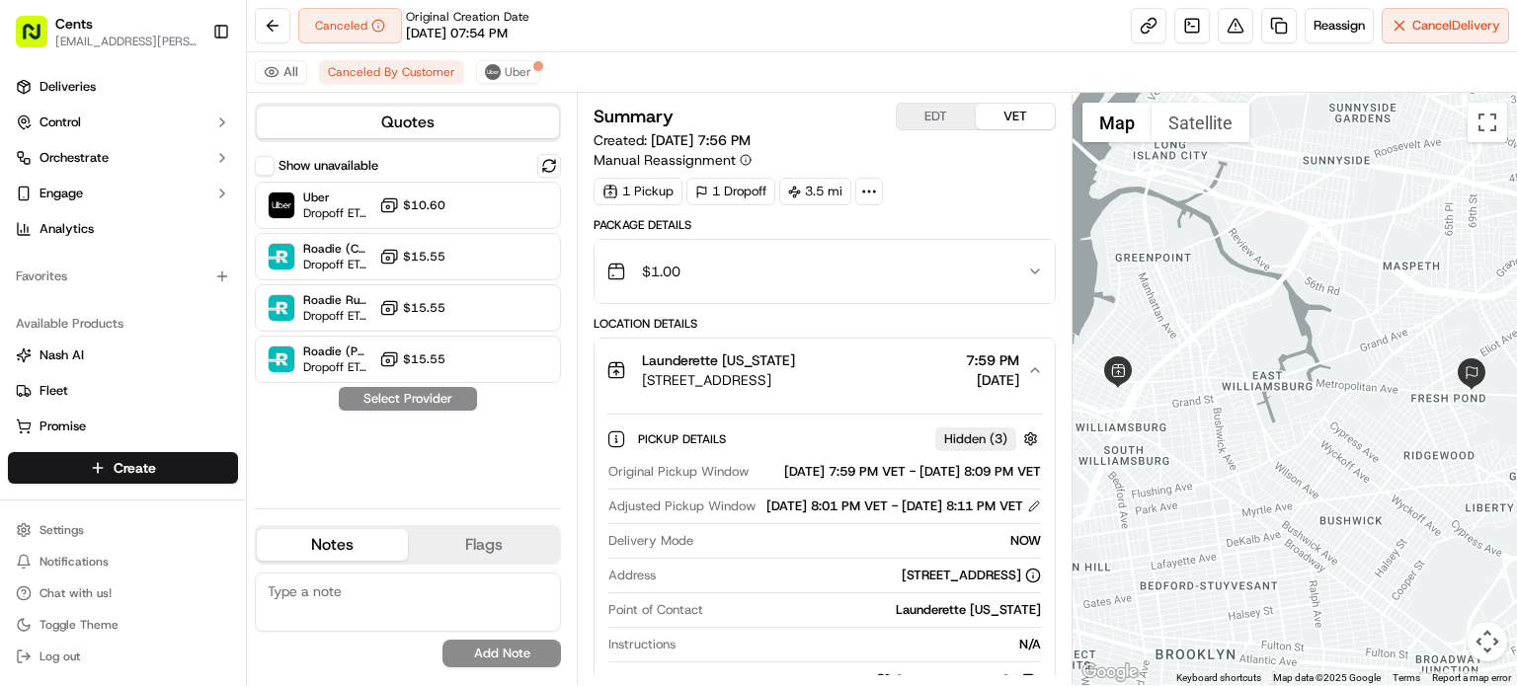
drag, startPoint x: 638, startPoint y: 372, endPoint x: 896, endPoint y: 384, distance: 258.0
click at [795, 384] on div "Launderette New York 285 Grand St, Brooklyn, NY 11211, USA" at bounding box center [700, 371] width 189 height 40
copy span "[STREET_ADDRESS]"
click at [999, 189] on div "1 Pickup 1 Dropoff 3.5 mi" at bounding box center [825, 192] width 462 height 28
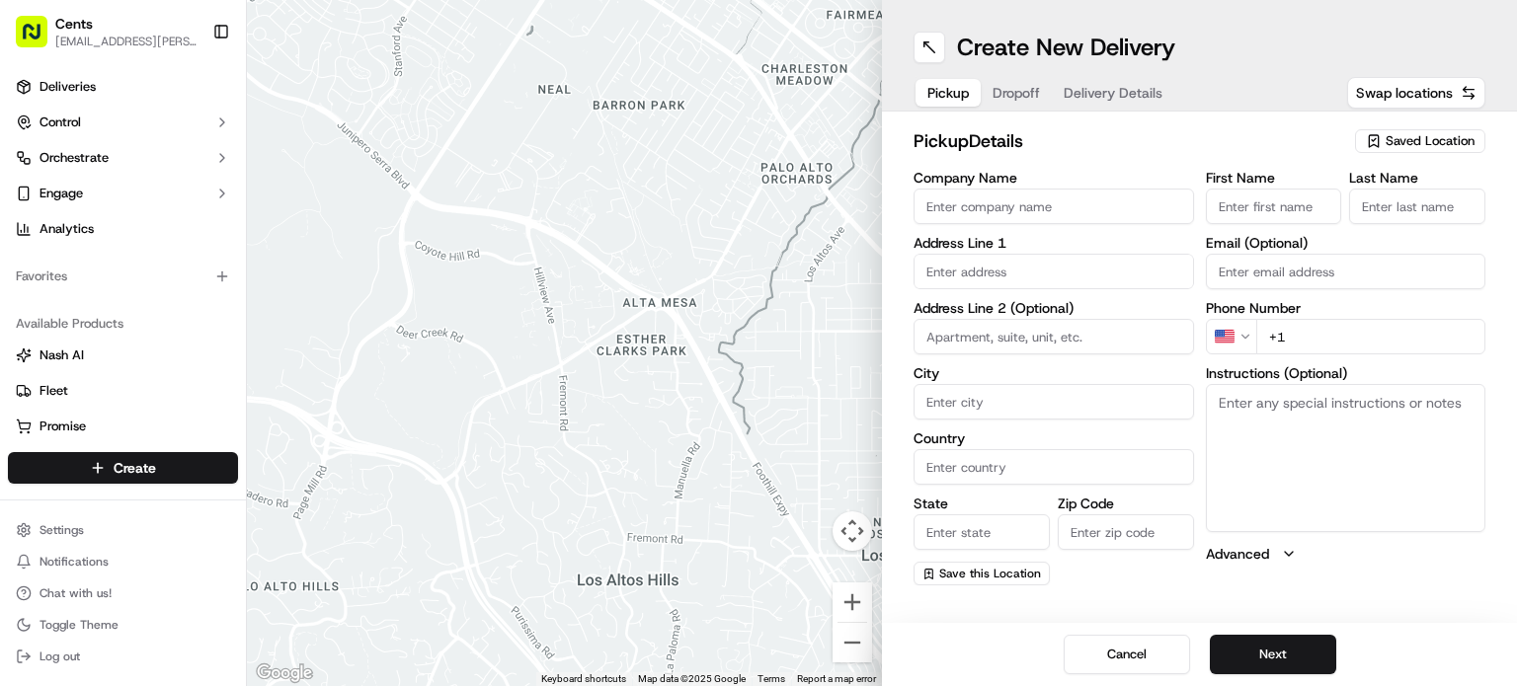
click at [983, 277] on input "text" at bounding box center [1053, 272] width 280 height 36
paste input "[STREET_ADDRESS]"
click at [1008, 328] on div "[STREET_ADDRESS]" at bounding box center [1053, 313] width 271 height 30
type input "[STREET_ADDRESS]"
type input "Queens"
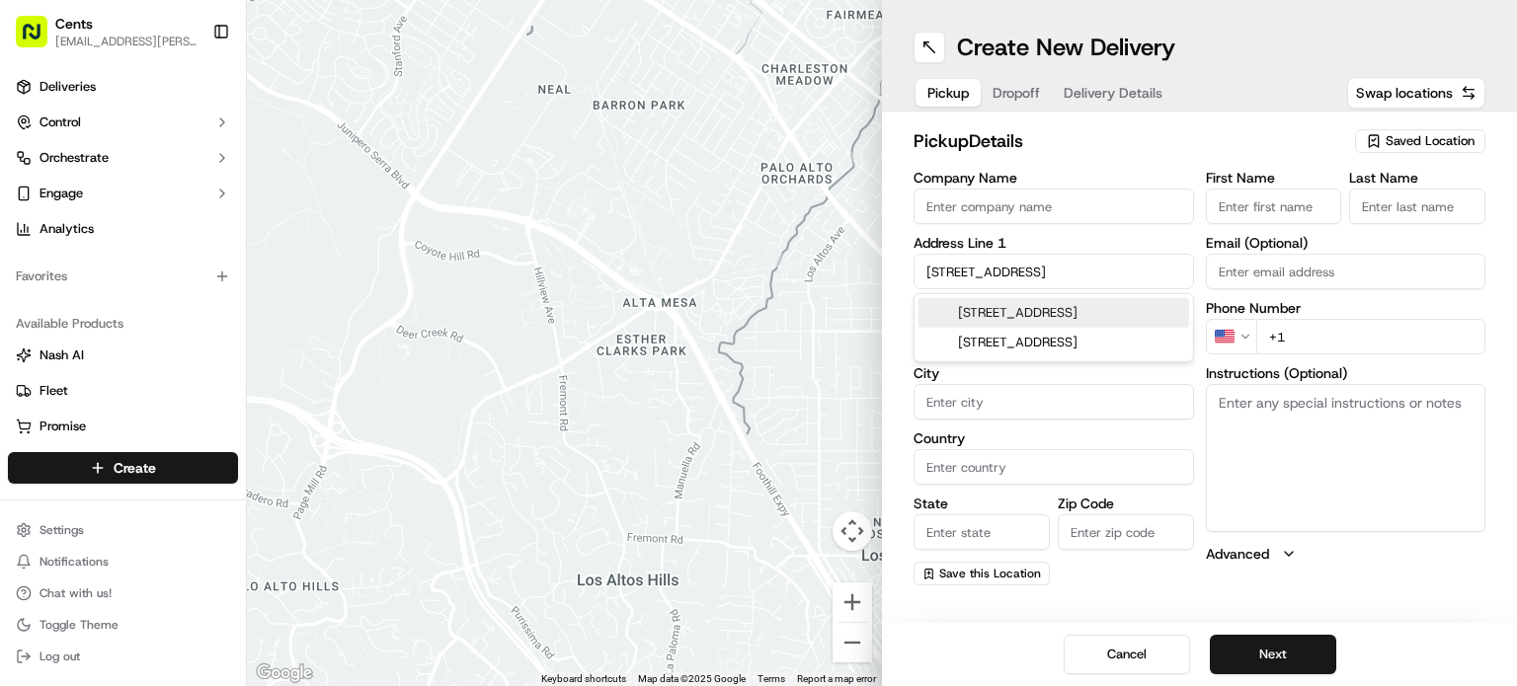
type input "United States"
type input "NY"
type input "11379"
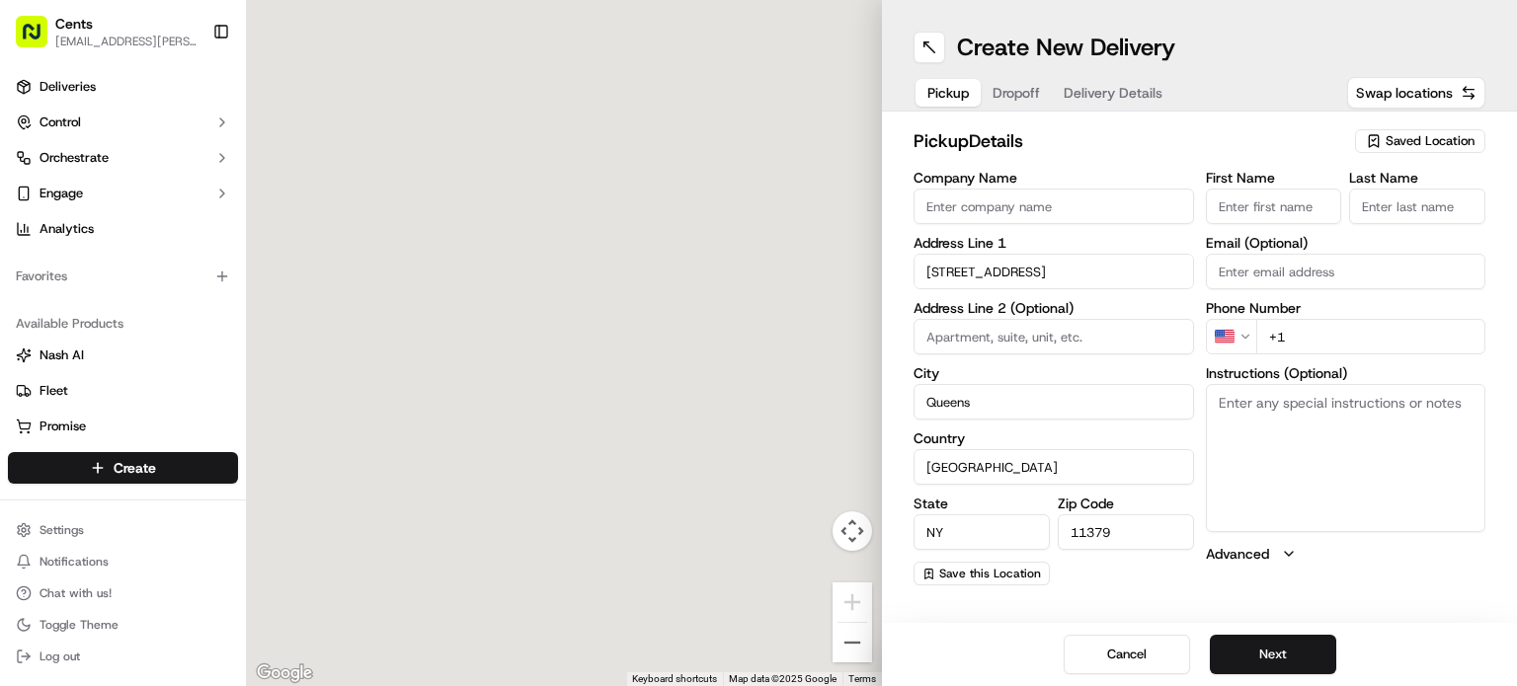
type input "62-61 65th Street"
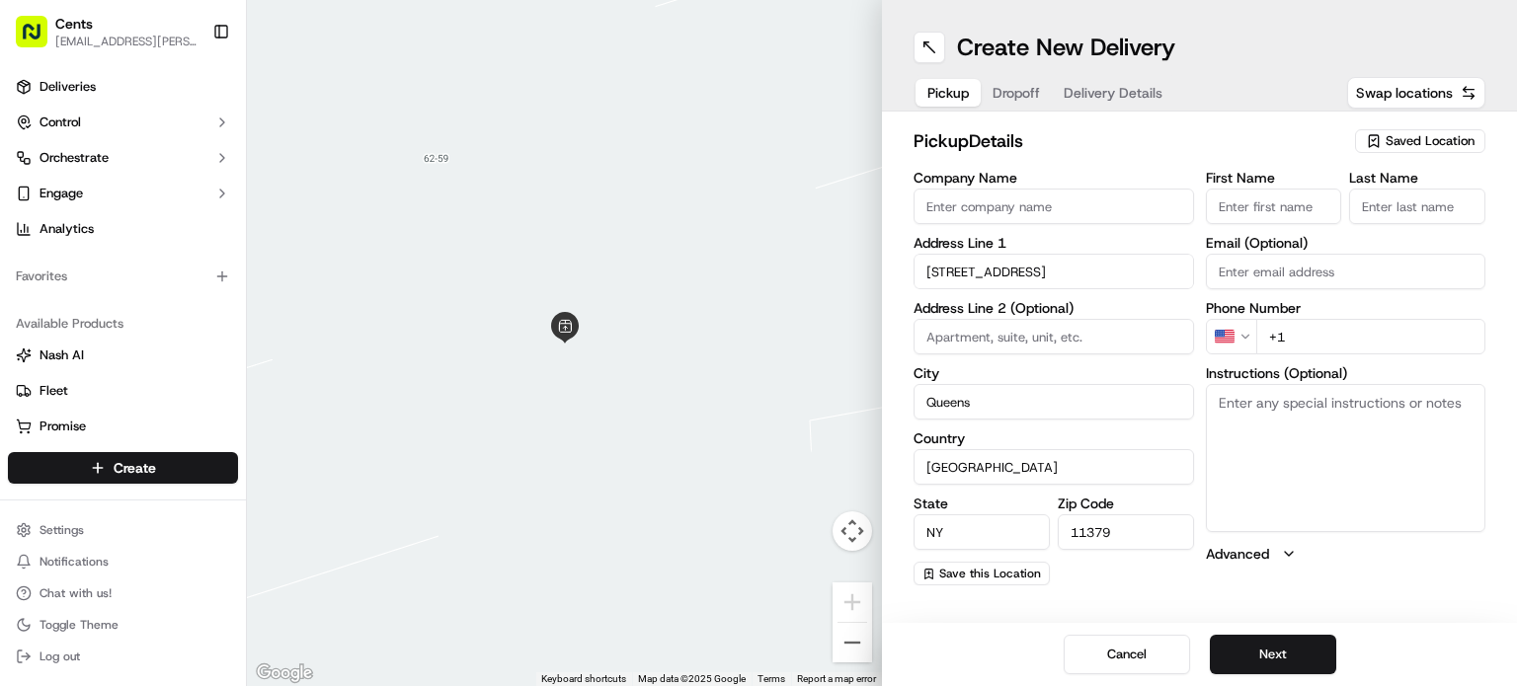
paste input "[PERSON_NAME]"
click at [1280, 203] on input "[PERSON_NAME]" at bounding box center [1274, 207] width 136 height 36
drag, startPoint x: 1252, startPoint y: 204, endPoint x: 1516, endPoint y: 187, distance: 264.3
click at [1516, 187] on div "pickup Details Saved Location Company Name Address Line 1 62-61 65th Street Add…" at bounding box center [1199, 357] width 635 height 490
type input "Erica"
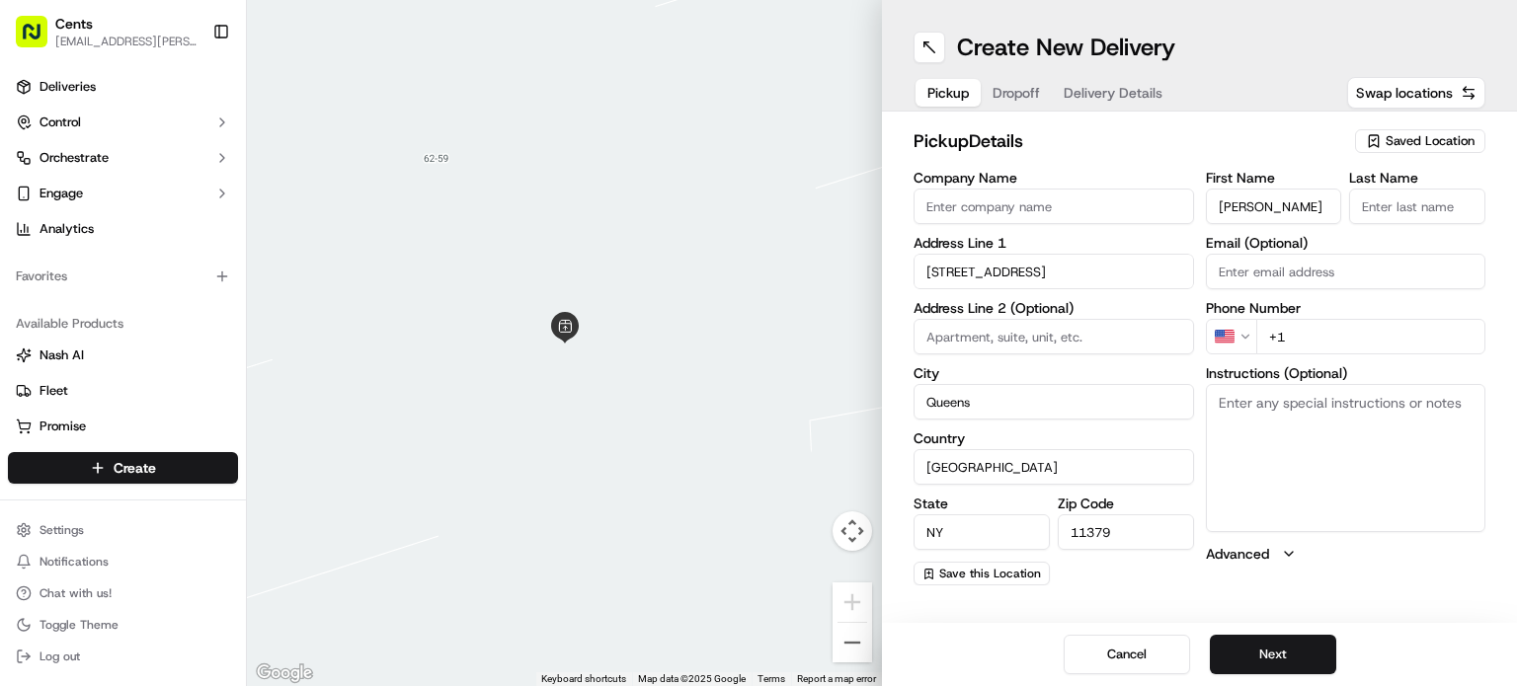
click at [1442, 213] on input "Last Name" at bounding box center [1417, 207] width 136 height 36
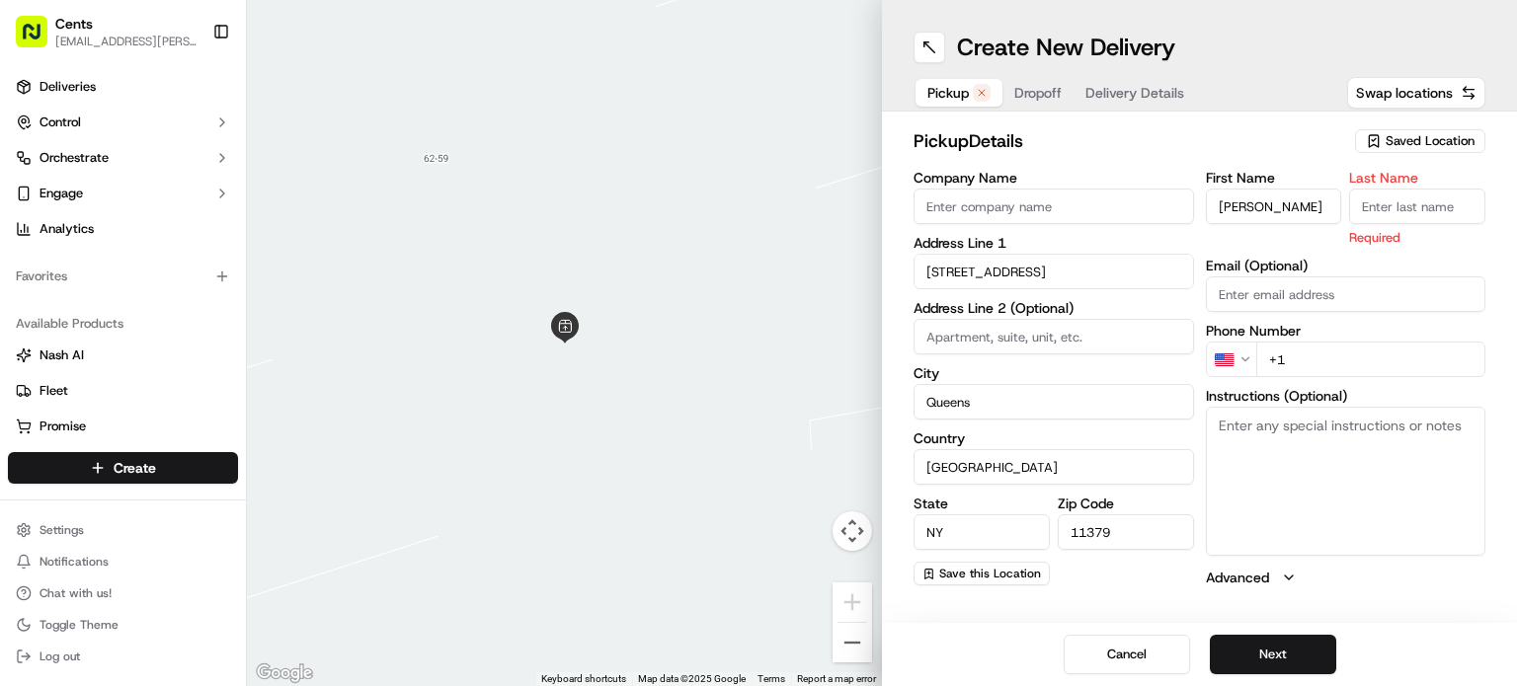
paste input "[PERSON_NAME]"
click at [1397, 207] on input "[PERSON_NAME]" at bounding box center [1417, 207] width 136 height 36
type input "Mattos"
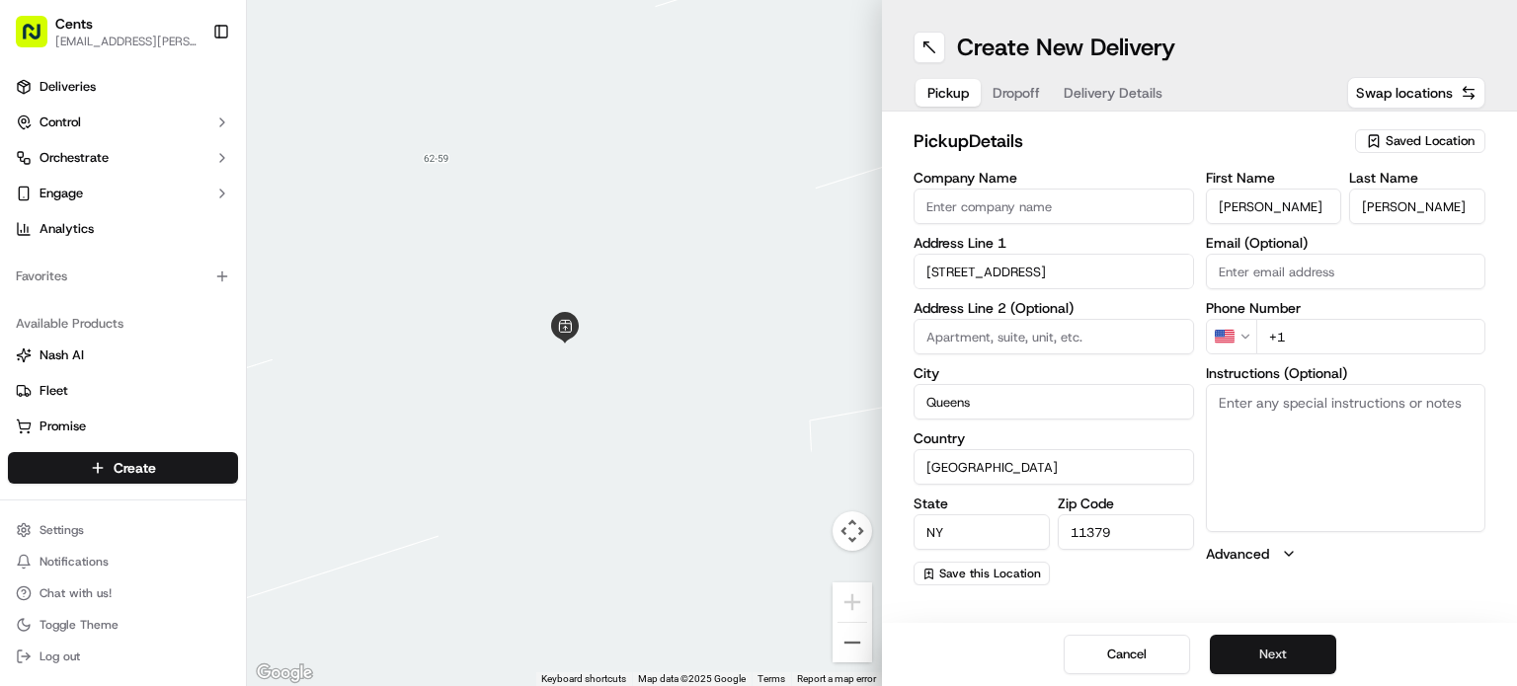
click at [1273, 640] on button "Next" at bounding box center [1273, 655] width 126 height 40
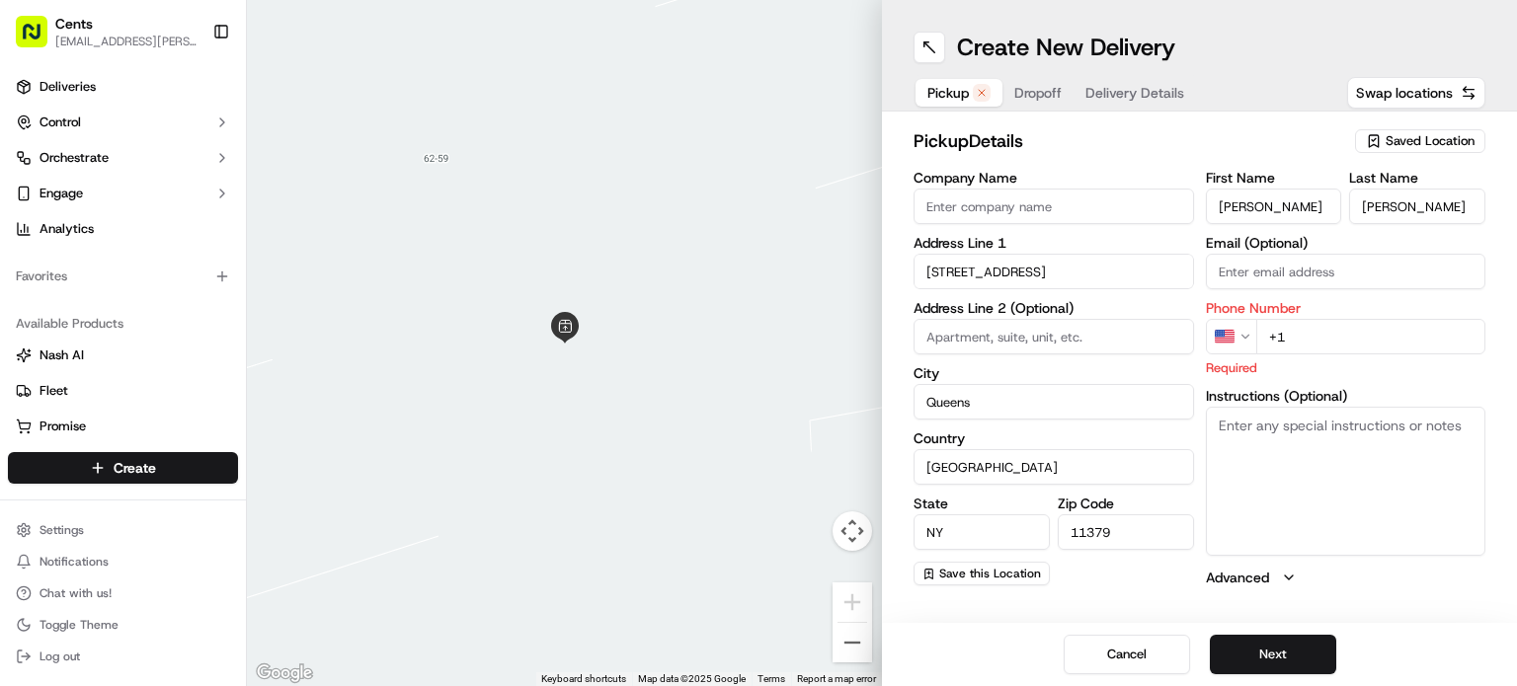
click at [1334, 322] on input "+1" at bounding box center [1371, 337] width 230 height 36
type input "+1 0000000000"
click at [1291, 651] on button "Next" at bounding box center [1273, 655] width 126 height 40
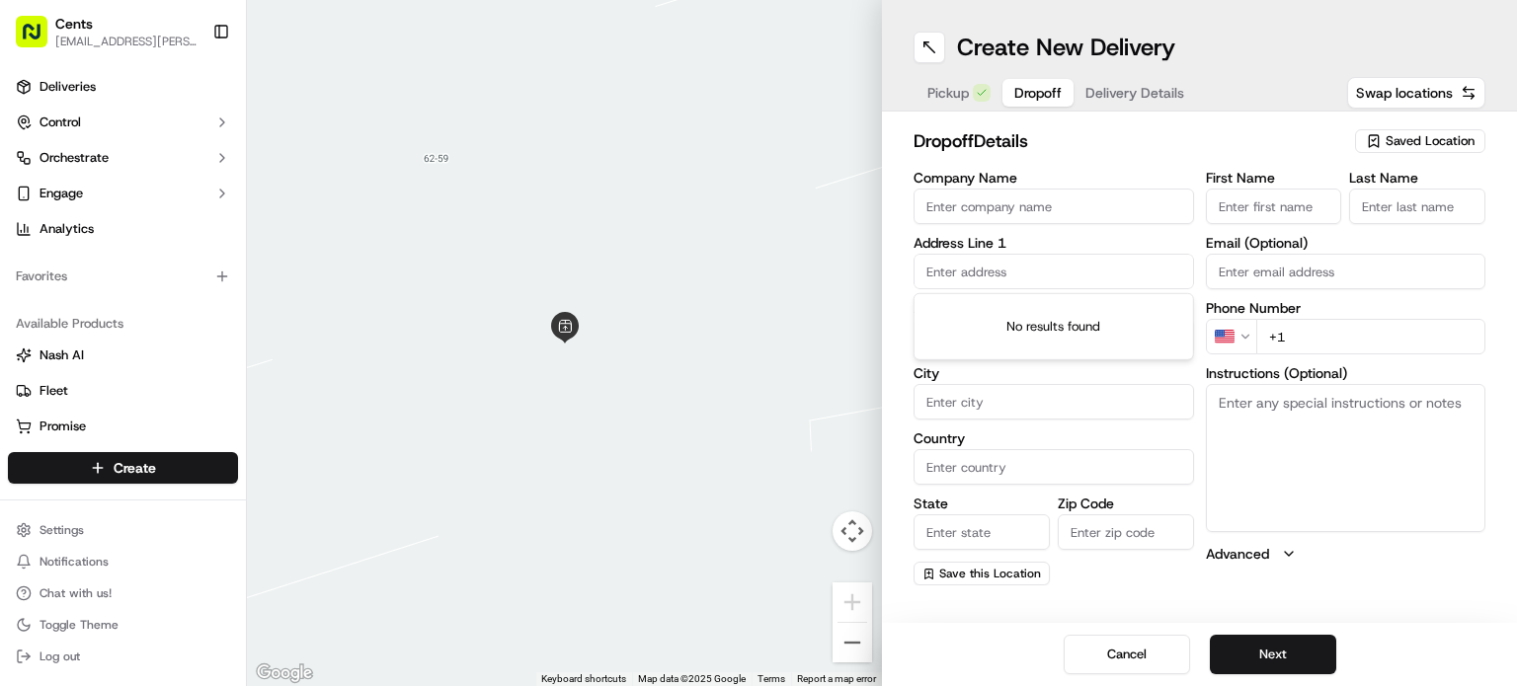
paste input "[STREET_ADDRESS]"
click at [973, 264] on input "[STREET_ADDRESS]" at bounding box center [1053, 272] width 280 height 36
click at [1023, 313] on div "285 Grand St, Brooklyn, NY, 11211, USA" at bounding box center [1053, 313] width 271 height 30
type input "[STREET_ADDRESS]"
type input "Brooklyn"
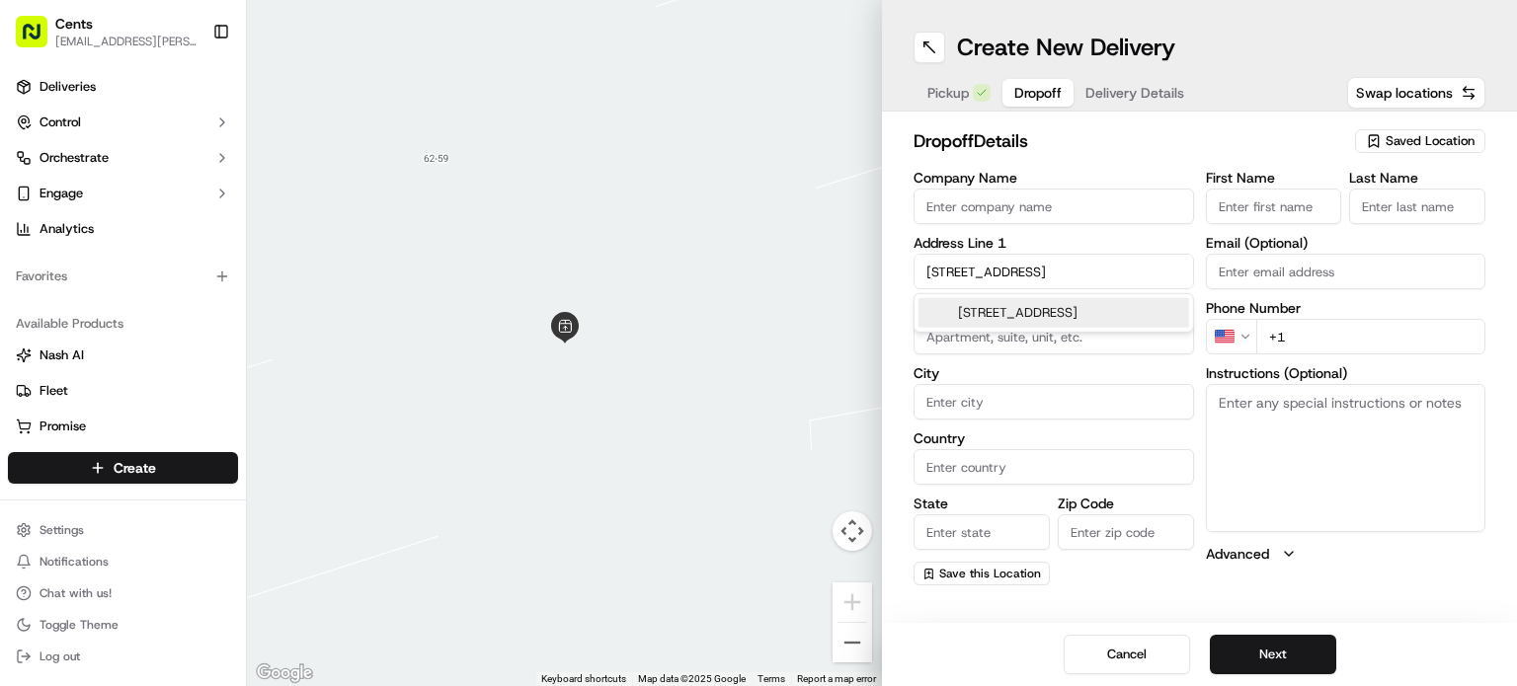
type input "United States"
type input "NY"
type input "11211"
type input "285 Grand Street"
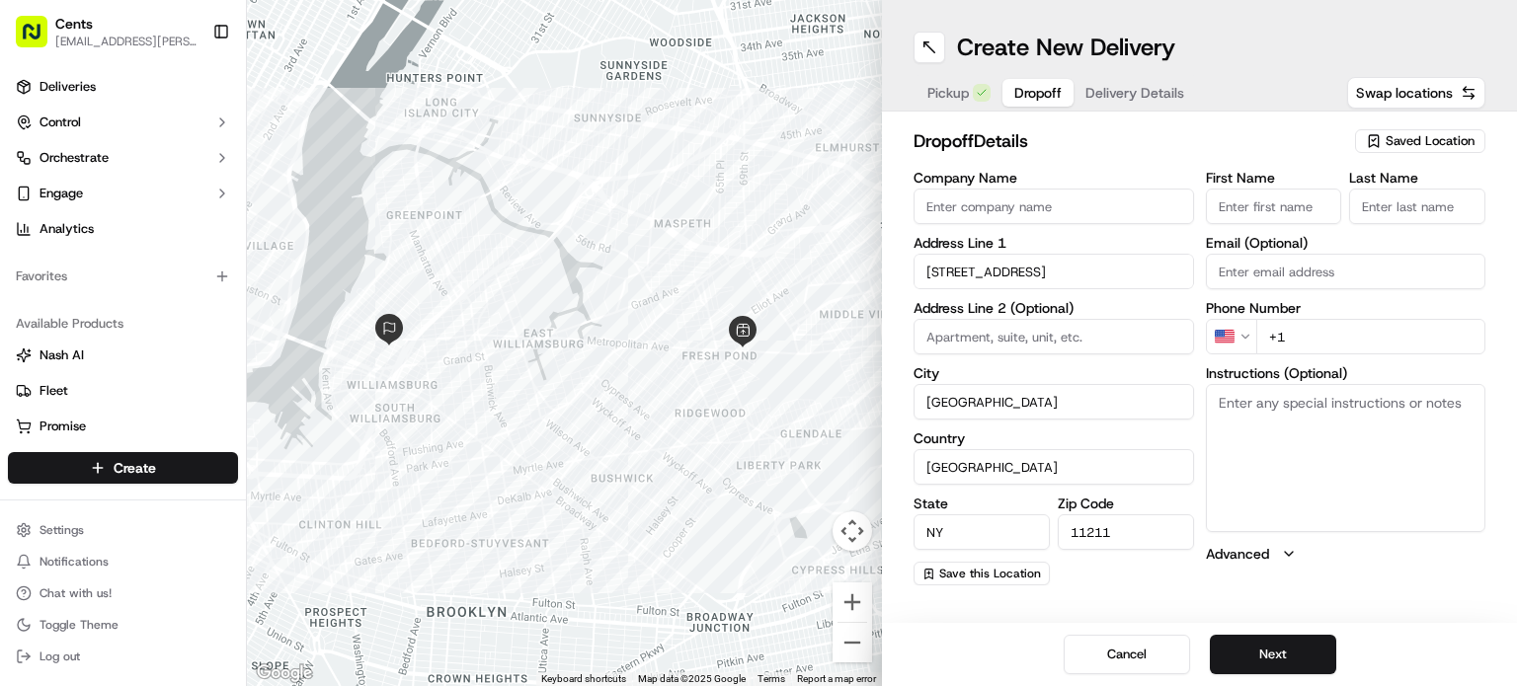
paste input "Launderette [US_STATE]"
click at [980, 208] on input "Launderette [US_STATE]" at bounding box center [1053, 207] width 280 height 36
click at [928, 196] on input "Launderette [US_STATE]" at bounding box center [1053, 207] width 280 height 36
type input "Launderette [US_STATE]"
paste input "347 633 2412"
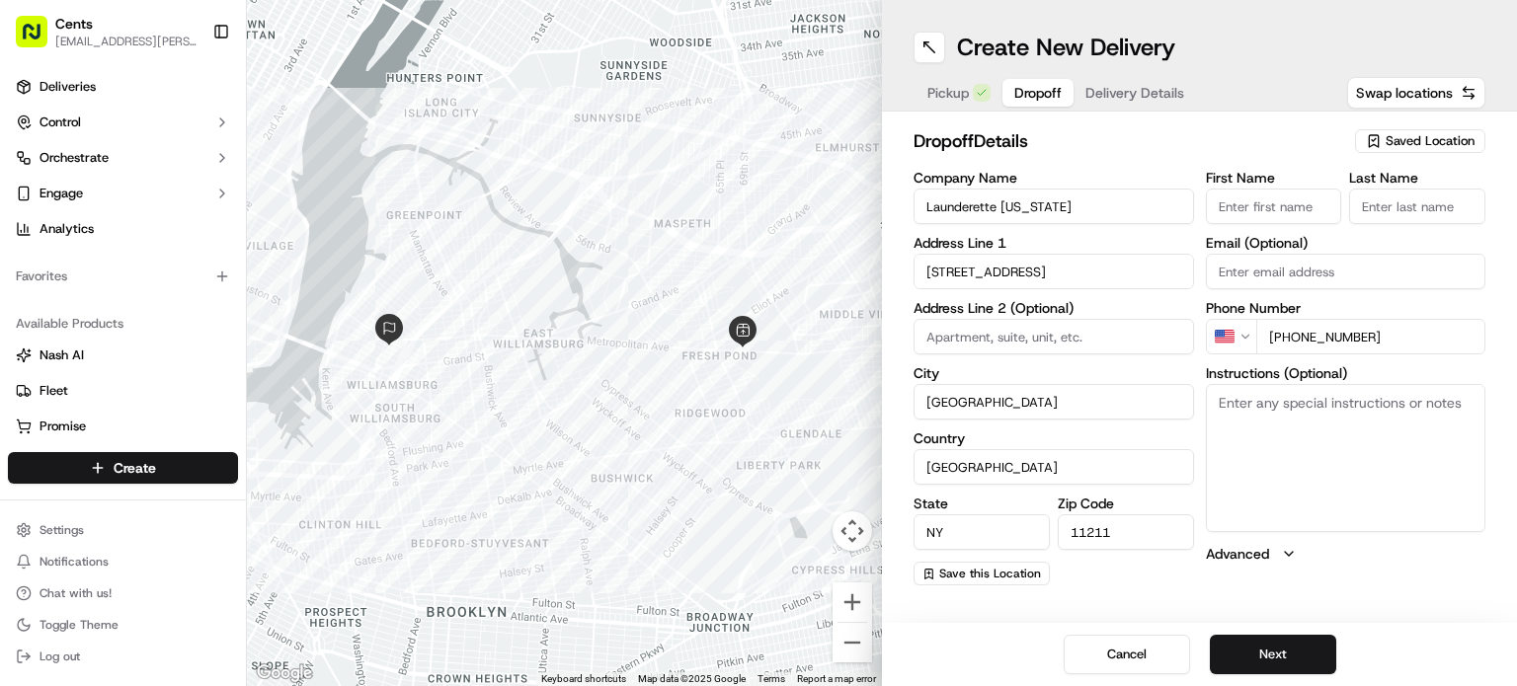
click at [1298, 332] on input "[PHONE_NUMBER]" at bounding box center [1371, 337] width 230 height 36
type input "[PHONE_NUMBER]"
click at [1280, 662] on button "Next" at bounding box center [1273, 655] width 126 height 40
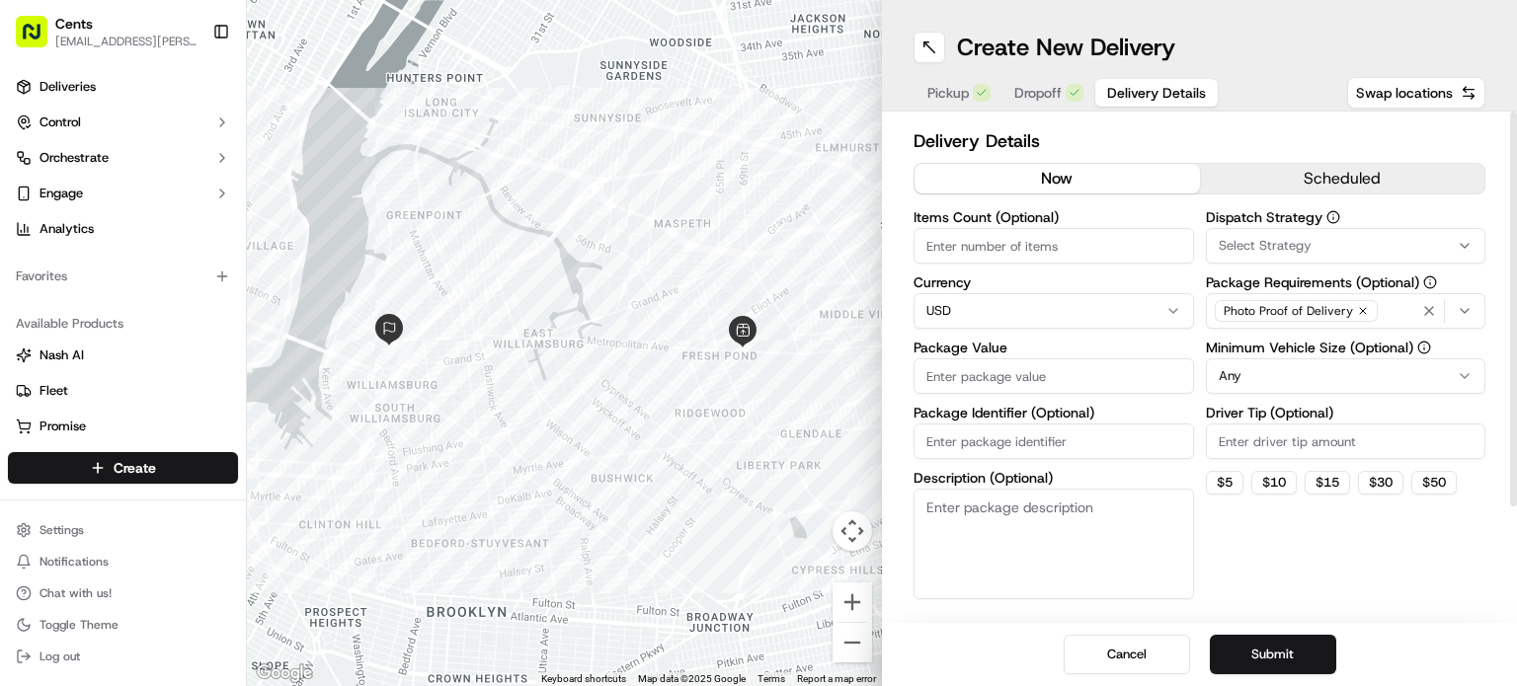
click at [1007, 380] on input "Package Value" at bounding box center [1053, 376] width 280 height 36
type input "1"
click at [1255, 635] on button "Submit" at bounding box center [1273, 655] width 126 height 40
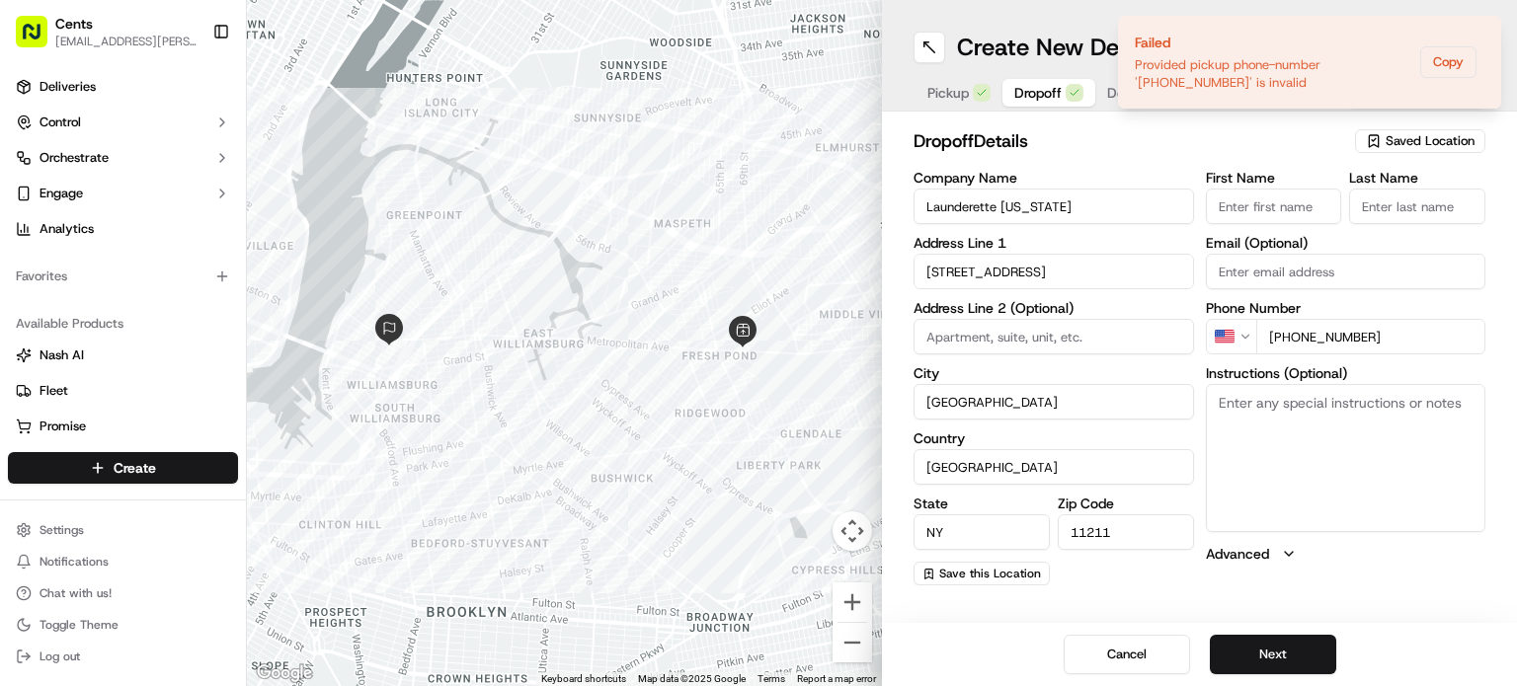
click at [1039, 89] on span "Dropoff" at bounding box center [1037, 93] width 47 height 20
click at [956, 93] on span "Pickup" at bounding box center [947, 93] width 41 height 20
click at [1383, 328] on input "+1 0000000000" at bounding box center [1371, 337] width 230 height 36
paste input "347 633 2412"
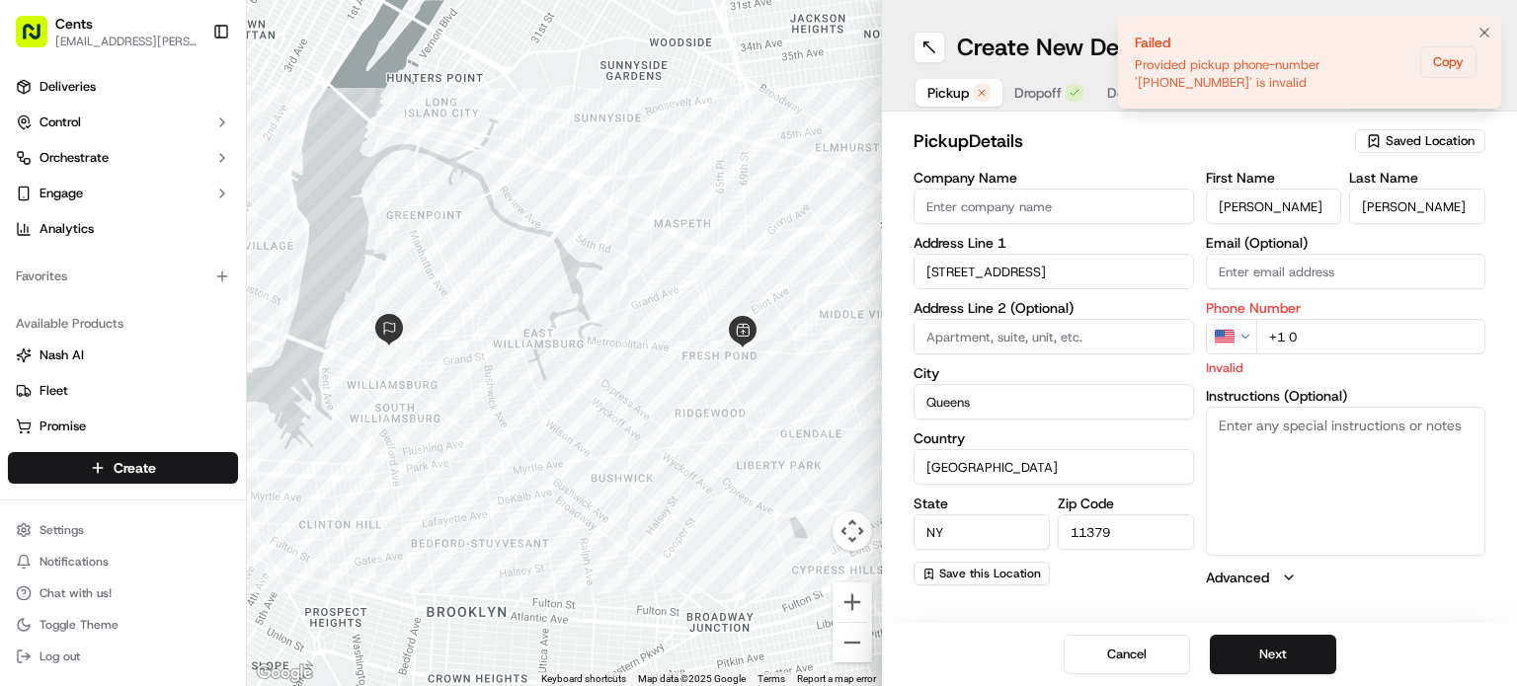
type input "+1 0000000000"
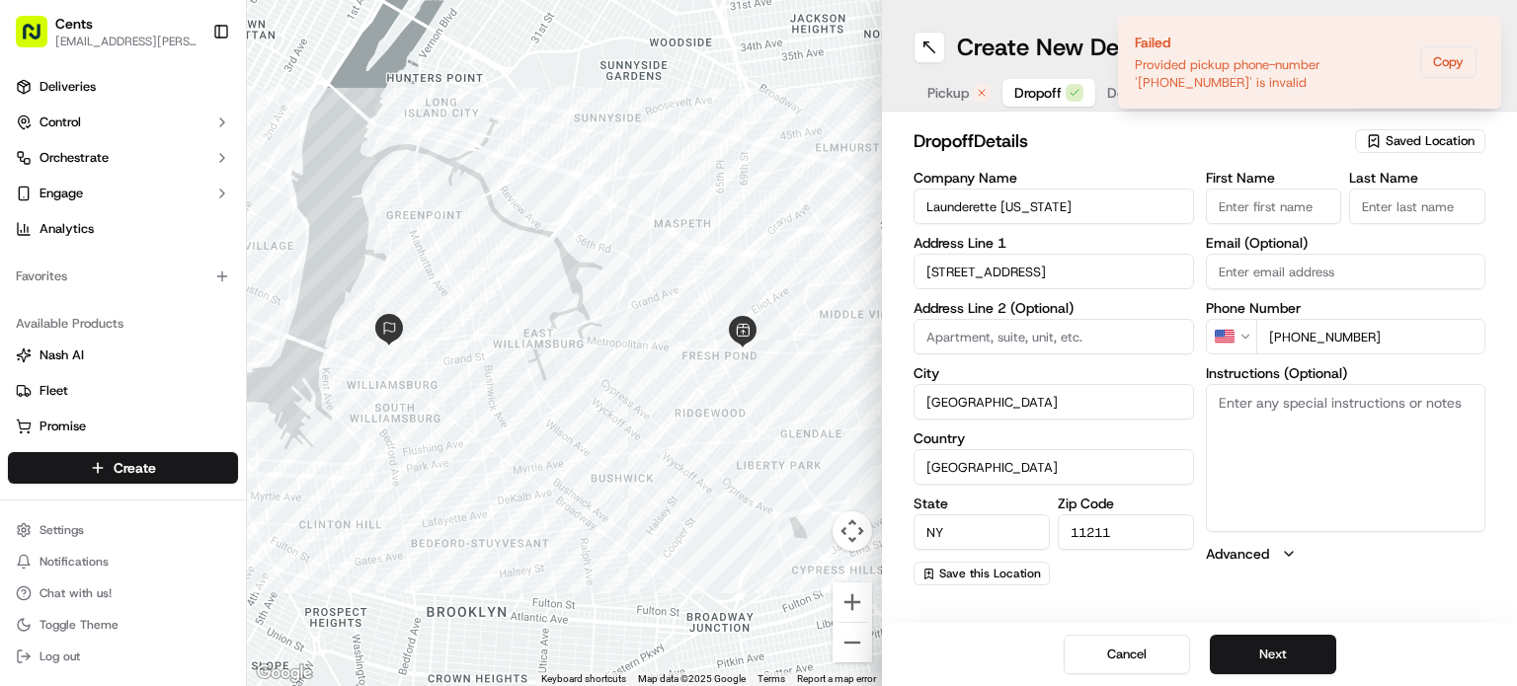
click at [1047, 83] on span "Dropoff" at bounding box center [1037, 93] width 47 height 20
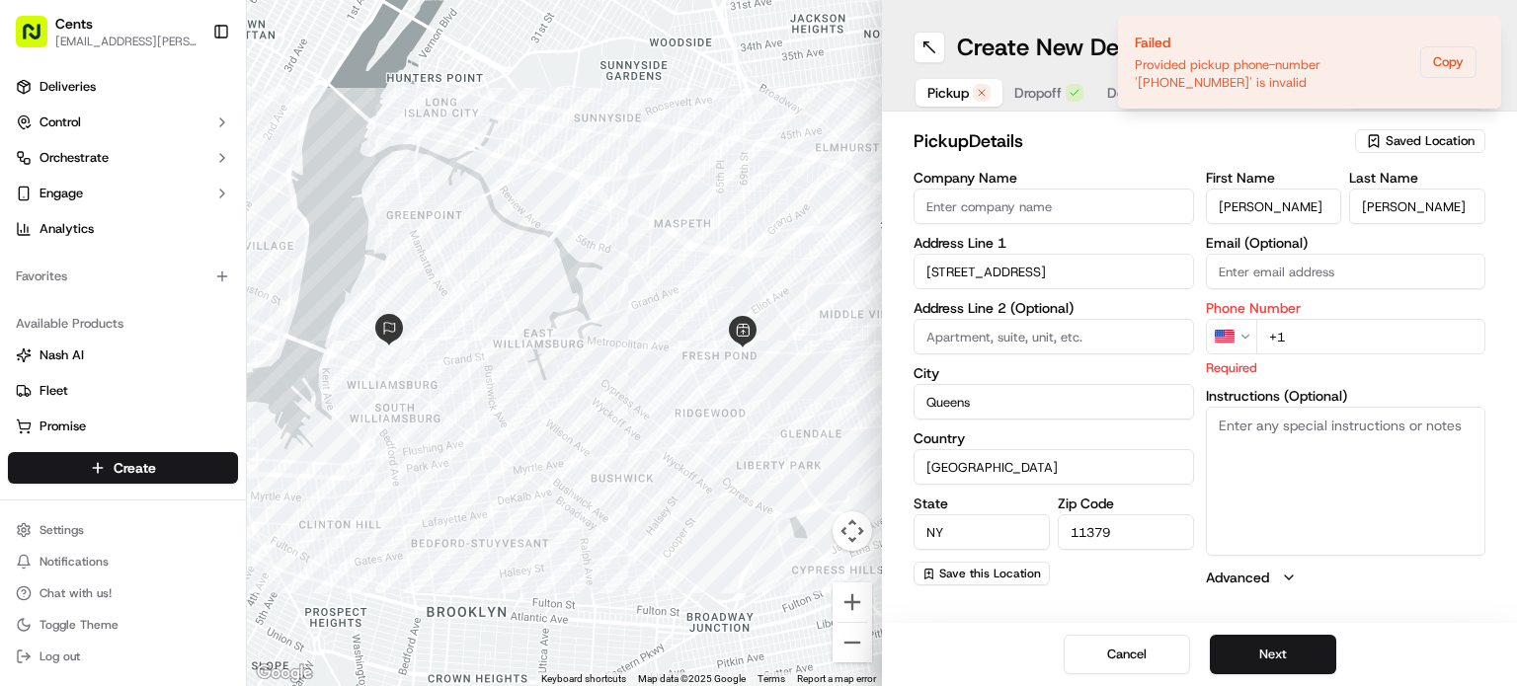
click at [965, 89] on span "Pickup" at bounding box center [947, 93] width 41 height 20
click at [1344, 341] on input "+1" at bounding box center [1371, 337] width 230 height 36
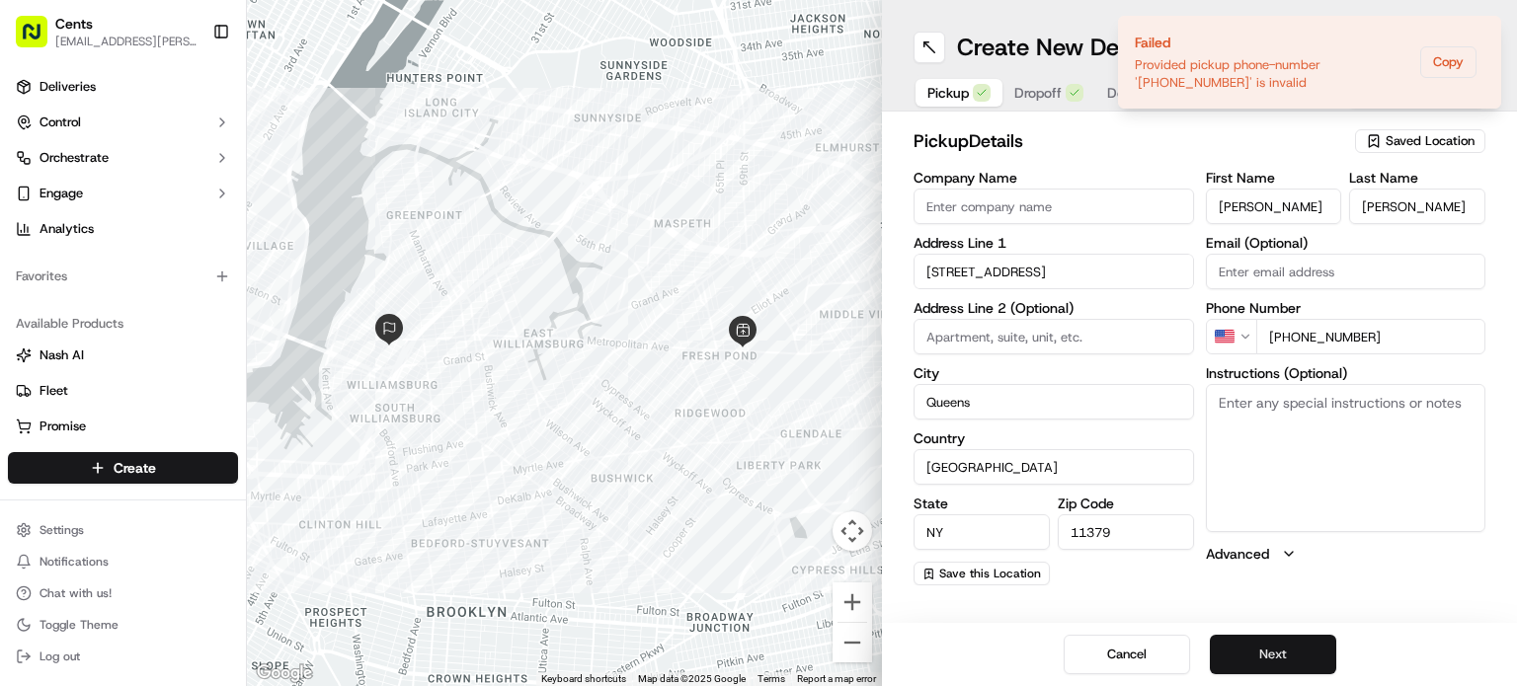
type input "[PHONE_NUMBER]"
click at [1254, 665] on button "Next" at bounding box center [1273, 655] width 126 height 40
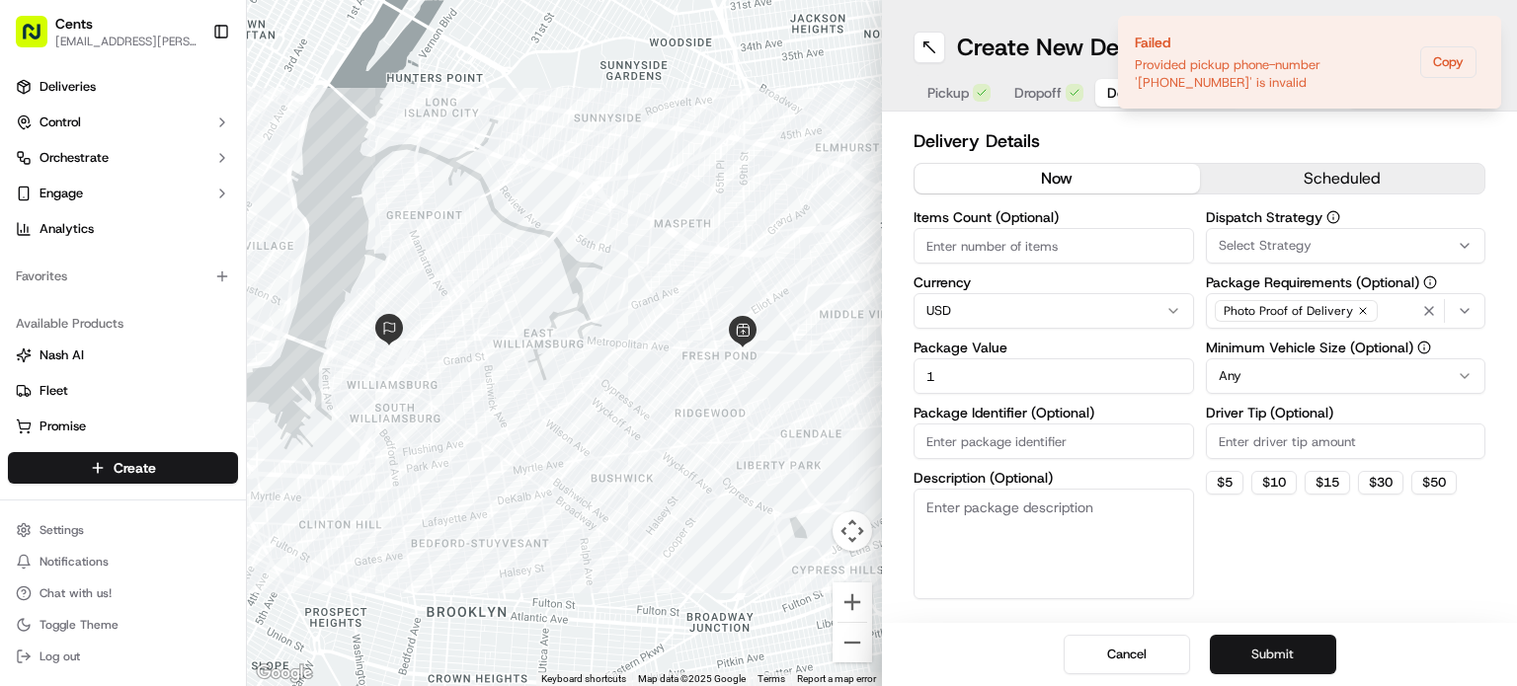
click at [1254, 665] on button "Submit" at bounding box center [1273, 655] width 126 height 40
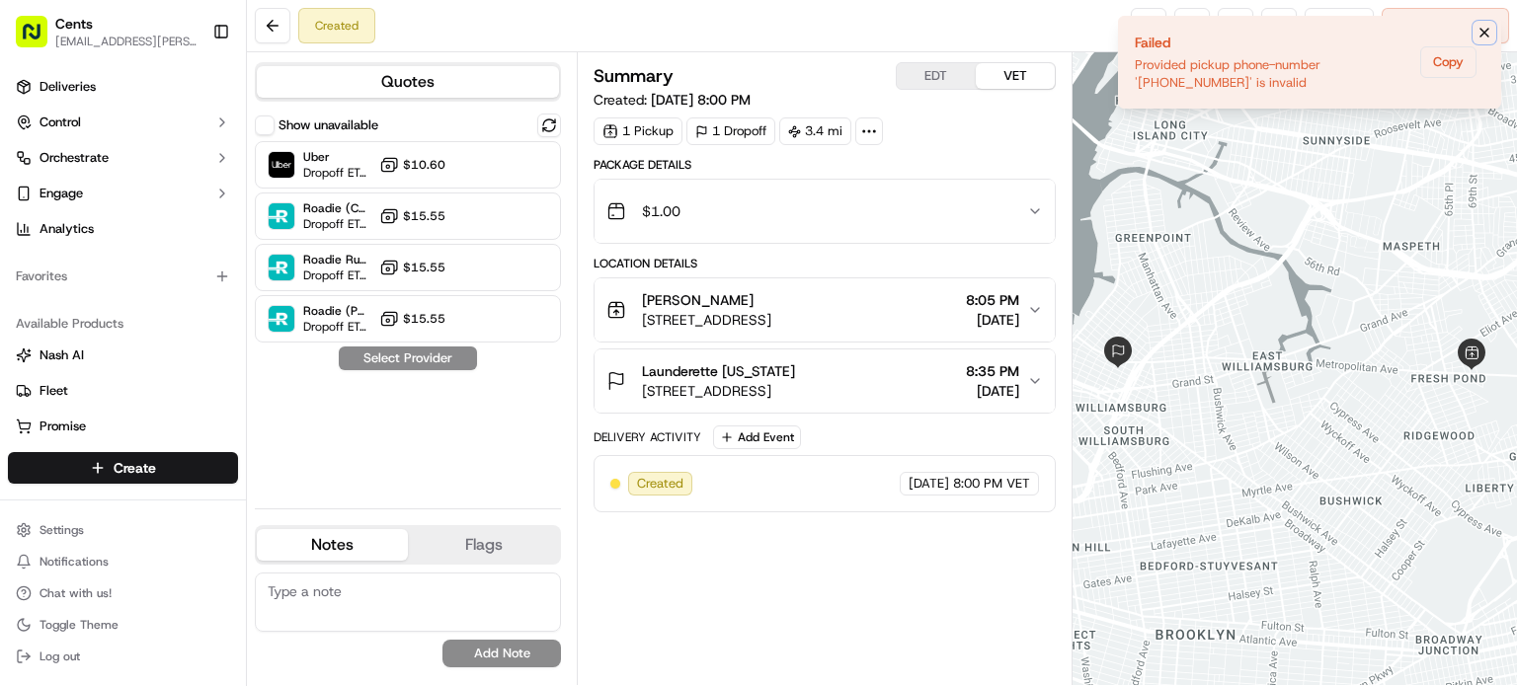
click at [1485, 31] on icon "Notifications (F8)" at bounding box center [1484, 33] width 8 height 8
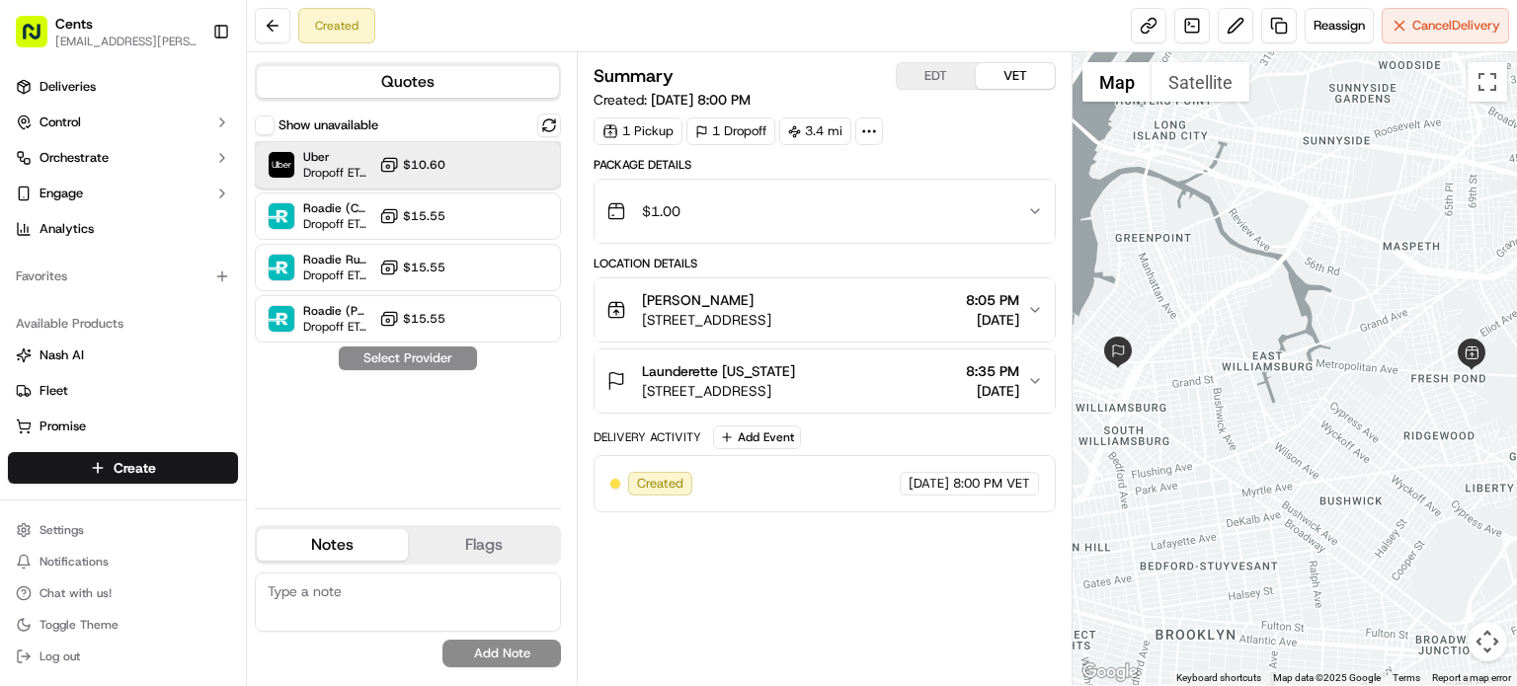
click at [521, 167] on div "Uber Dropoff ETA 39 minutes $10.60" at bounding box center [408, 164] width 306 height 47
click at [404, 358] on button "Assign Provider" at bounding box center [408, 359] width 140 height 24
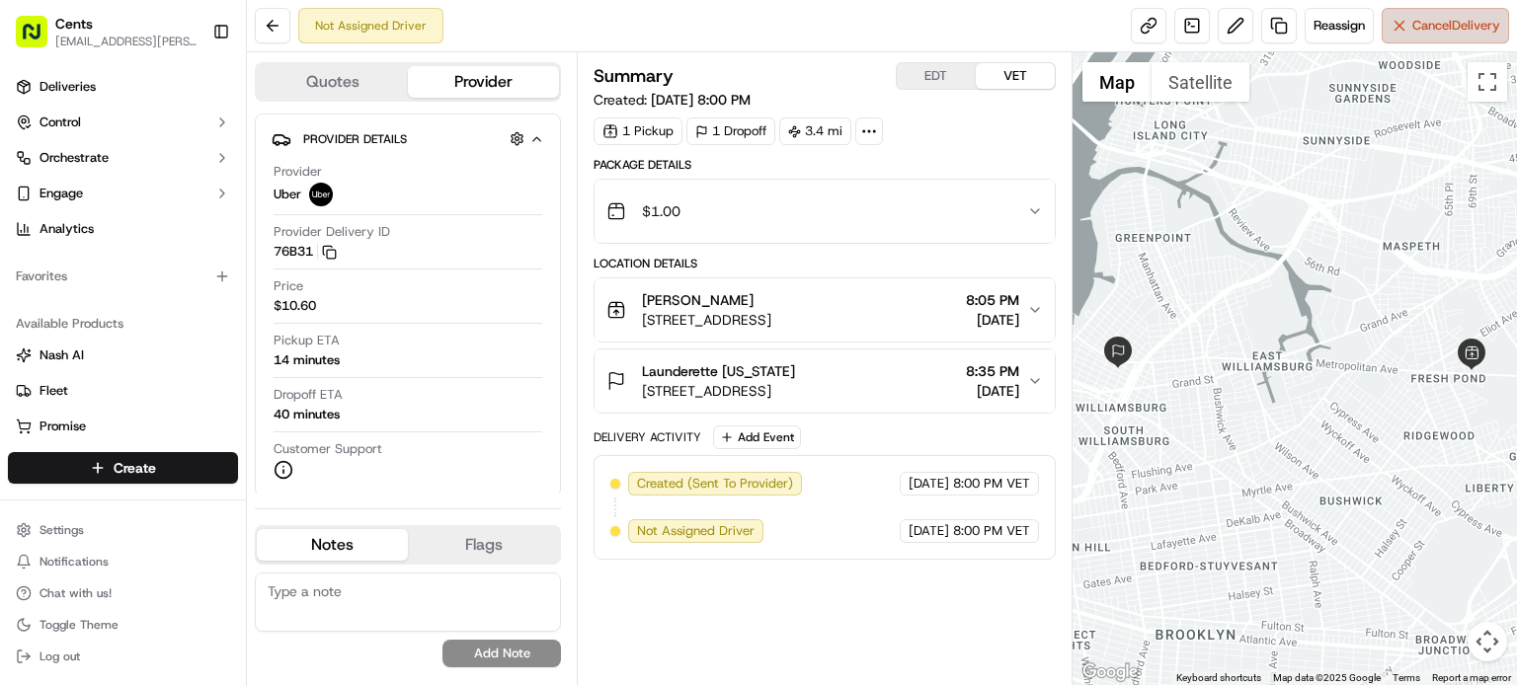
click at [1431, 36] on button "Cancel Delivery" at bounding box center [1445, 26] width 127 height 36
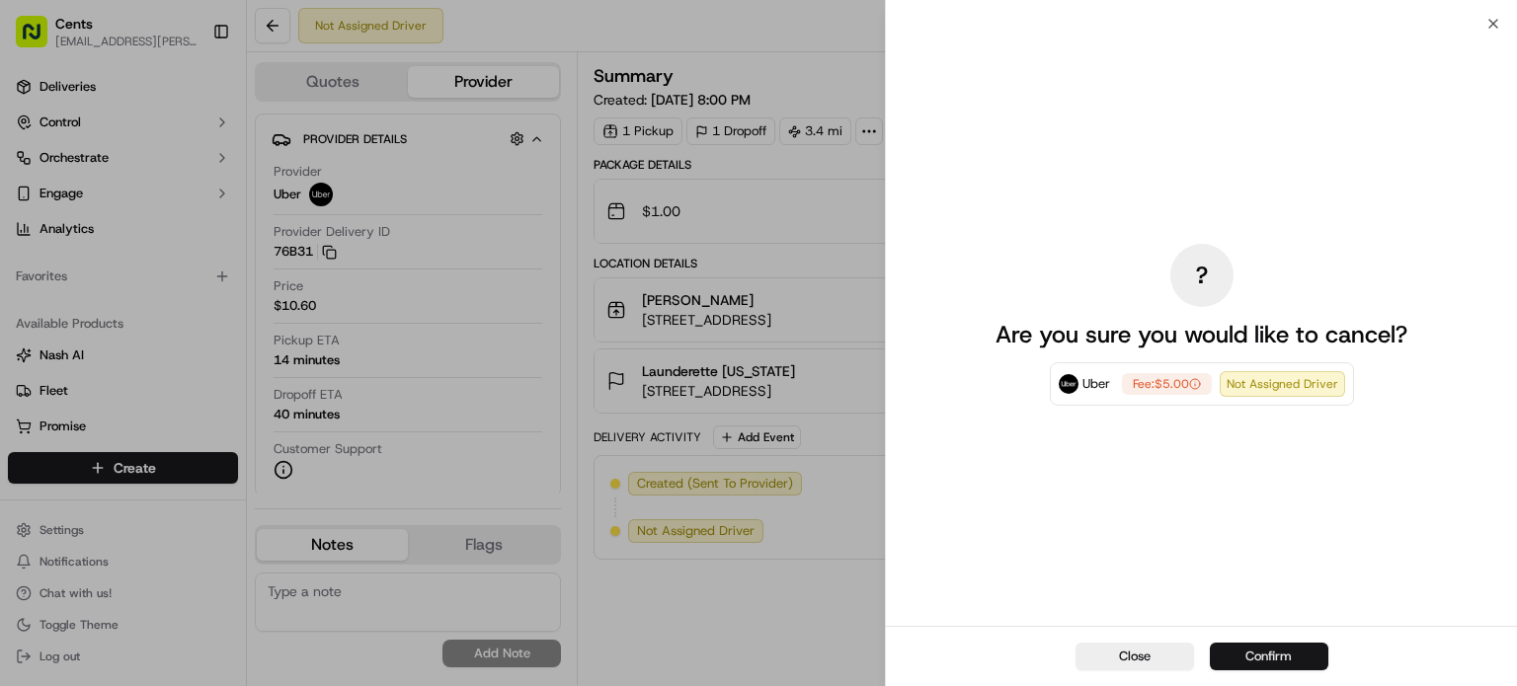
click at [1261, 655] on button "Confirm" at bounding box center [1269, 657] width 119 height 28
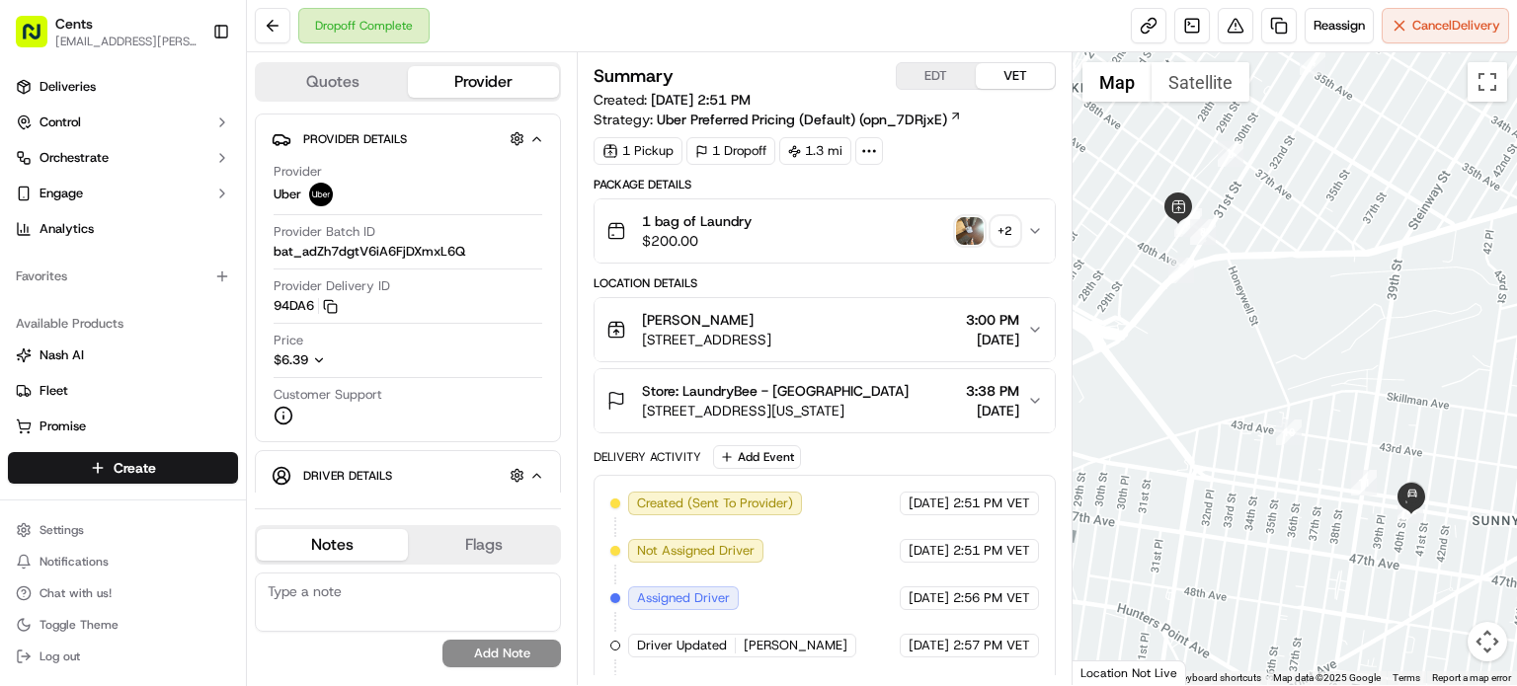
click at [40, 33] on rect "button" at bounding box center [32, 32] width 32 height 32
click at [97, 27] on div "Cents" at bounding box center [125, 24] width 141 height 20
click at [85, 21] on span "Cents" at bounding box center [74, 24] width 38 height 20
click at [78, 27] on span "Cents" at bounding box center [74, 24] width 38 height 20
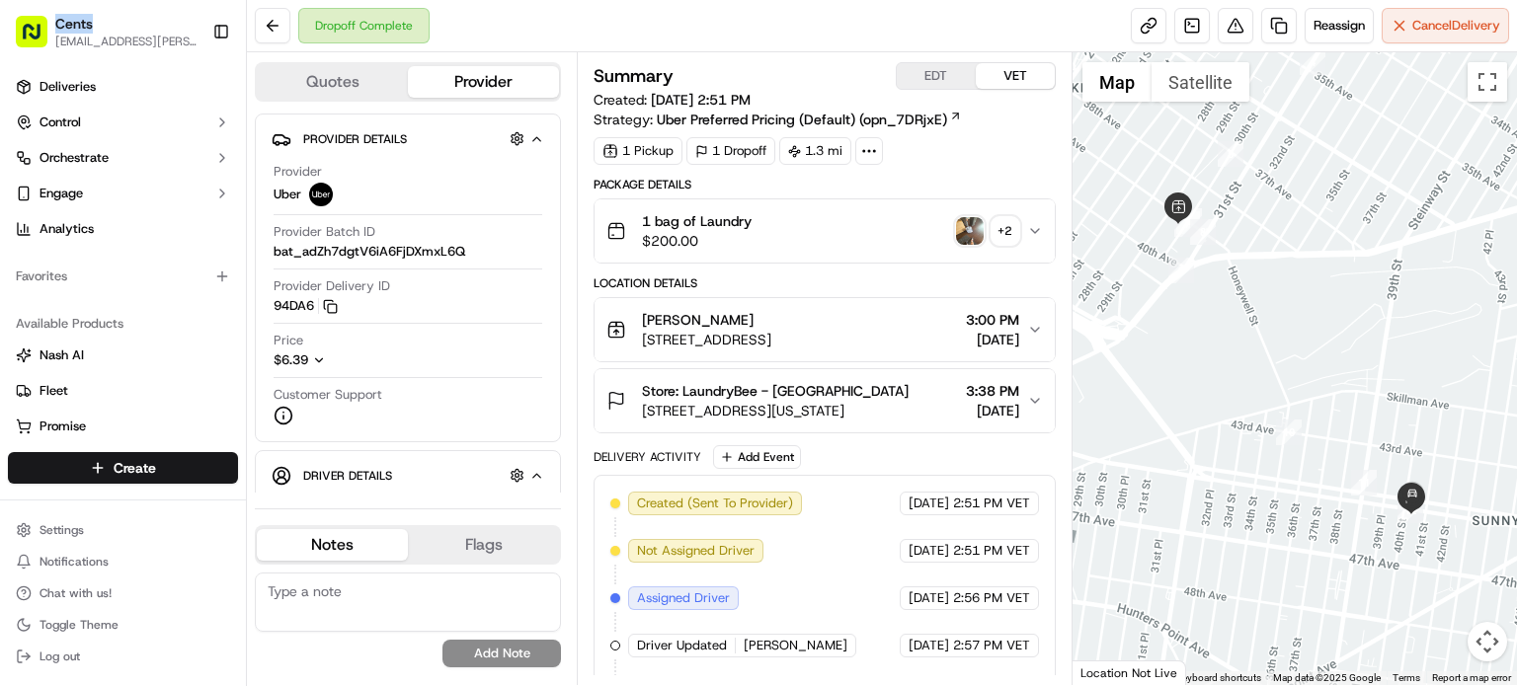
click at [78, 27] on span "Cents" at bounding box center [74, 24] width 38 height 20
click at [270, 27] on button at bounding box center [273, 26] width 36 height 36
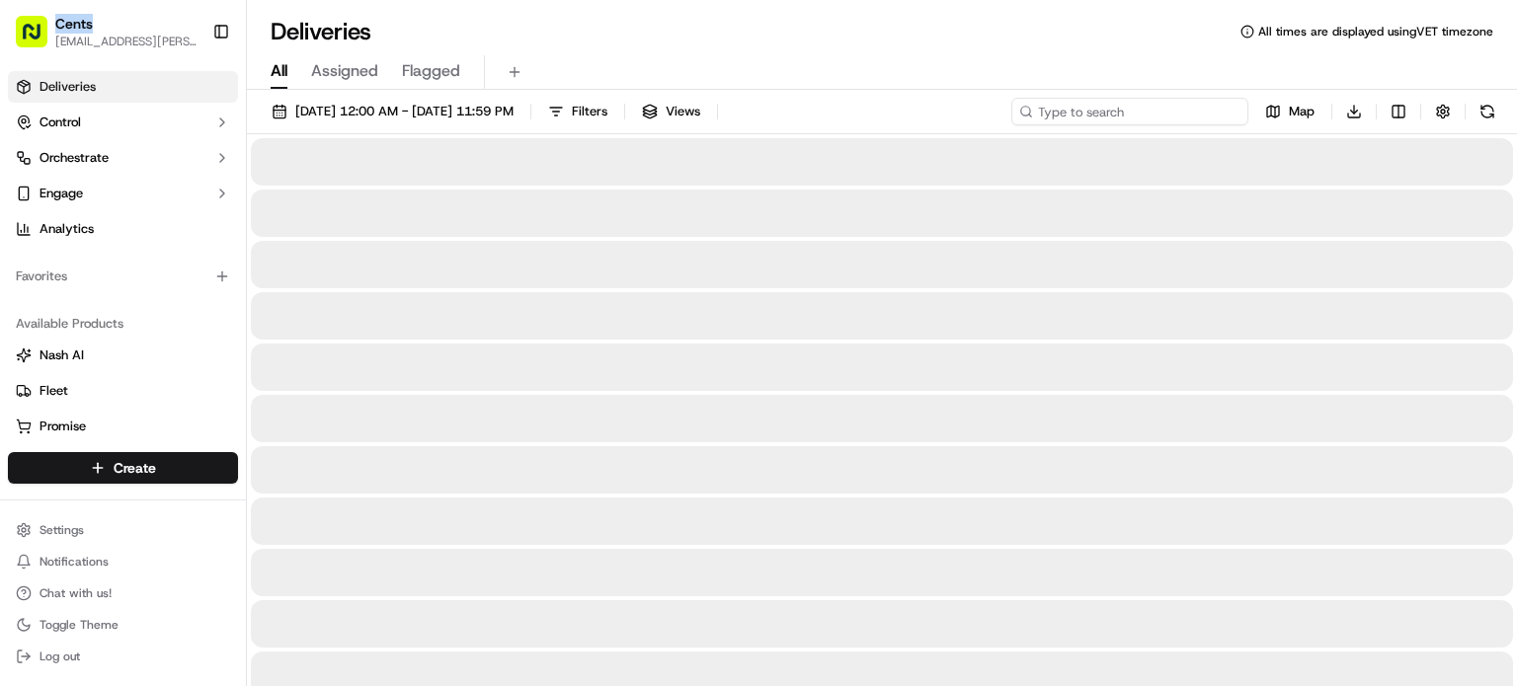
click at [1158, 107] on input at bounding box center [1129, 112] width 237 height 28
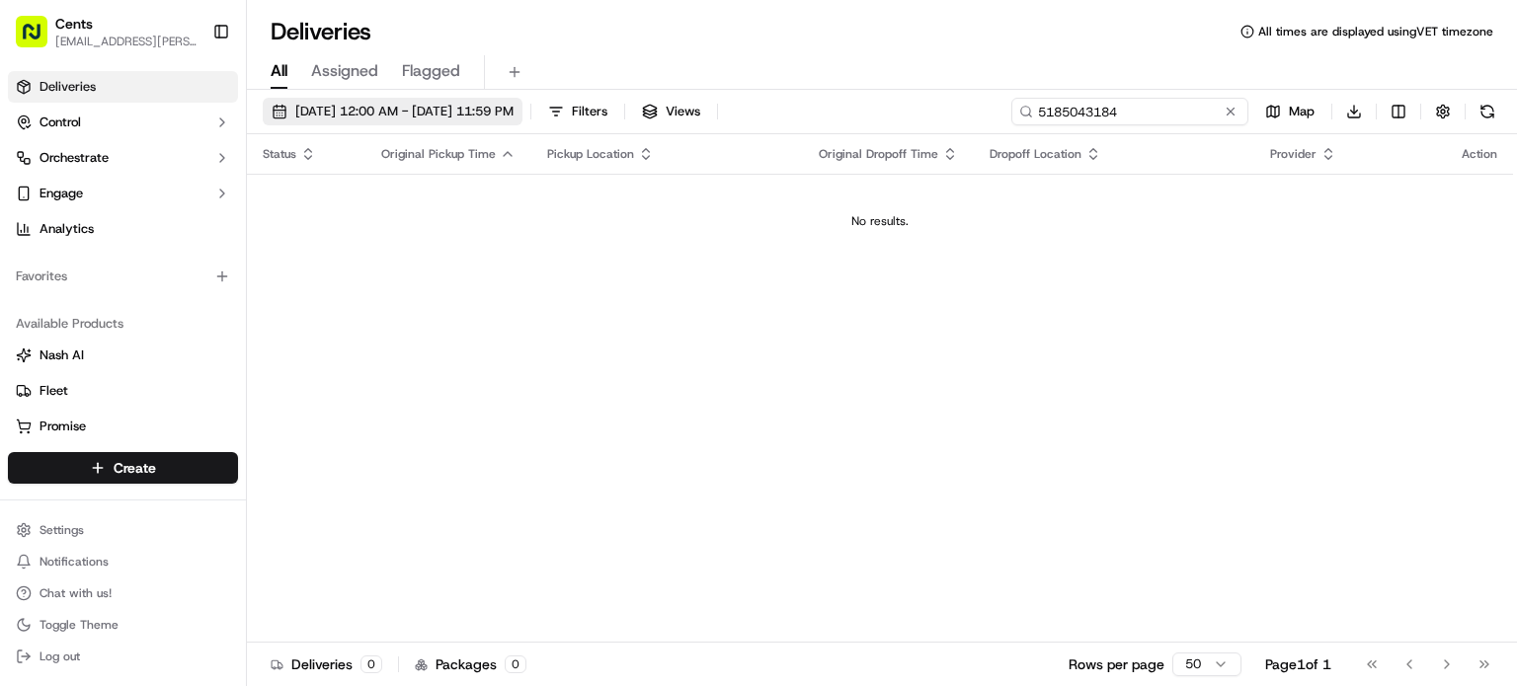
type input "5185043184"
click at [379, 106] on span "09/17/2025 12:00 AM - 09/17/2025 11:59 PM" at bounding box center [404, 112] width 218 height 18
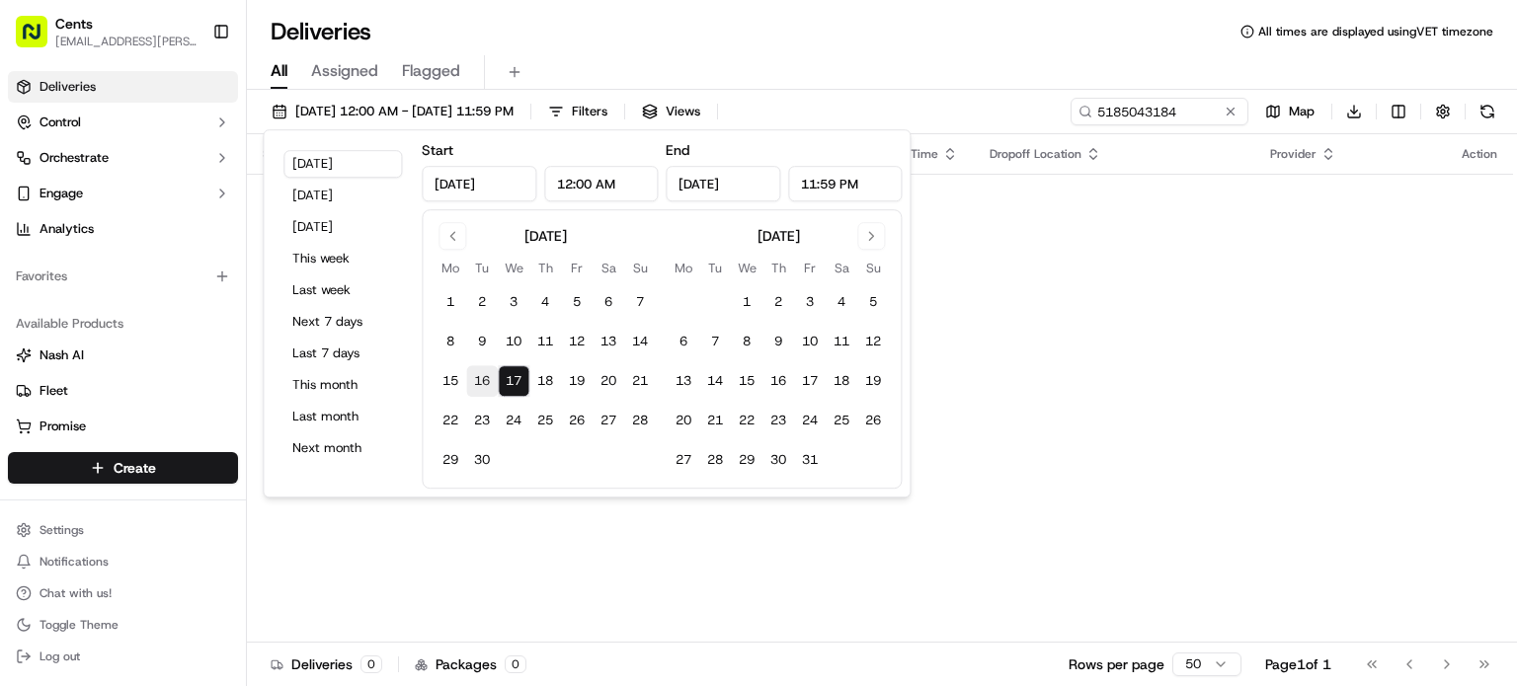
click at [482, 374] on button "16" at bounding box center [482, 381] width 32 height 32
type input "Sep 16, 2025"
click at [510, 378] on button "17" at bounding box center [514, 381] width 32 height 32
type input "Sep 17, 2025"
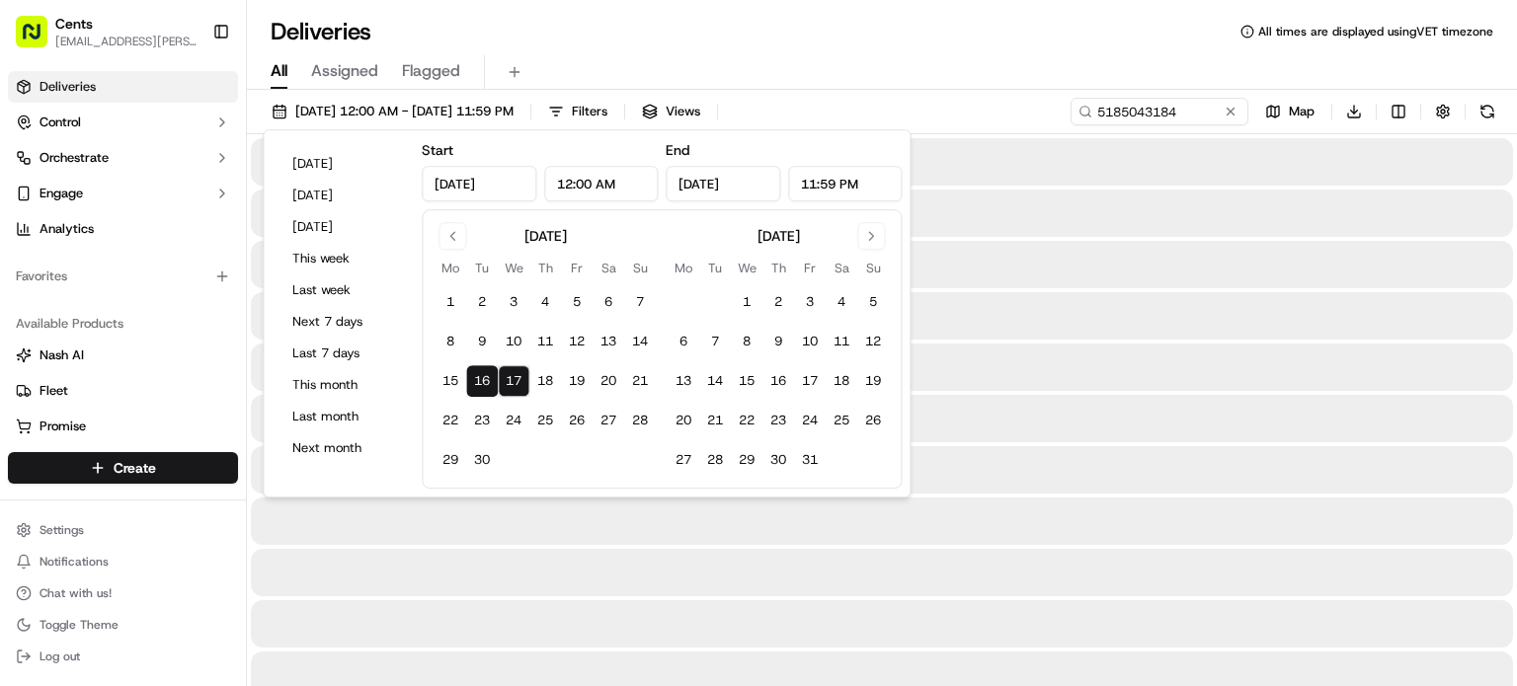
click at [968, 29] on div "Deliveries All times are displayed using VET timezone" at bounding box center [882, 32] width 1270 height 32
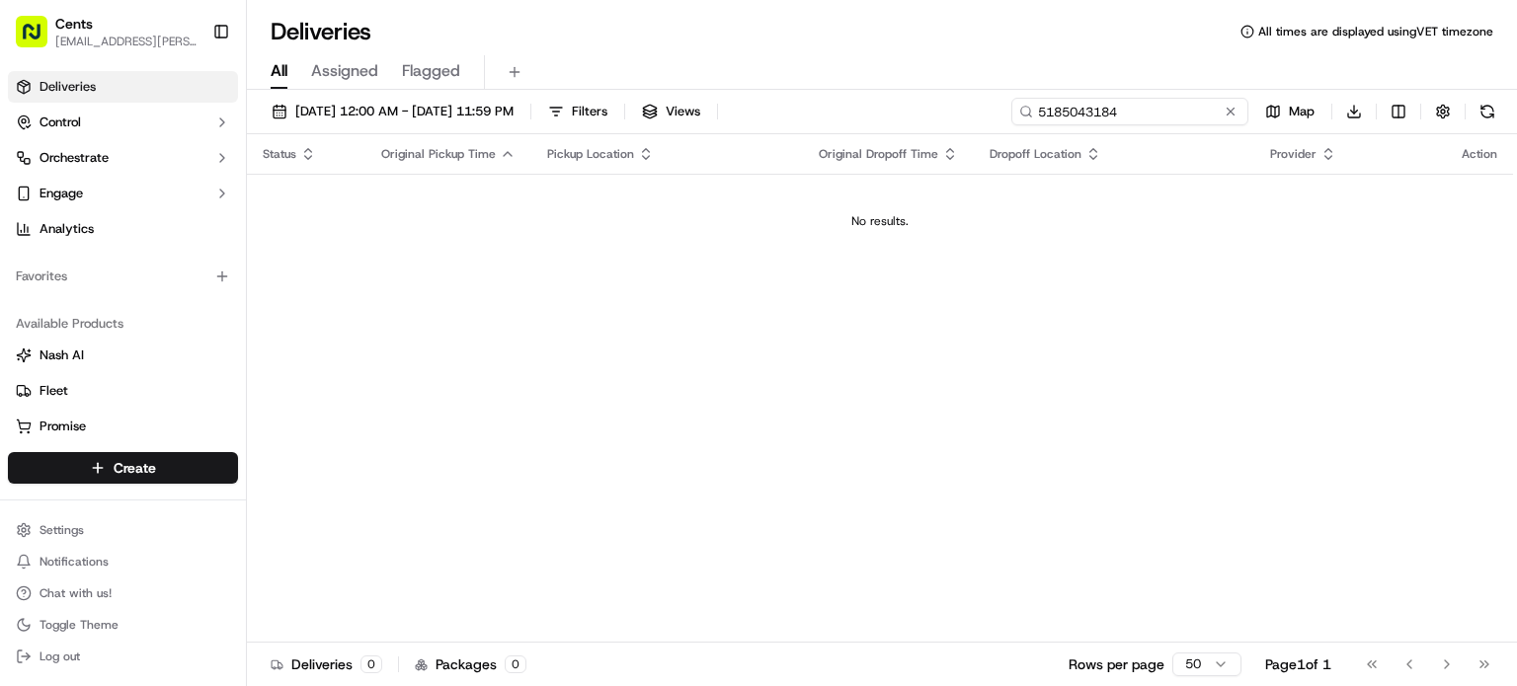
click at [1181, 110] on input "5185043184" at bounding box center [1129, 112] width 237 height 28
paste input "[PERSON_NAME]"
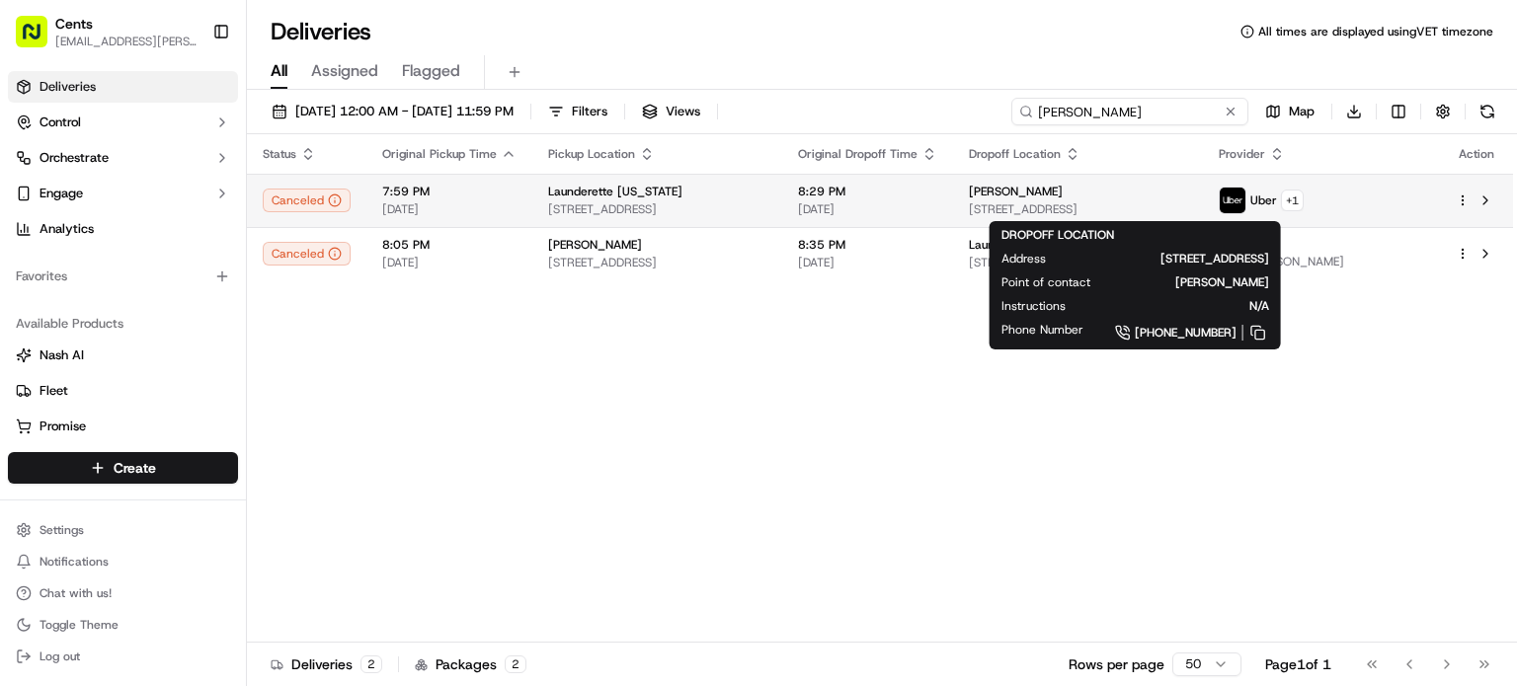
type input "[PERSON_NAME]"
click at [1033, 208] on span "[STREET_ADDRESS]" at bounding box center [1078, 209] width 218 height 16
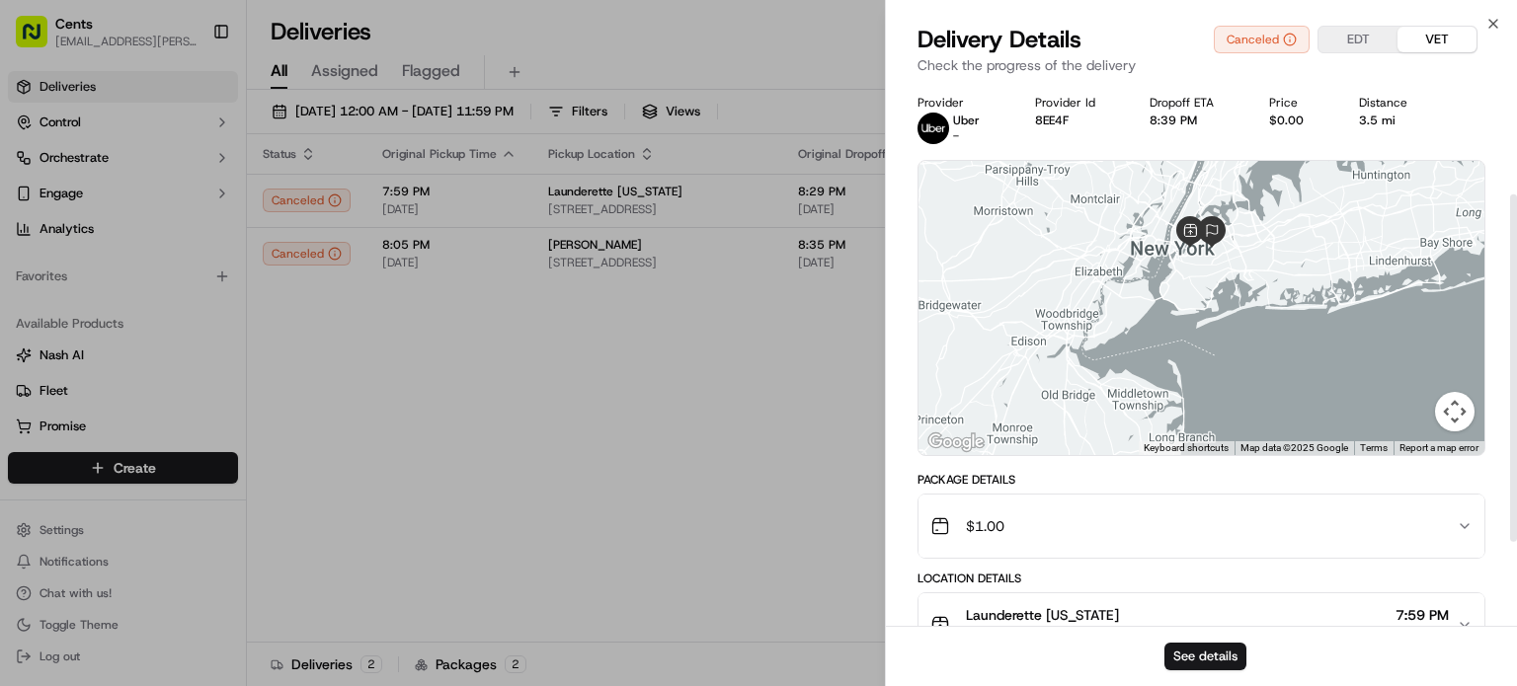
scroll to position [304, 0]
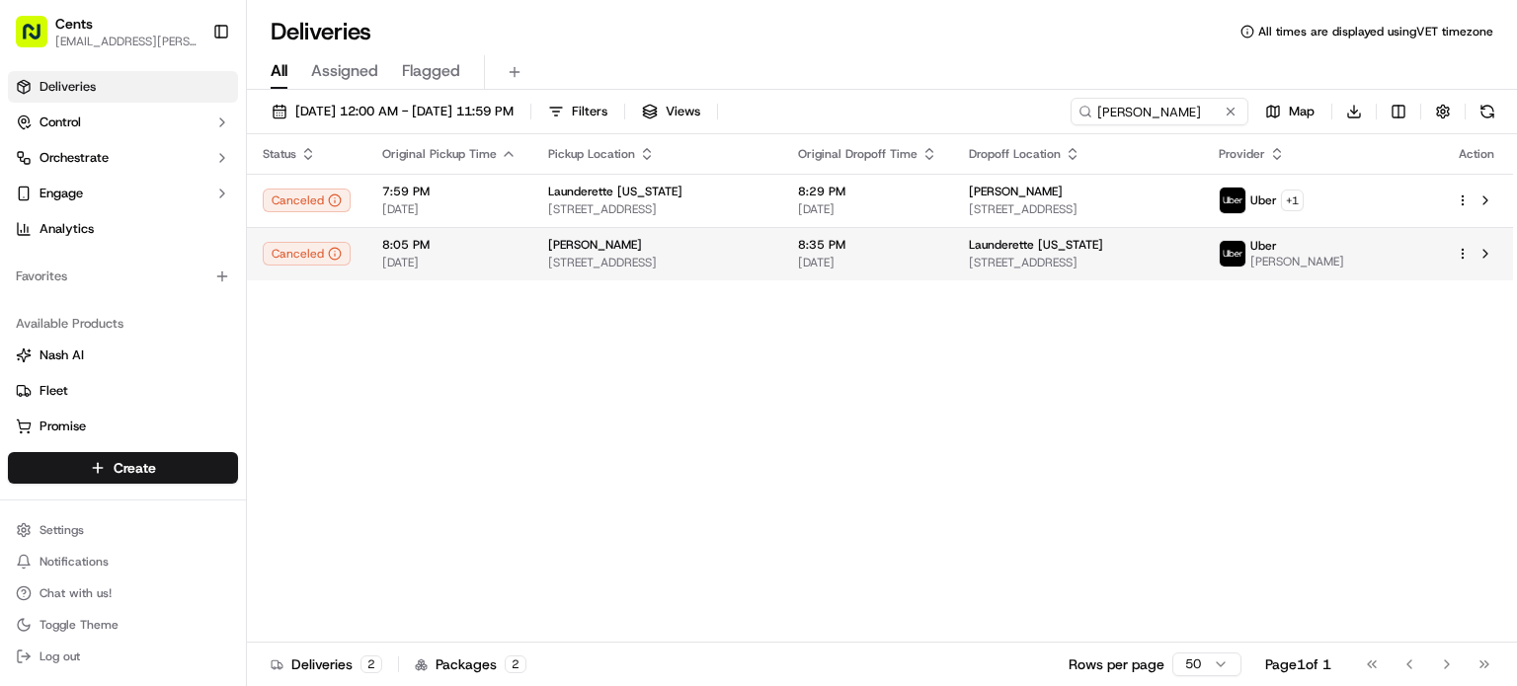
click at [751, 264] on span "[STREET_ADDRESS]" at bounding box center [657, 263] width 218 height 16
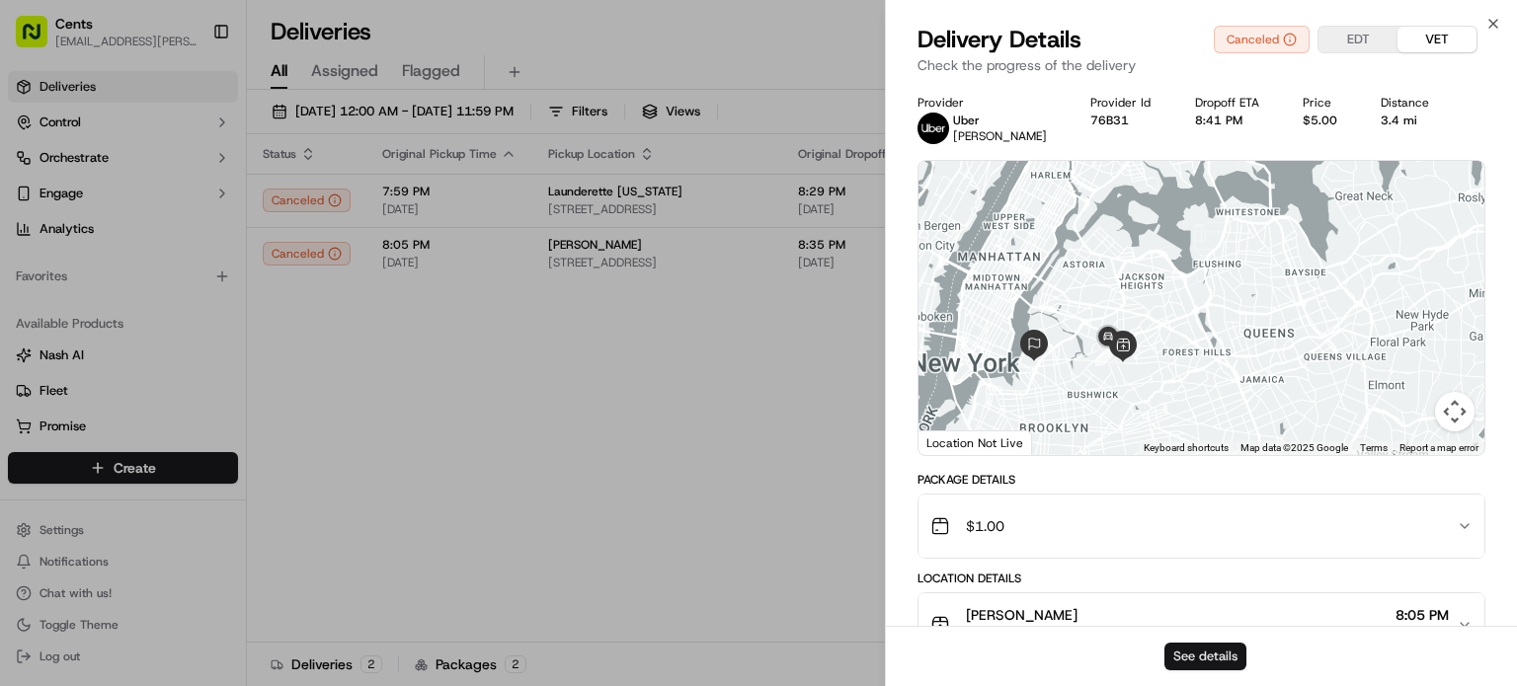
click at [1214, 650] on button "See details" at bounding box center [1205, 657] width 82 height 28
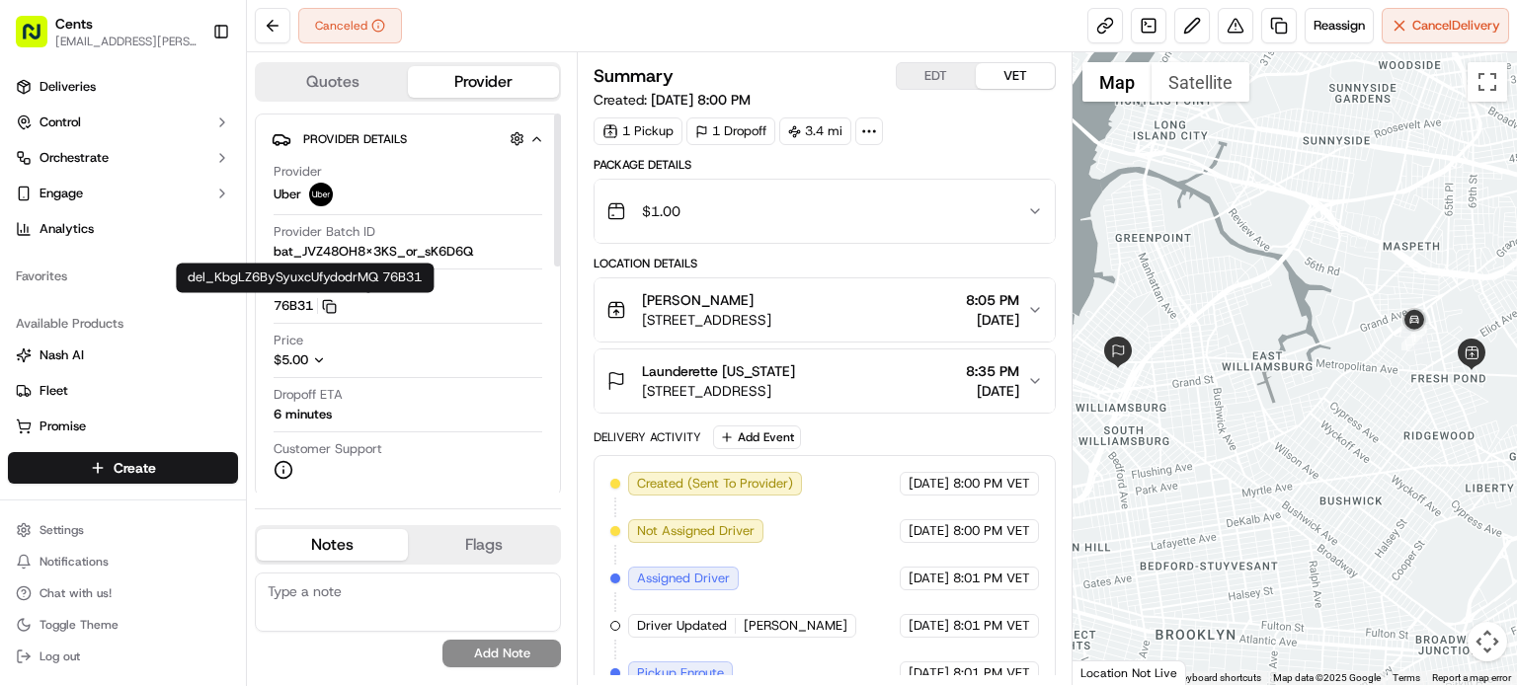
click at [332, 300] on icon "button" at bounding box center [327, 304] width 9 height 9
click at [984, 130] on div "1 Pickup 1 Dropoff 3.4 mi" at bounding box center [825, 132] width 462 height 28
click at [329, 303] on icon "button" at bounding box center [329, 306] width 15 height 15
click at [991, 119] on div "1 Pickup 1 Dropoff 3.4 mi" at bounding box center [825, 132] width 462 height 28
click at [536, 140] on icon "button" at bounding box center [536, 139] width 15 height 16
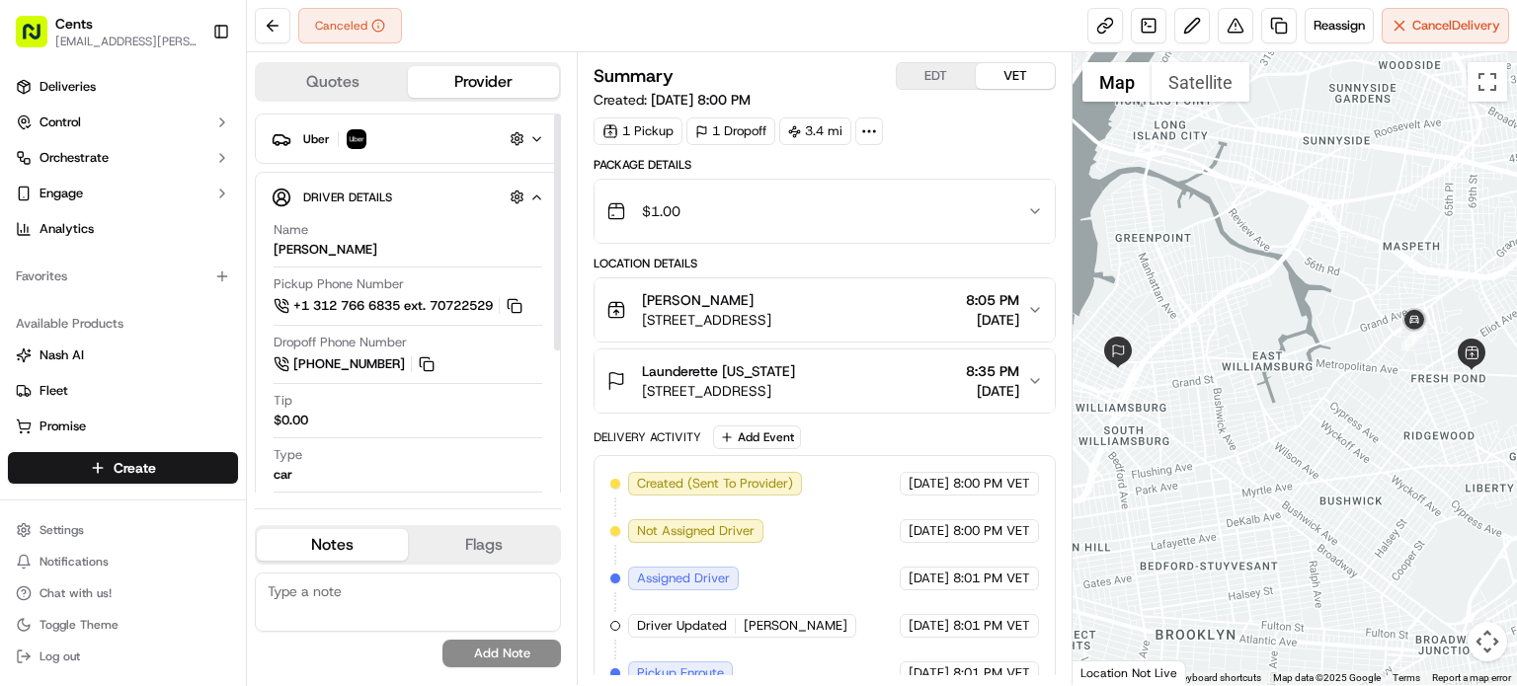
click at [536, 140] on icon "button" at bounding box center [536, 139] width 15 height 16
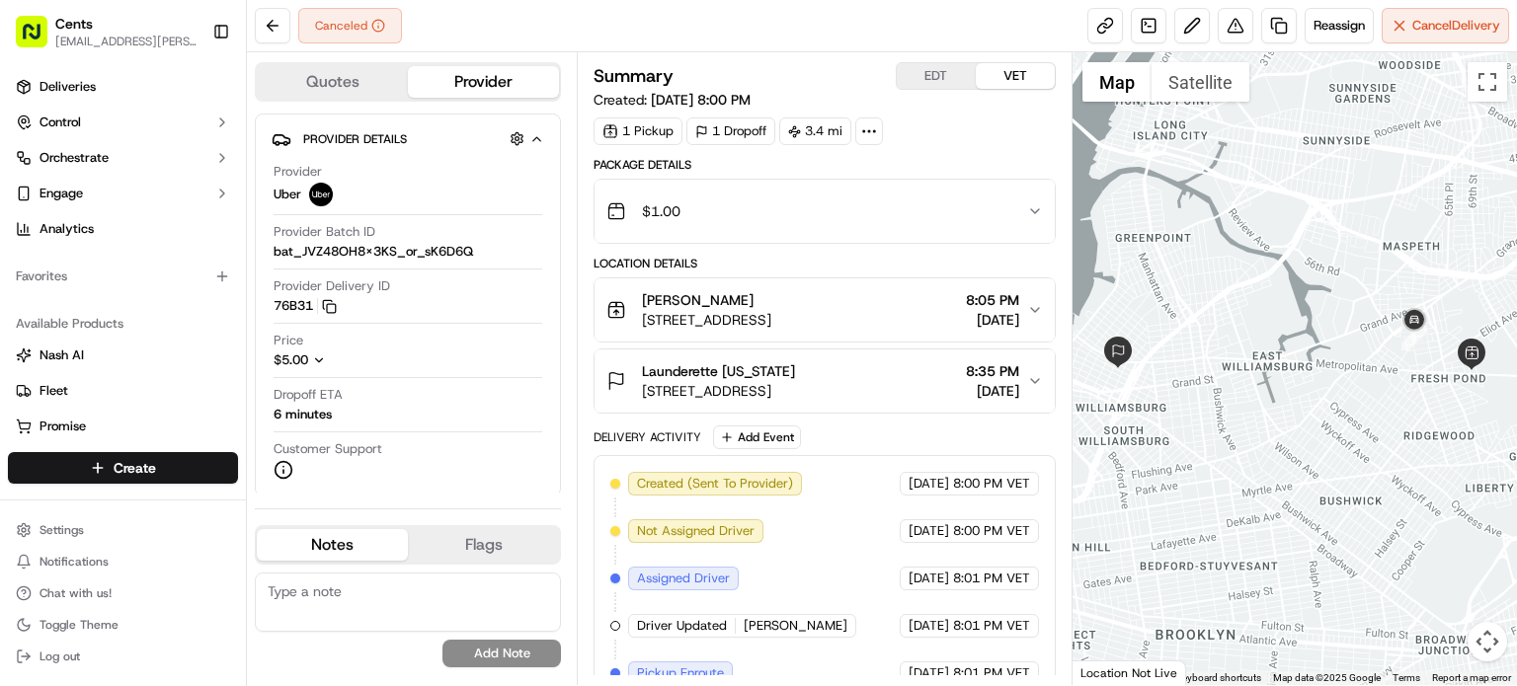
scroll to position [69, 0]
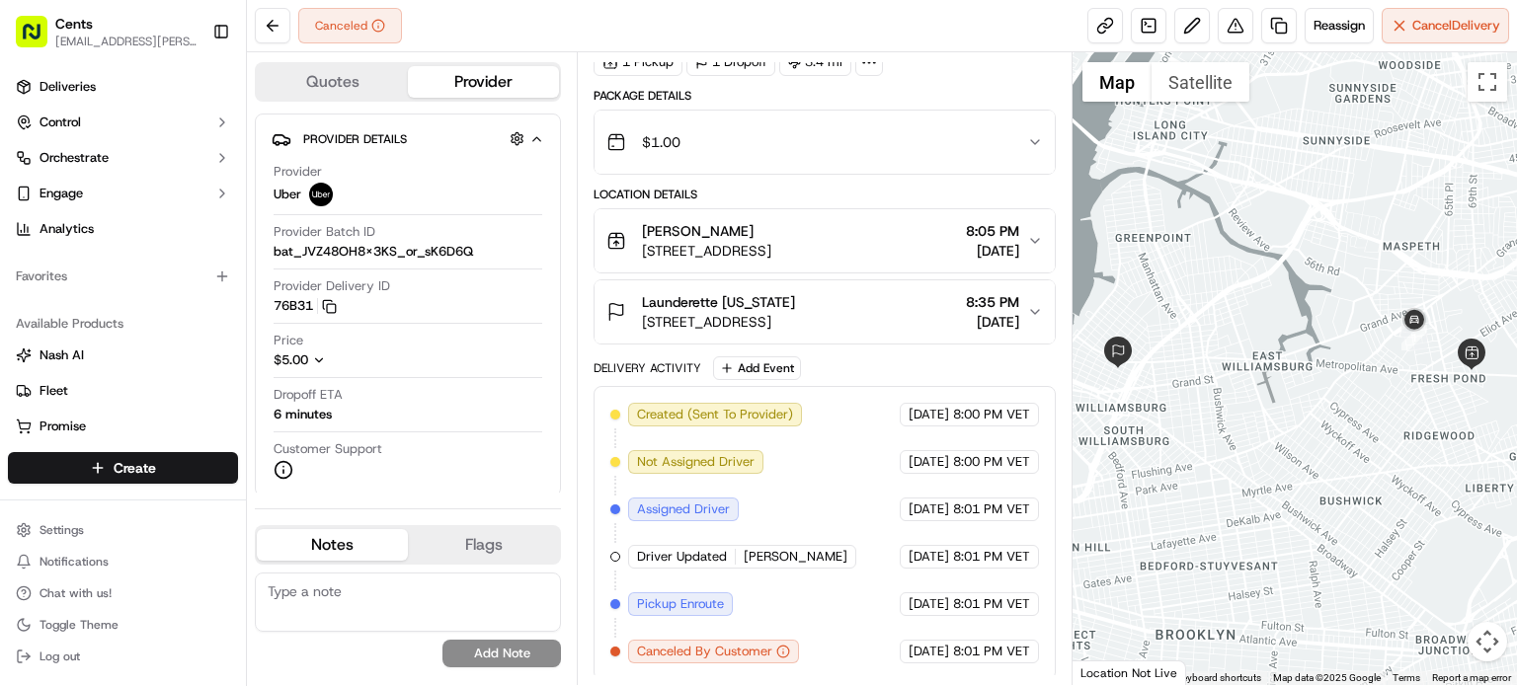
click at [771, 241] on span "[STREET_ADDRESS]" at bounding box center [706, 251] width 129 height 20
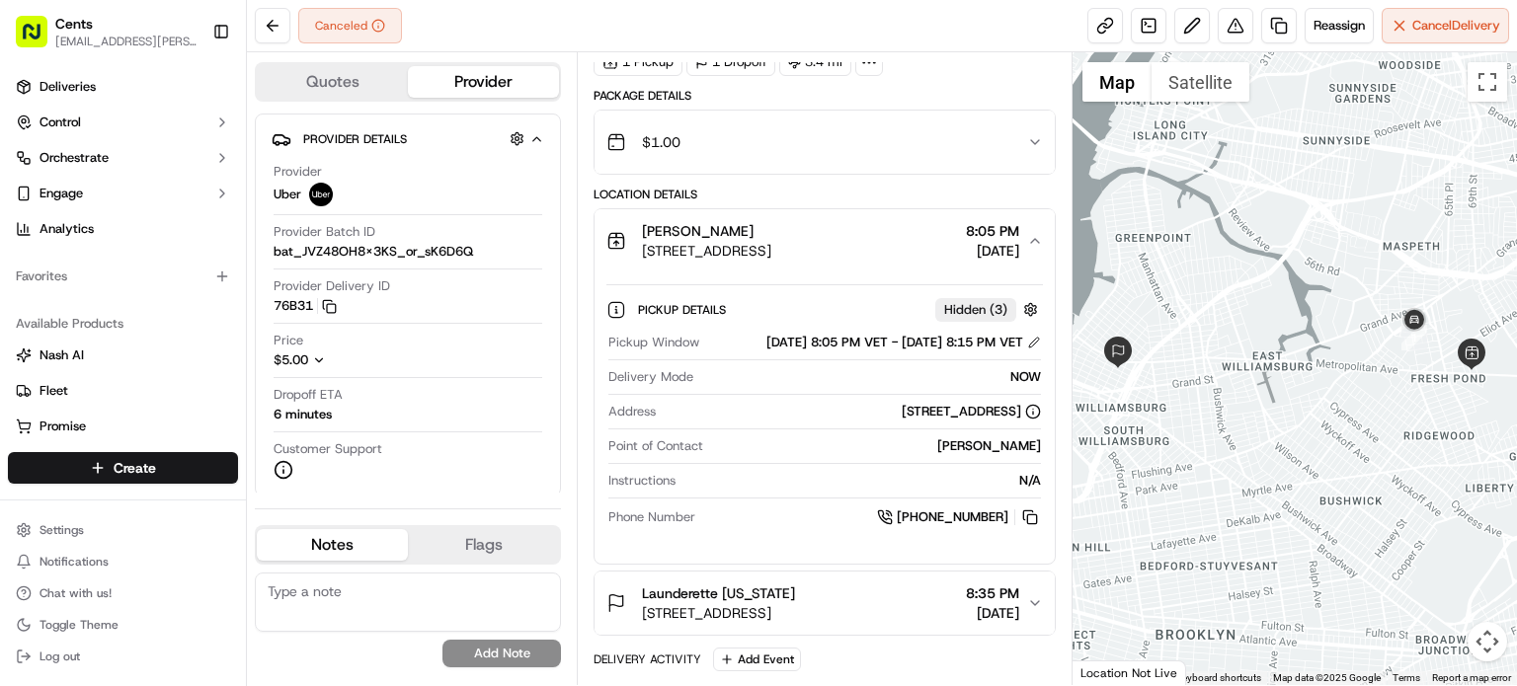
click at [877, 119] on button "$1.00" at bounding box center [824, 142] width 460 height 63
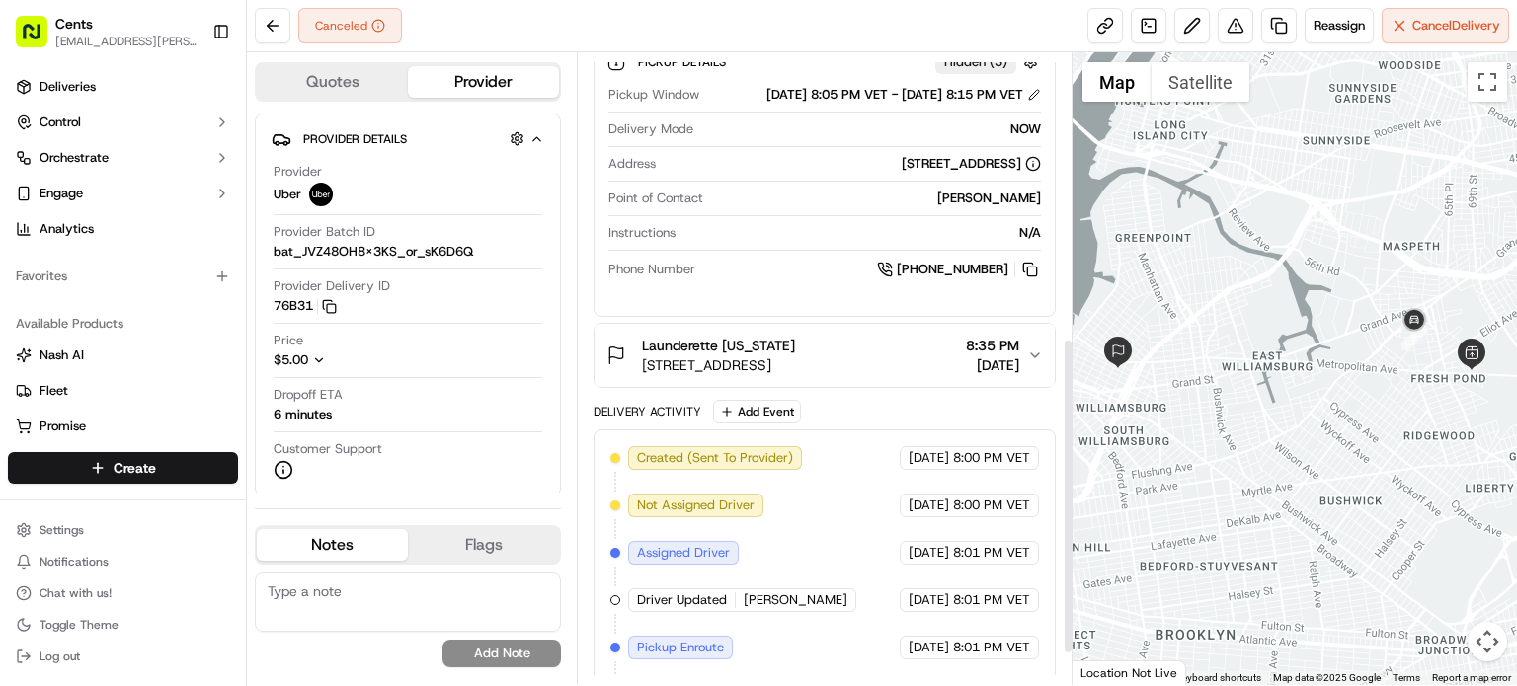
scroll to position [585, 0]
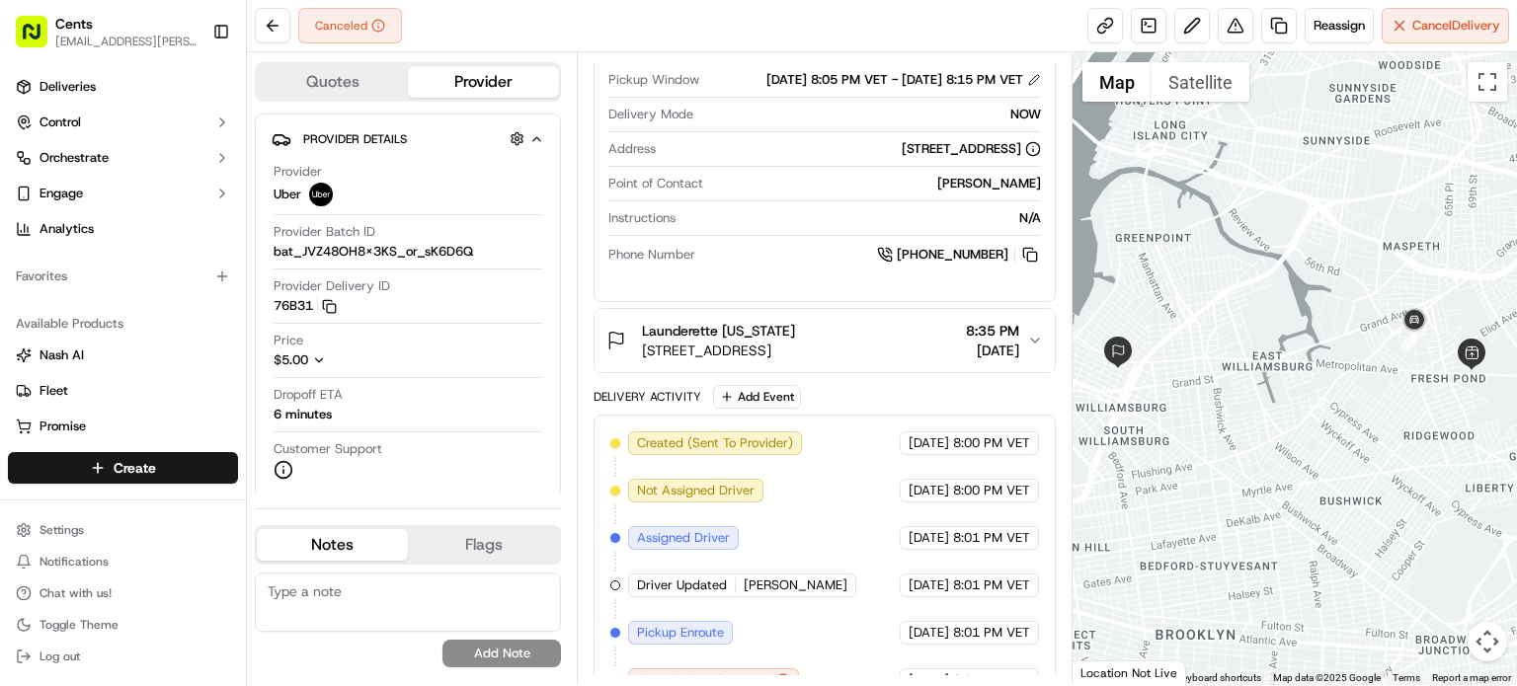
click at [795, 341] on div "Launderette [US_STATE]" at bounding box center [718, 331] width 153 height 20
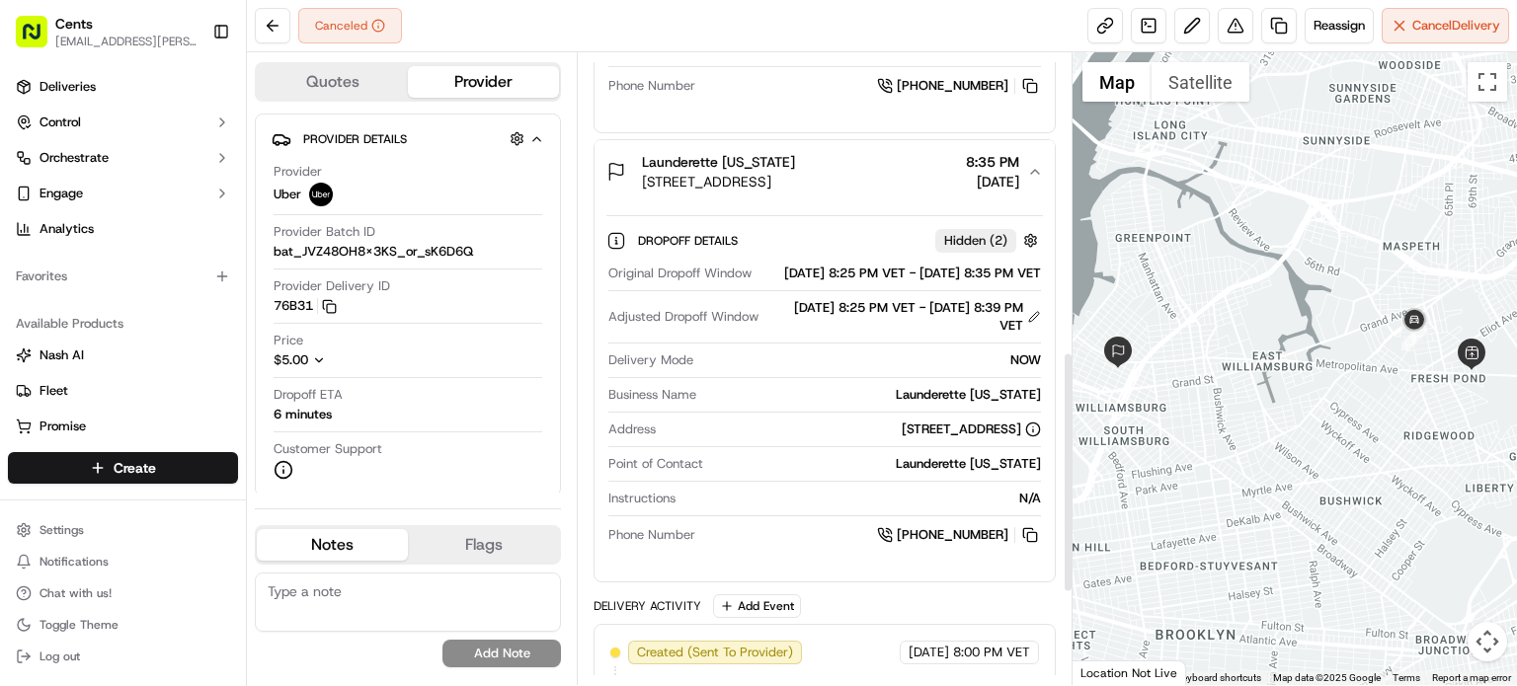
scroll to position [809, 0]
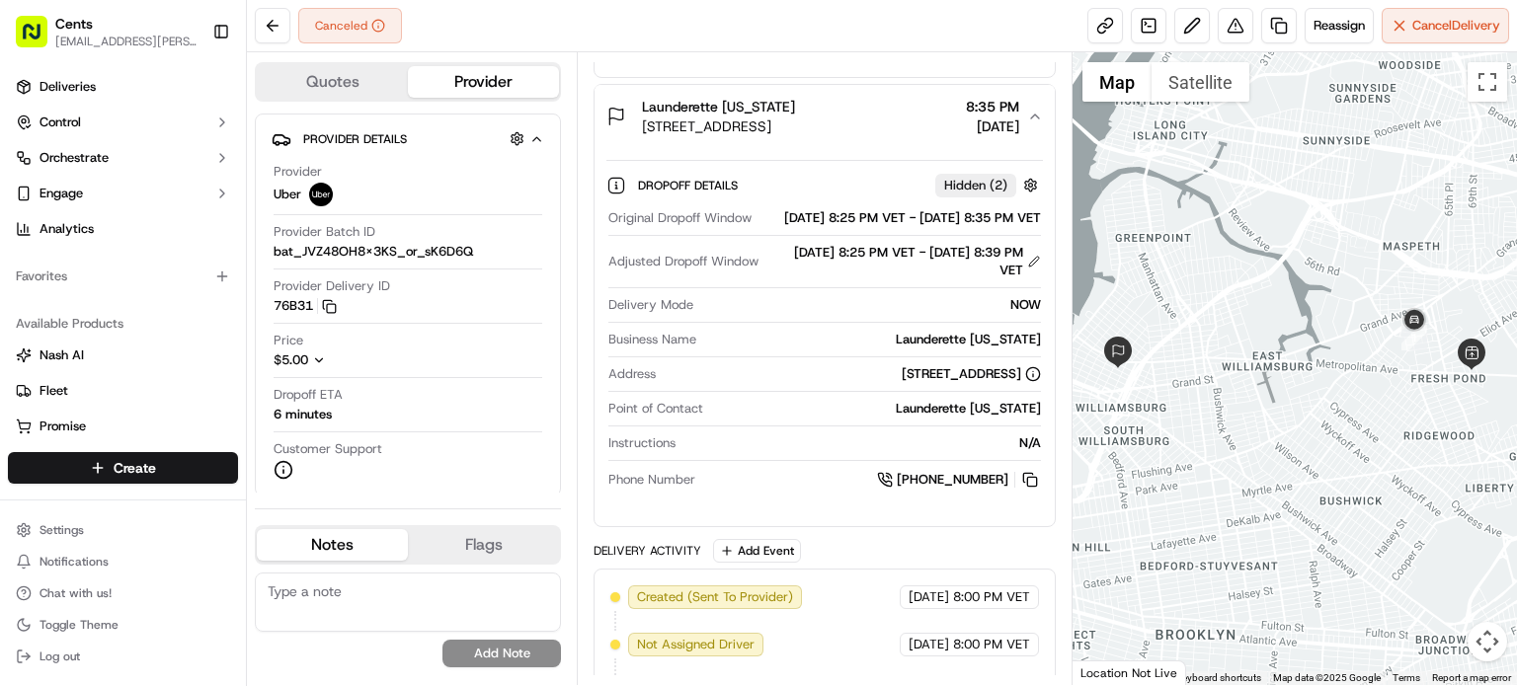
click at [1001, 11] on div "Canceled Reassign Cancel Delivery" at bounding box center [882, 26] width 1270 height 52
